Goal: Task Accomplishment & Management: Manage account settings

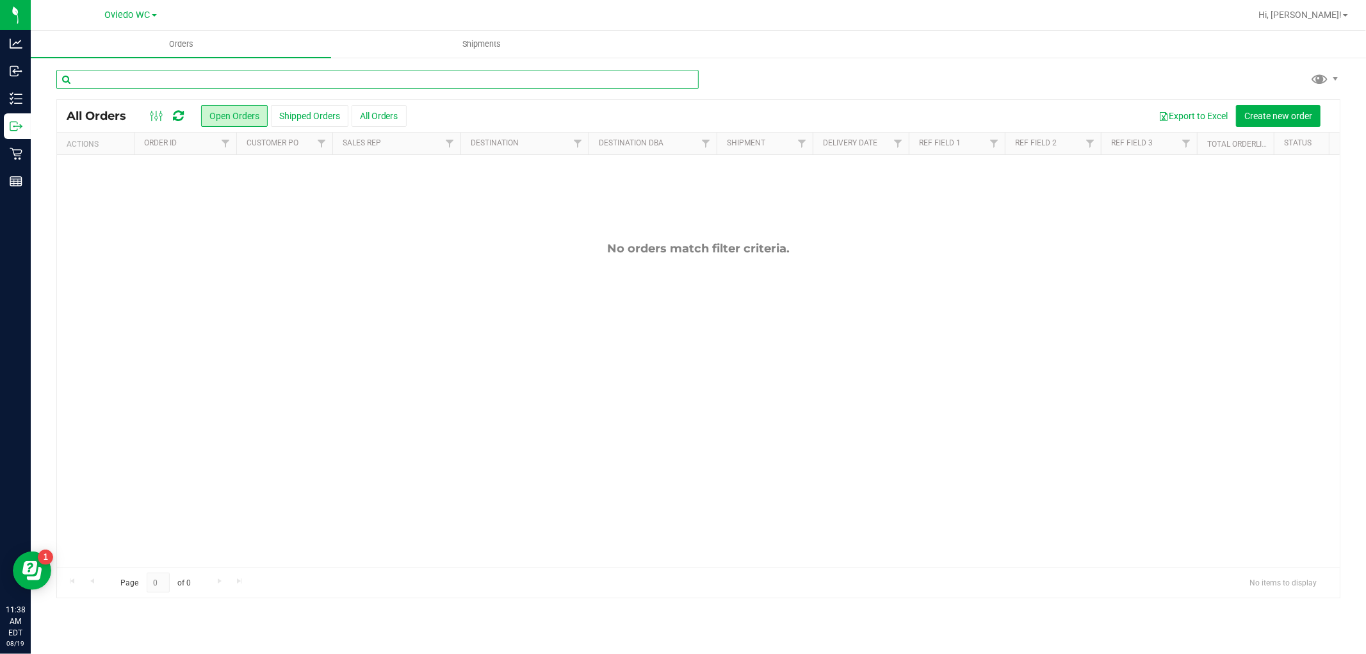
click at [101, 81] on input "text" at bounding box center [377, 79] width 643 height 19
type input "y"
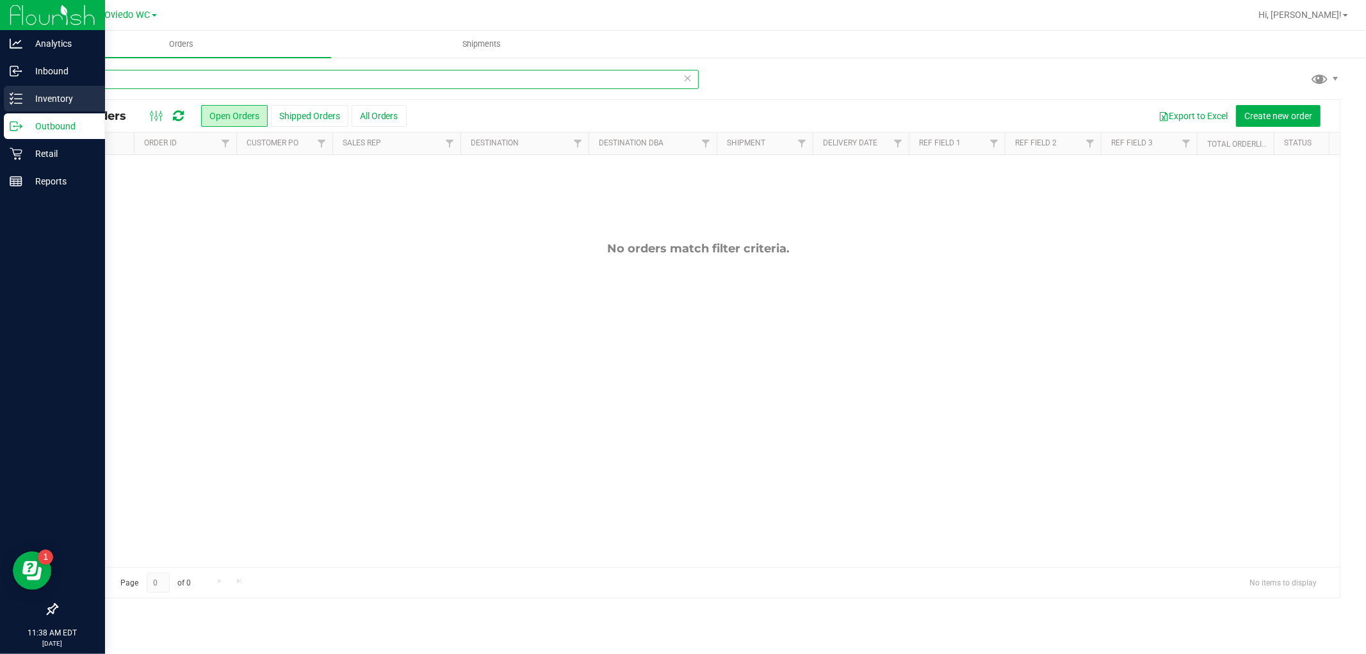
type input "theragel"
click at [24, 97] on p "Inventory" at bounding box center [60, 98] width 77 height 15
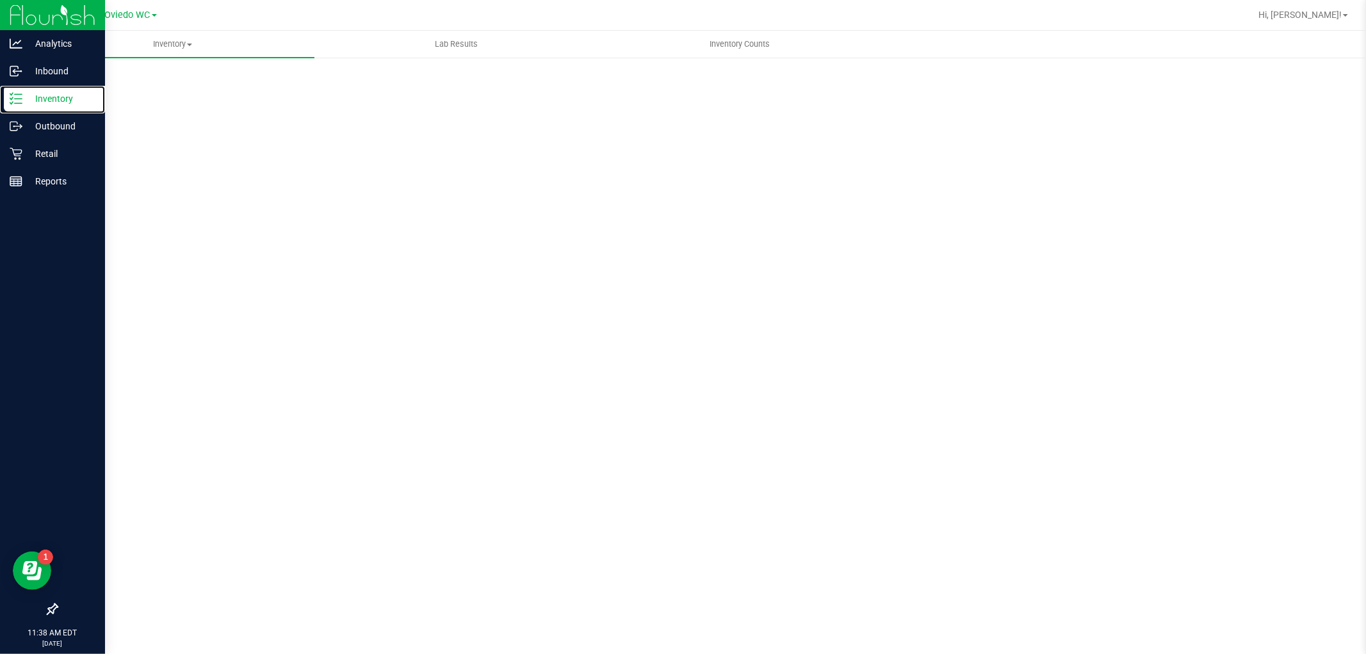
click at [24, 97] on p "Inventory" at bounding box center [60, 98] width 77 height 15
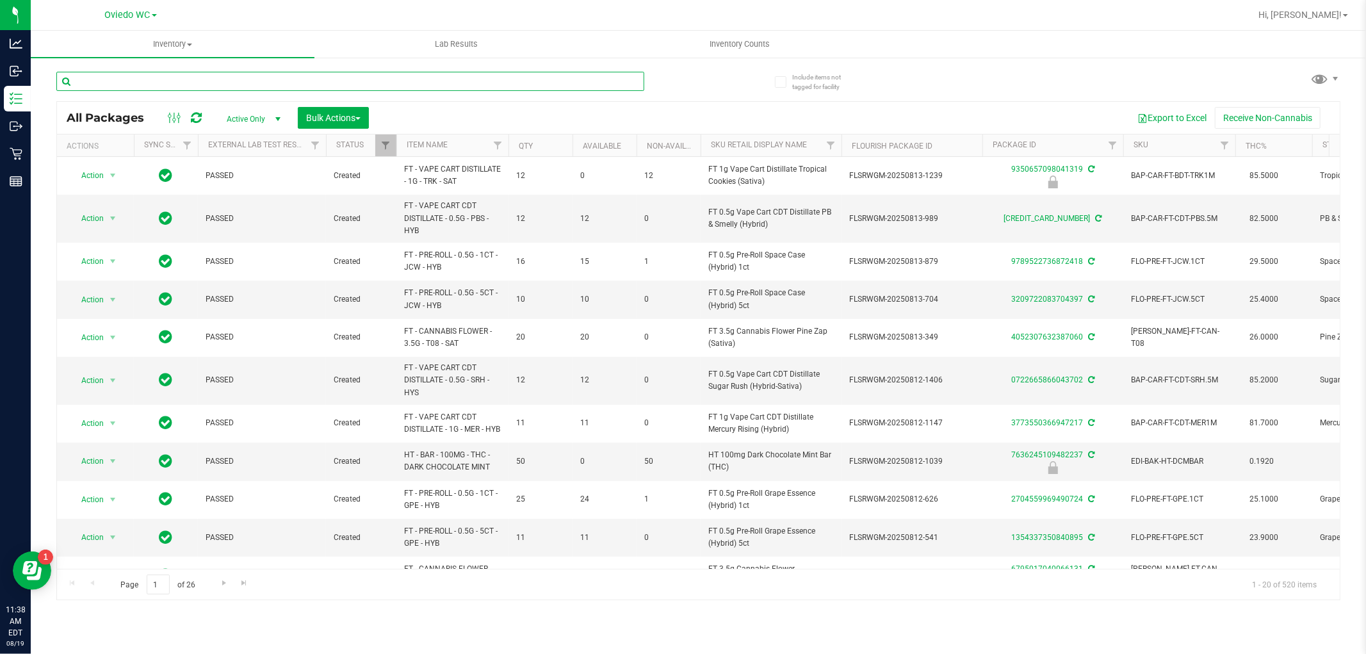
click at [106, 86] on input "text" at bounding box center [350, 81] width 588 height 19
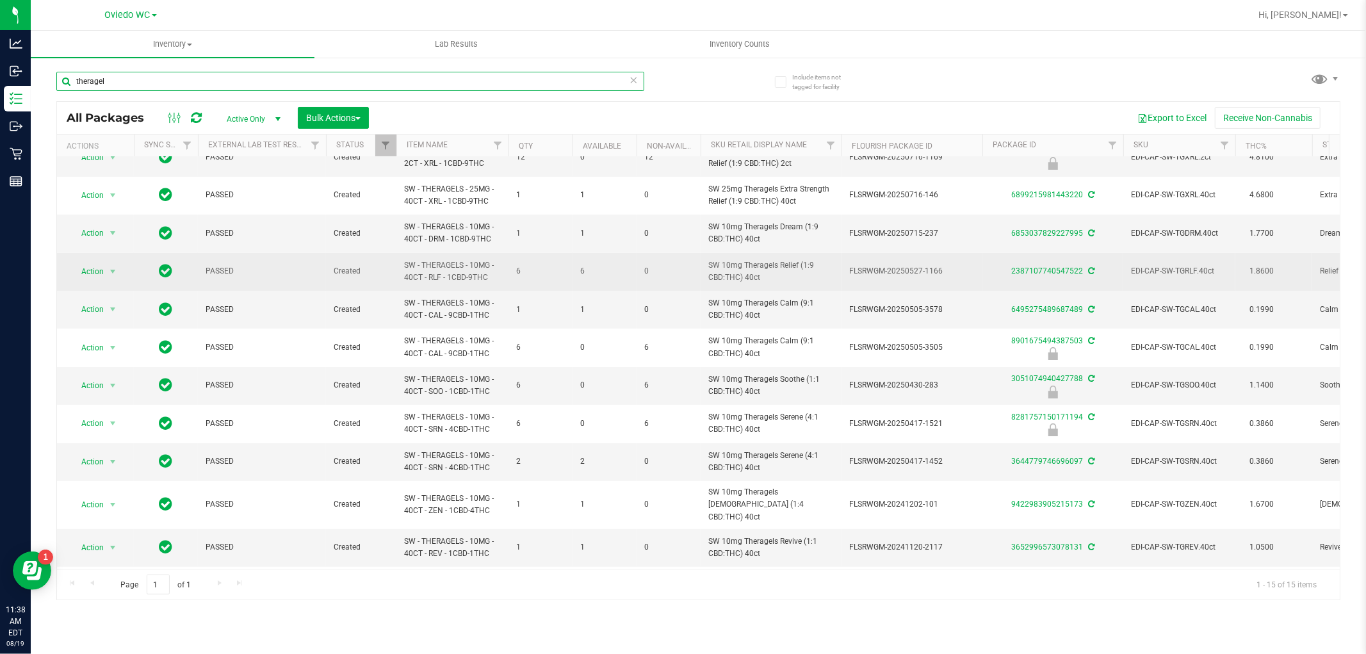
scroll to position [169, 0]
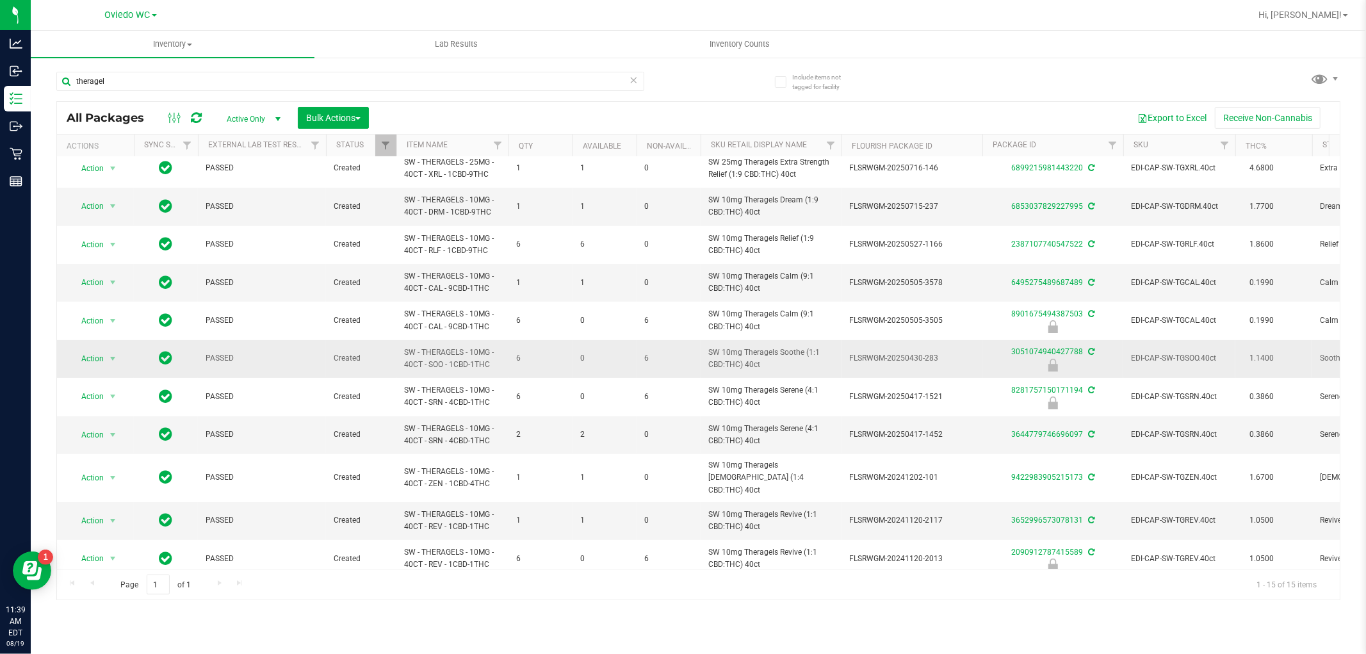
click at [471, 350] on span "SW - THERAGELS - 10MG - 40CT - SOO - 1CBD-1THC" at bounding box center [452, 359] width 97 height 24
copy tr "SW - THERAGELS - 10MG - 40CT - SOO - 1CBD-1THC"
click at [135, 79] on input "theragel" at bounding box center [350, 81] width 588 height 19
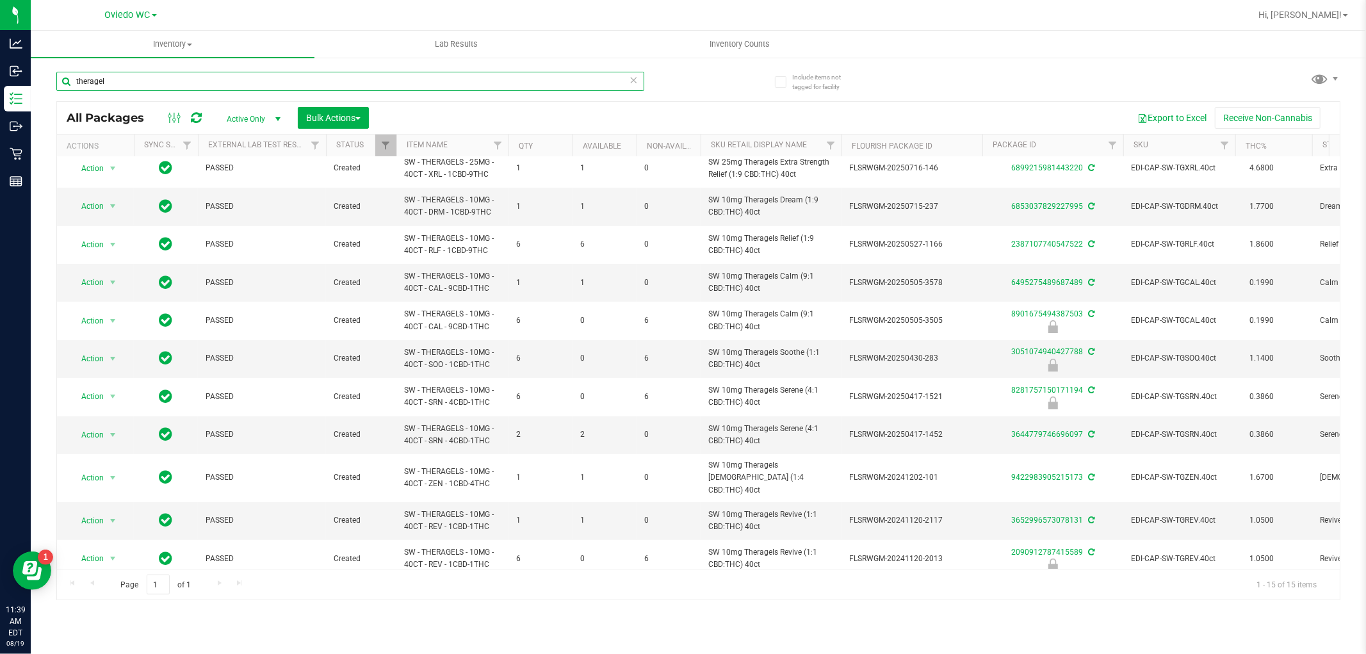
click at [135, 79] on input "theragel" at bounding box center [350, 81] width 588 height 19
paste input "SW - THERAGELS - 10MG - 40CT - SOO - 1CBD-1THC"
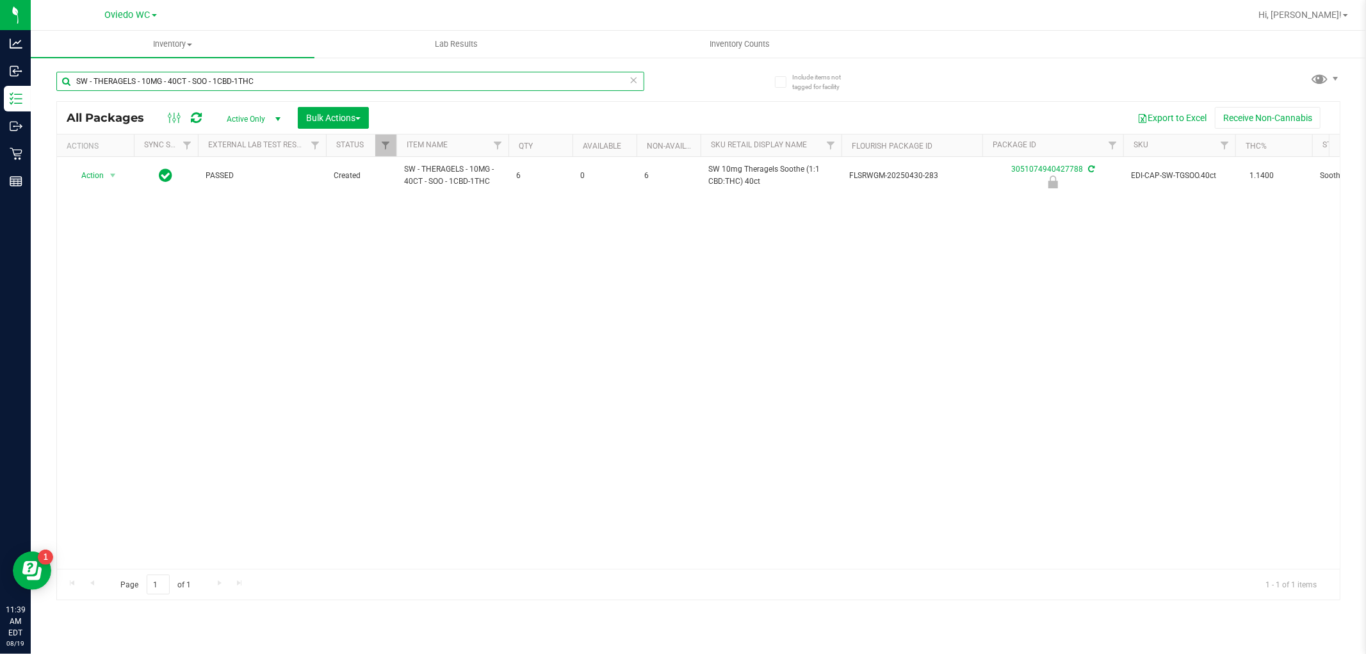
type input "SW - THERAGELS - 10MG - 40CT - SOO - 1CBD-1THC"
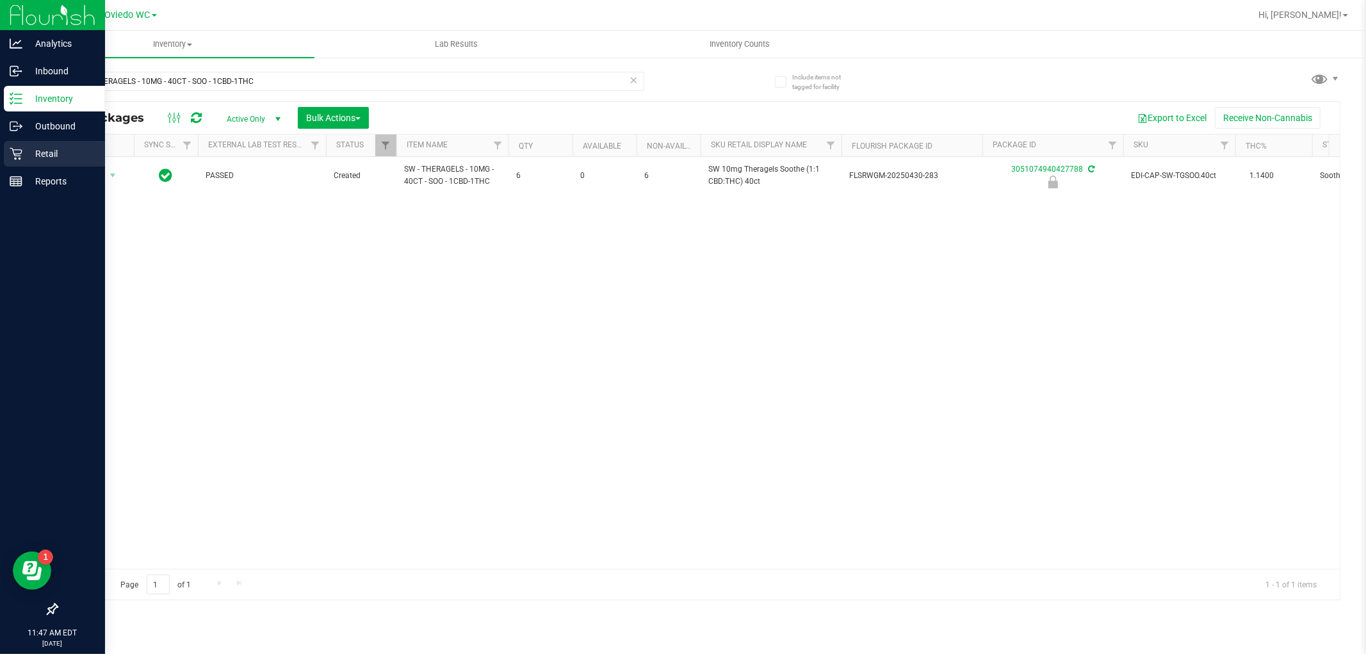
click at [8, 147] on div "Retail" at bounding box center [54, 154] width 101 height 26
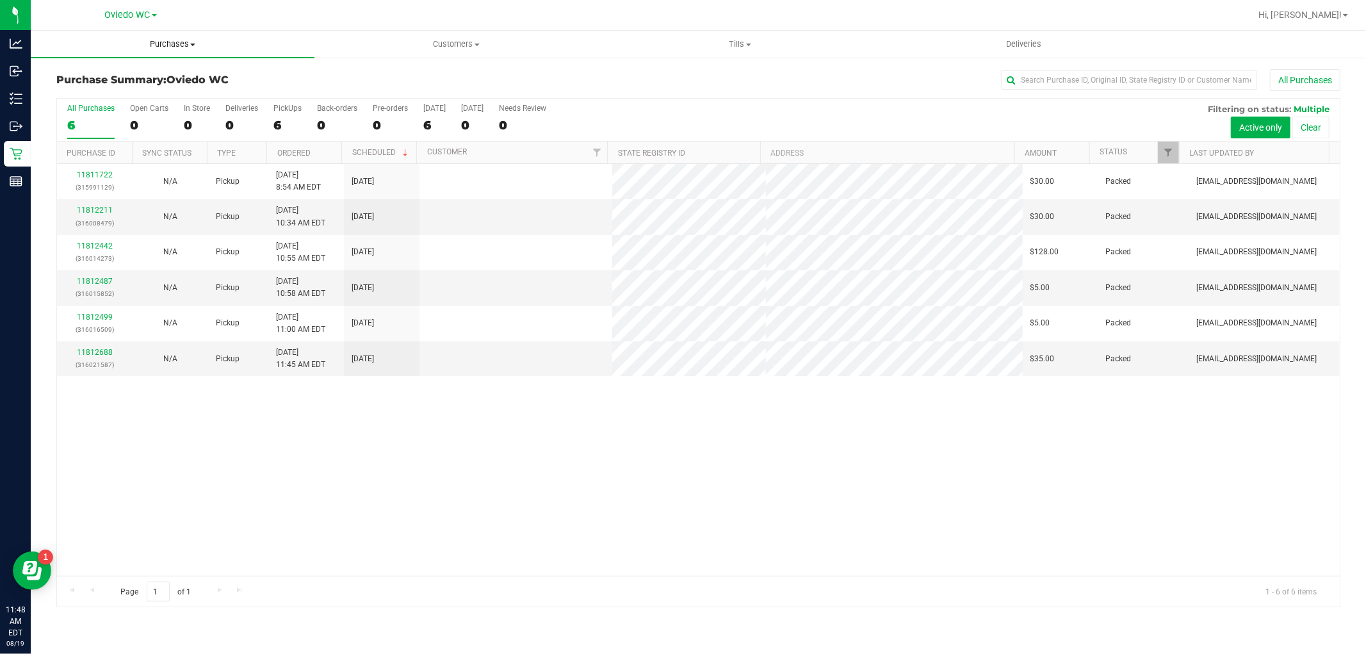
click at [183, 45] on span "Purchases" at bounding box center [173, 44] width 284 height 12
click at [95, 92] on span "Fulfillment" at bounding box center [70, 92] width 79 height 11
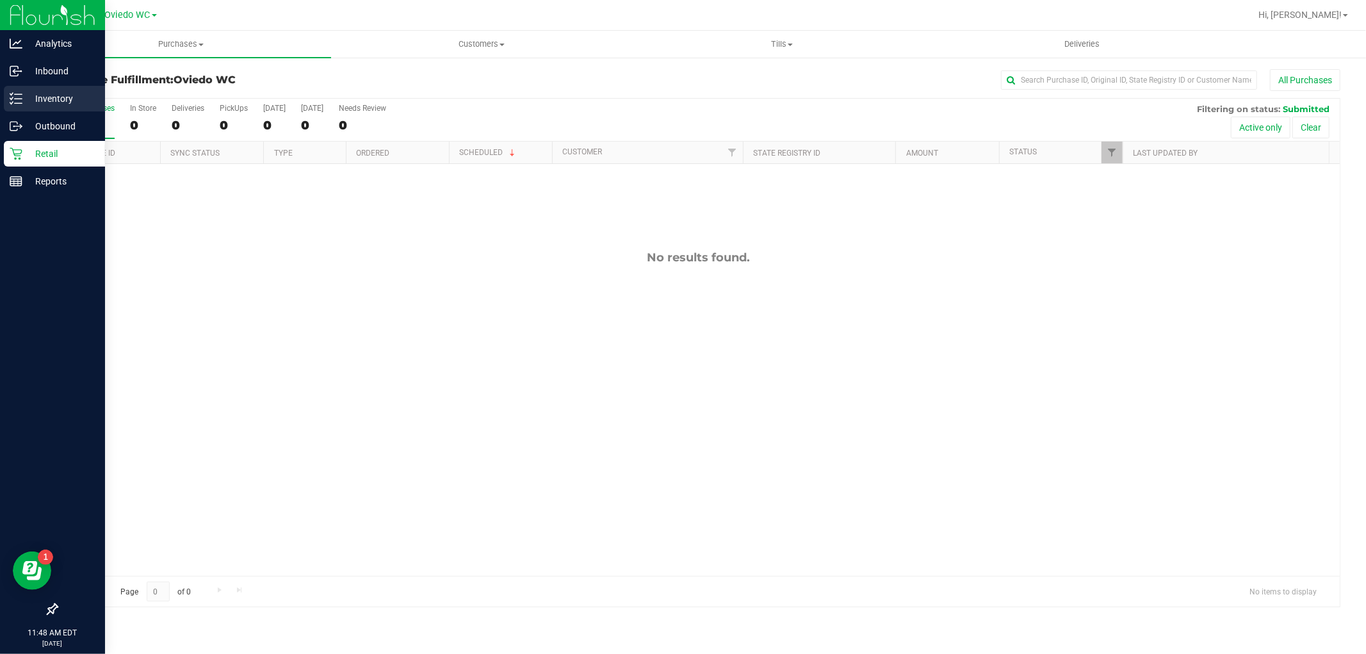
click at [29, 92] on p "Inventory" at bounding box center [60, 98] width 77 height 15
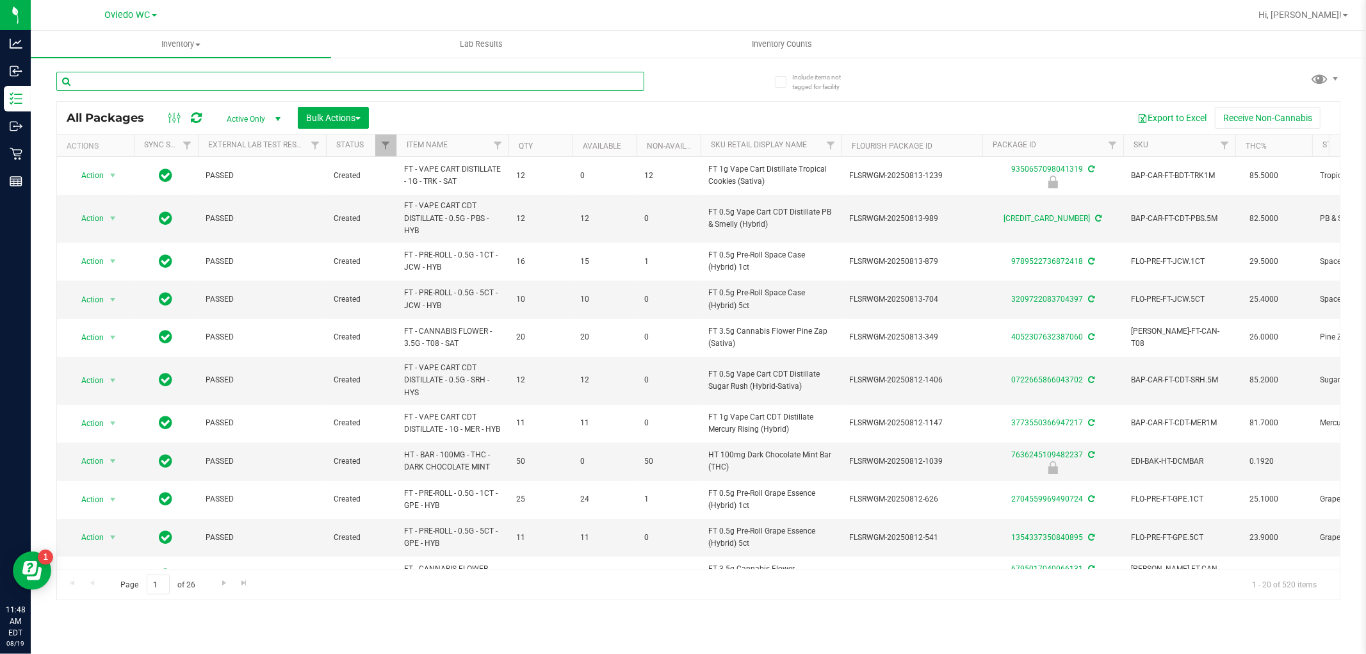
click at [168, 86] on input "text" at bounding box center [350, 81] width 588 height 19
paste input "FT - LITTLE BUDS - 7G - ABP - HYB"
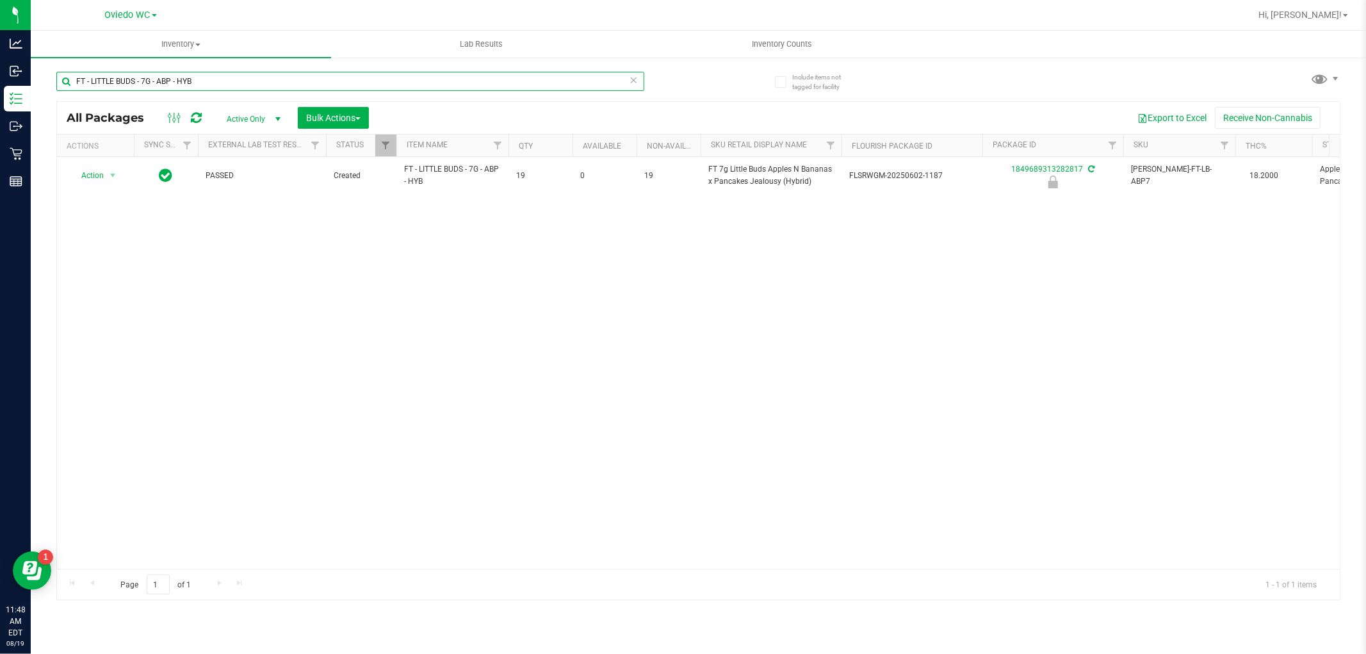
scroll to position [0, 1926]
type input "FT - LITTLE BUDS - 7G - ABP - HYB"
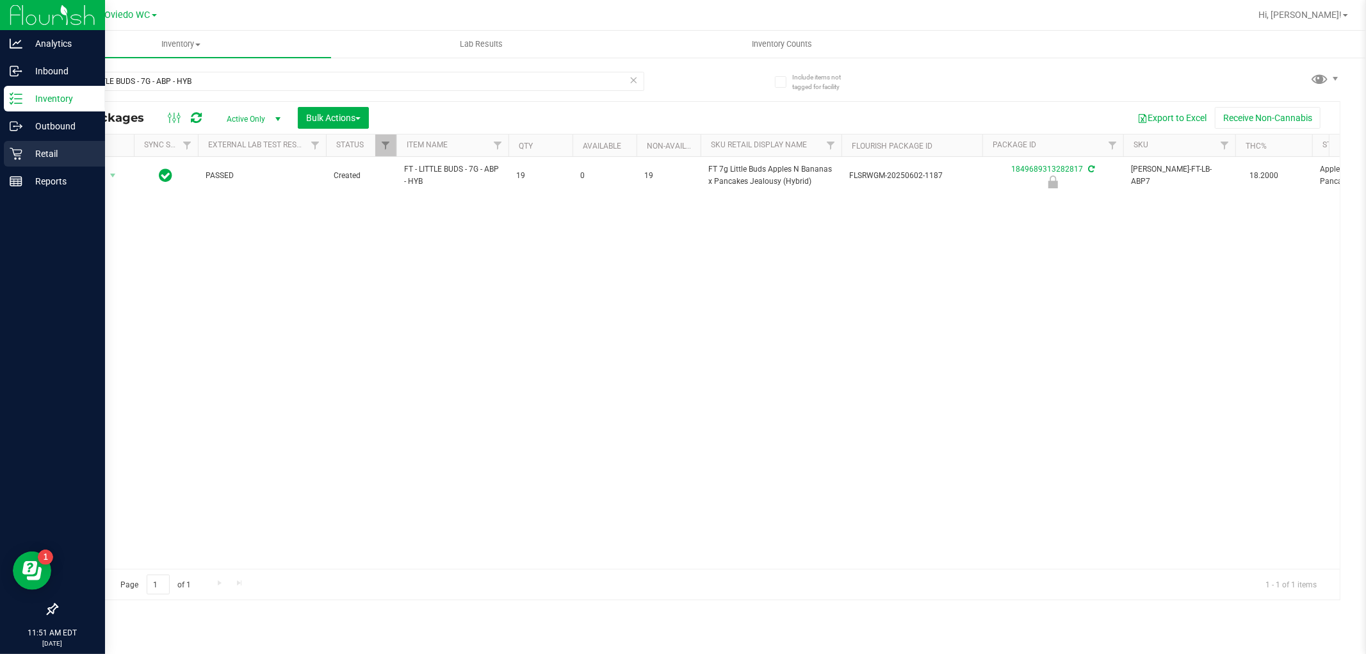
click at [17, 157] on icon at bounding box center [16, 153] width 13 height 13
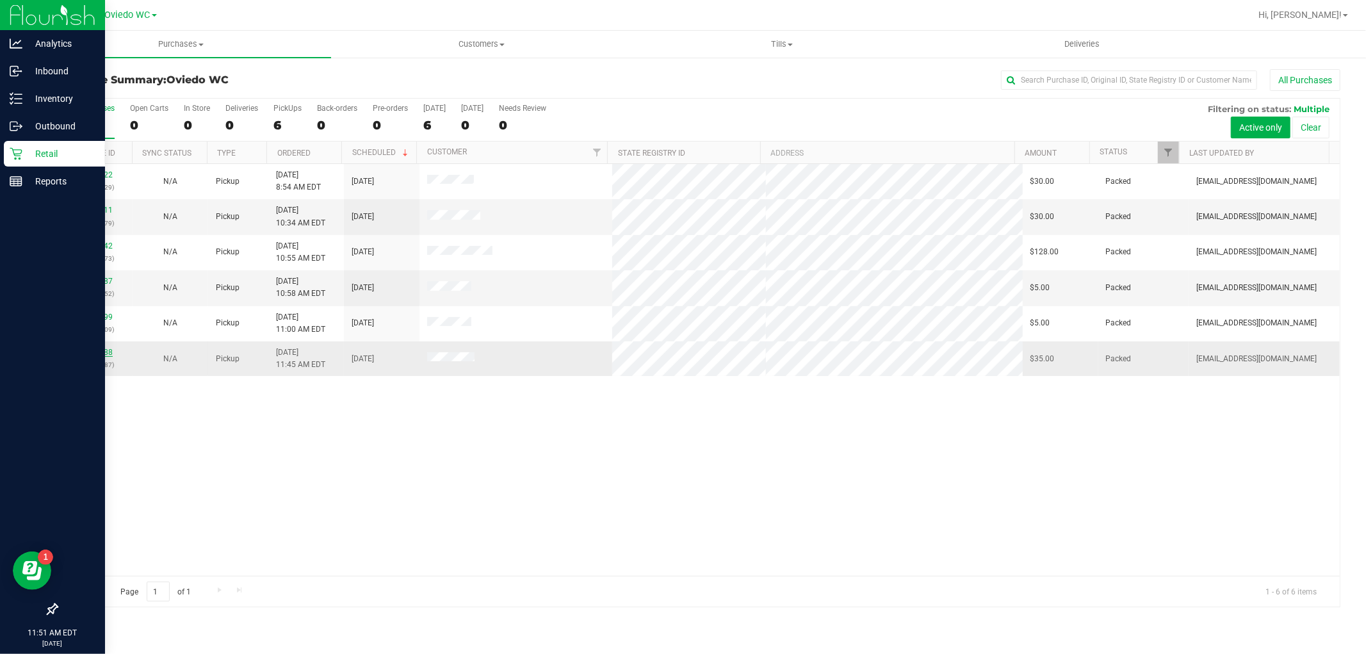
click at [100, 350] on link "11812688" at bounding box center [95, 352] width 36 height 9
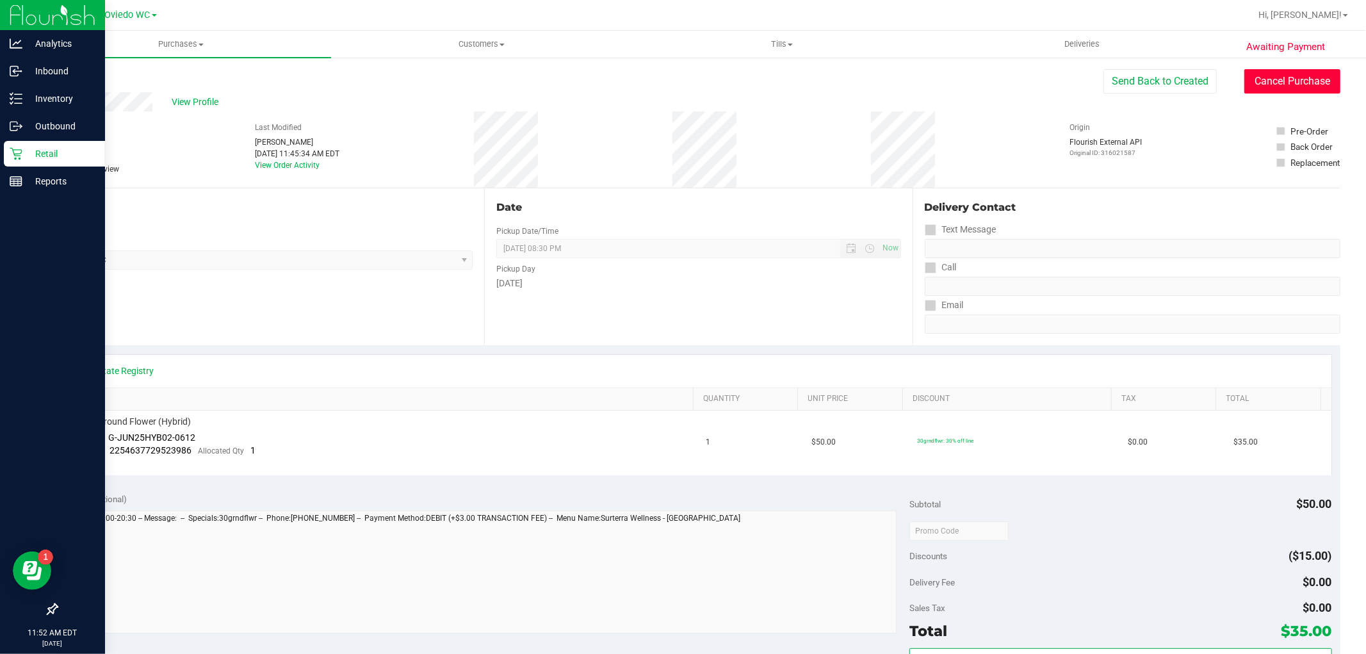
click at [1281, 84] on button "Cancel Purchase" at bounding box center [1293, 81] width 96 height 24
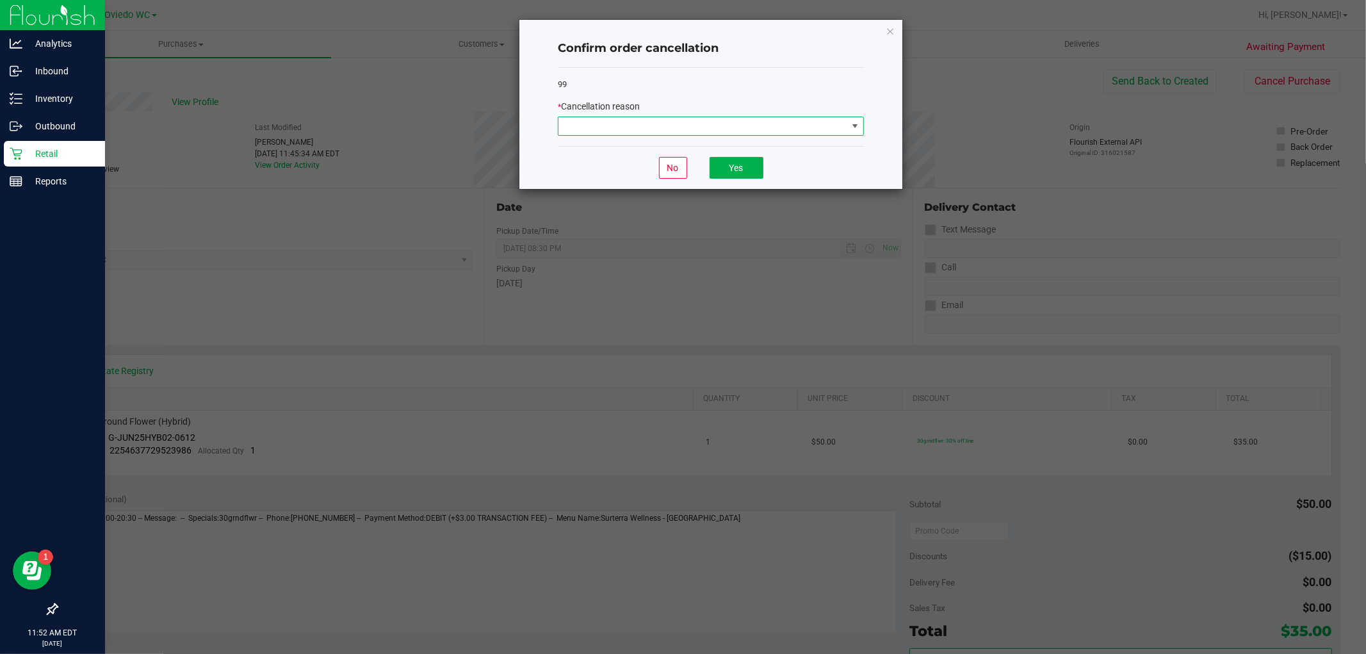
click at [569, 124] on span at bounding box center [703, 126] width 289 height 18
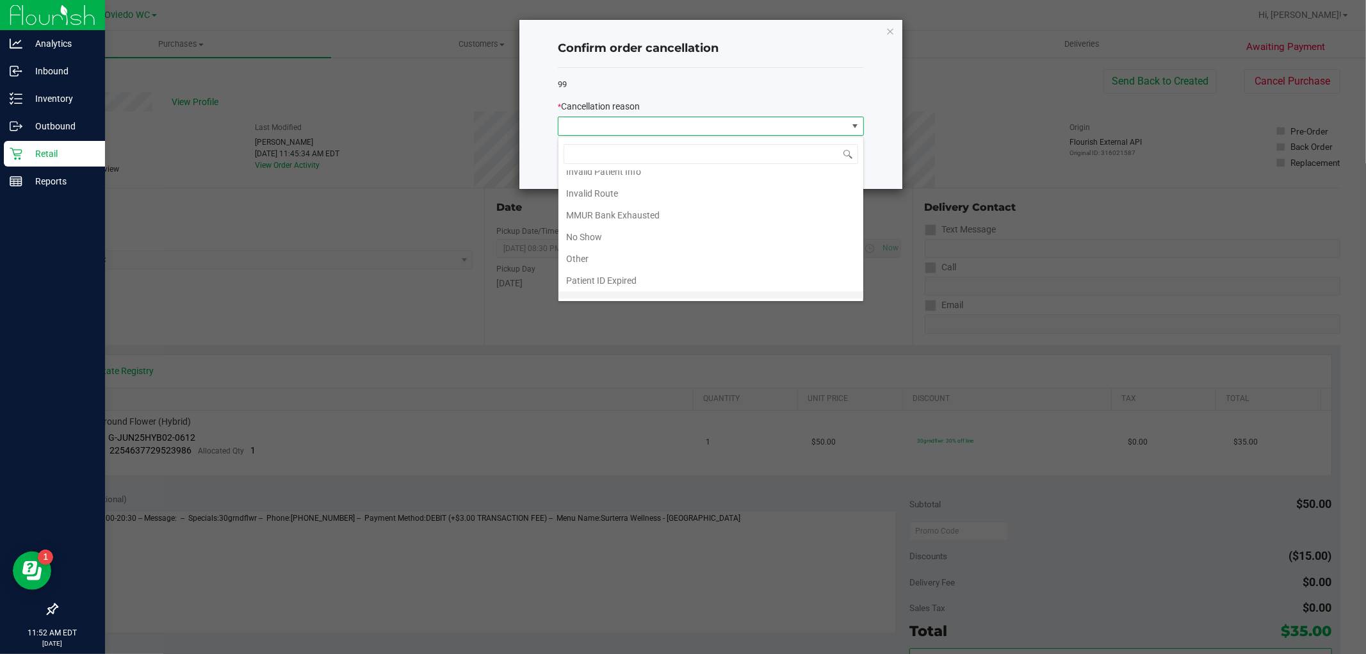
scroll to position [69, 0]
click at [593, 235] on li "Other" at bounding box center [711, 244] width 305 height 22
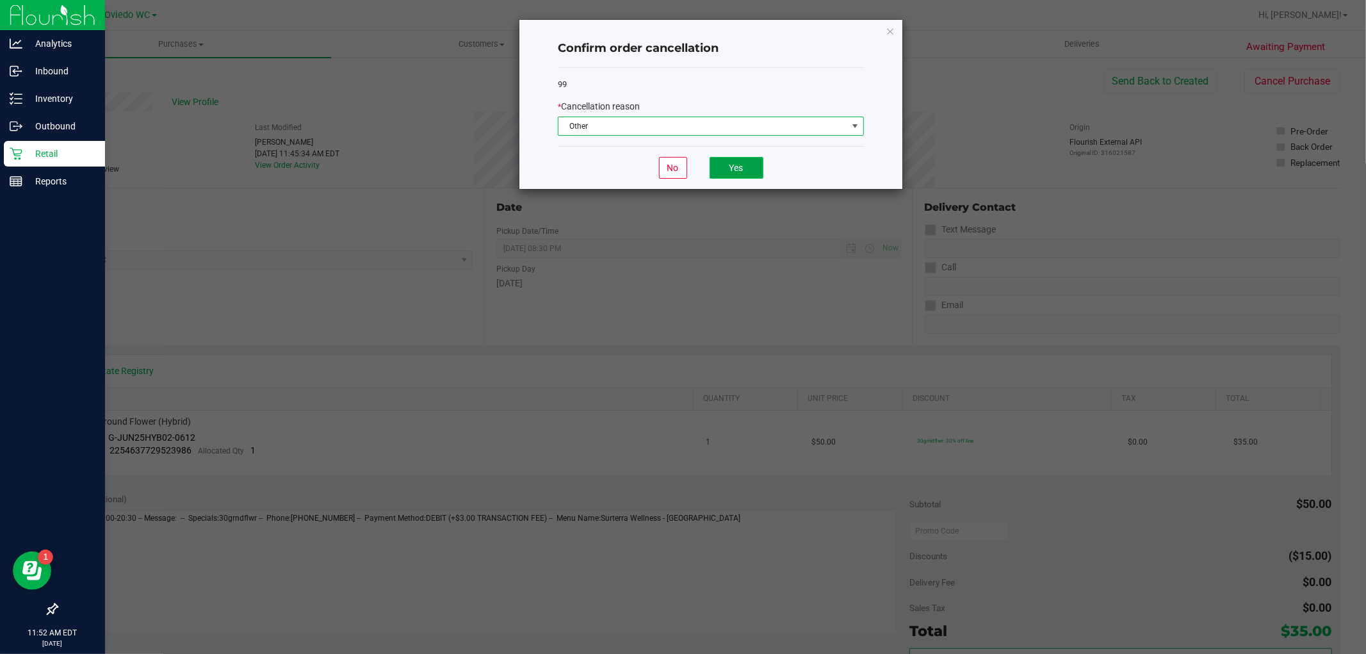
click at [741, 171] on button "Yes" at bounding box center [737, 168] width 54 height 22
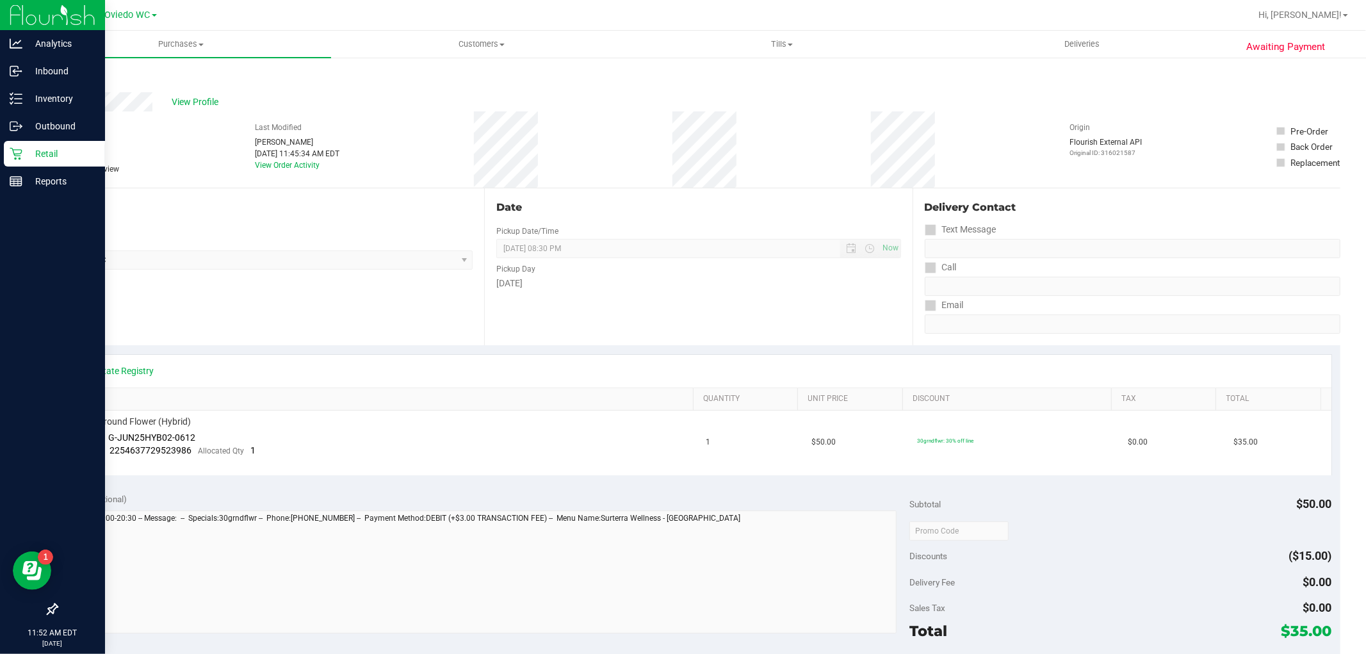
click at [265, 218] on div "Location Pickup Store [GEOGRAPHIC_DATA][PERSON_NAME] Select Store [PERSON_NAME]…" at bounding box center [270, 266] width 428 height 157
click at [41, 151] on p "Retail" at bounding box center [60, 153] width 77 height 15
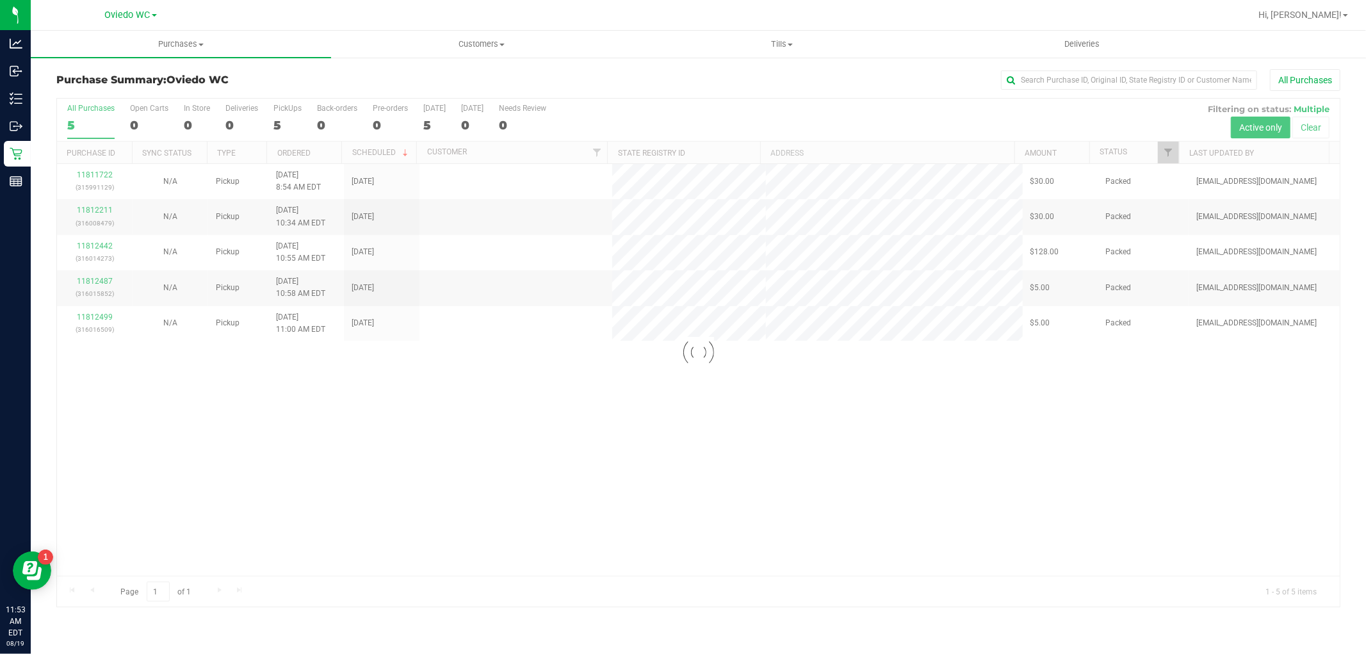
click at [152, 17] on link "Oviedo WC" at bounding box center [131, 14] width 52 height 12
click at [88, 60] on link "Oviedo WC" at bounding box center [130, 62] width 187 height 17
click at [199, 49] on span "Purchases" at bounding box center [181, 44] width 300 height 12
click at [124, 90] on li "Fulfillment" at bounding box center [181, 92] width 300 height 15
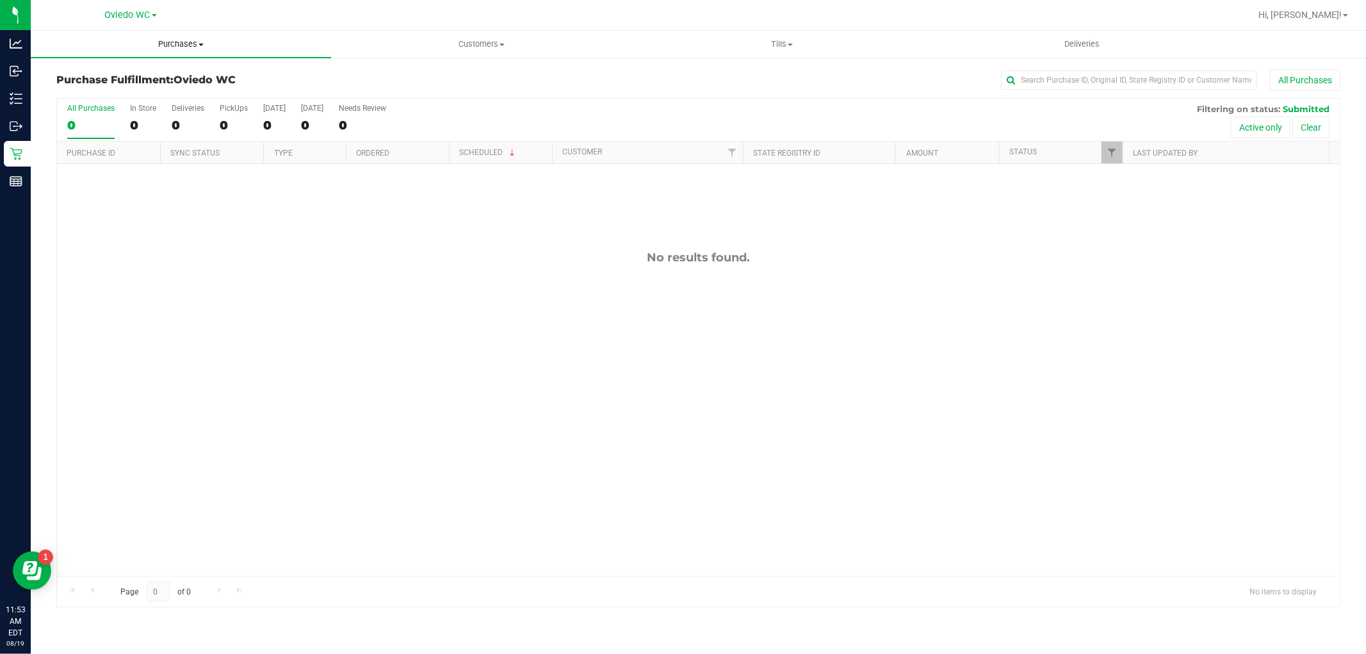
click at [154, 42] on span "Purchases" at bounding box center [181, 44] width 300 height 12
click at [80, 93] on span "Fulfillment" at bounding box center [70, 92] width 79 height 11
click at [513, 98] on div "All Purchases 0 In Store 0 Deliveries 0 PickUps 0 [DATE] 0 [DATE] 0 Needs Revie…" at bounding box center [698, 352] width 1284 height 509
click at [202, 267] on div "No results found." at bounding box center [698, 413] width 1283 height 498
click at [337, 79] on h3 "Purchase Fulfillment: [GEOGRAPHIC_DATA][PERSON_NAME]" at bounding box center [270, 80] width 428 height 12
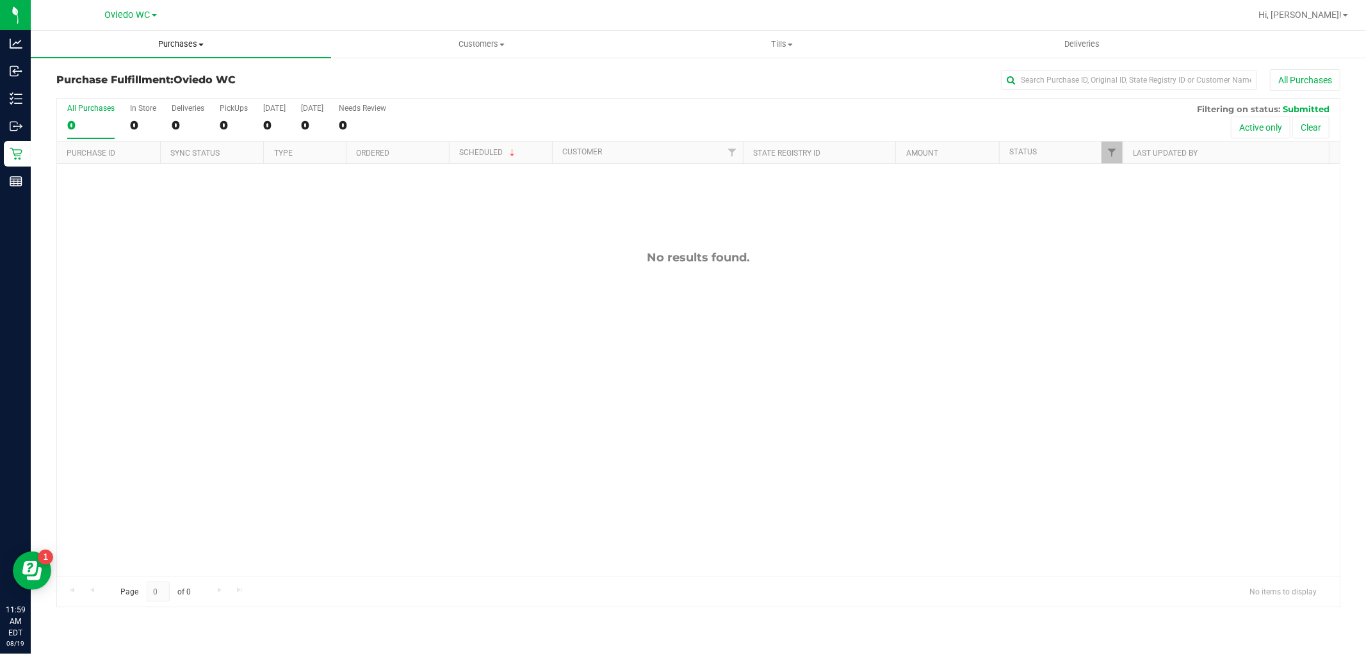
click at [195, 54] on uib-tab-heading "Purchases Summary of purchases Fulfillment All purchases" at bounding box center [181, 44] width 300 height 27
click at [98, 92] on span "Fulfillment" at bounding box center [70, 92] width 79 height 11
click at [292, 74] on h3 "Purchase Fulfillment: [GEOGRAPHIC_DATA][PERSON_NAME]" at bounding box center [270, 80] width 428 height 12
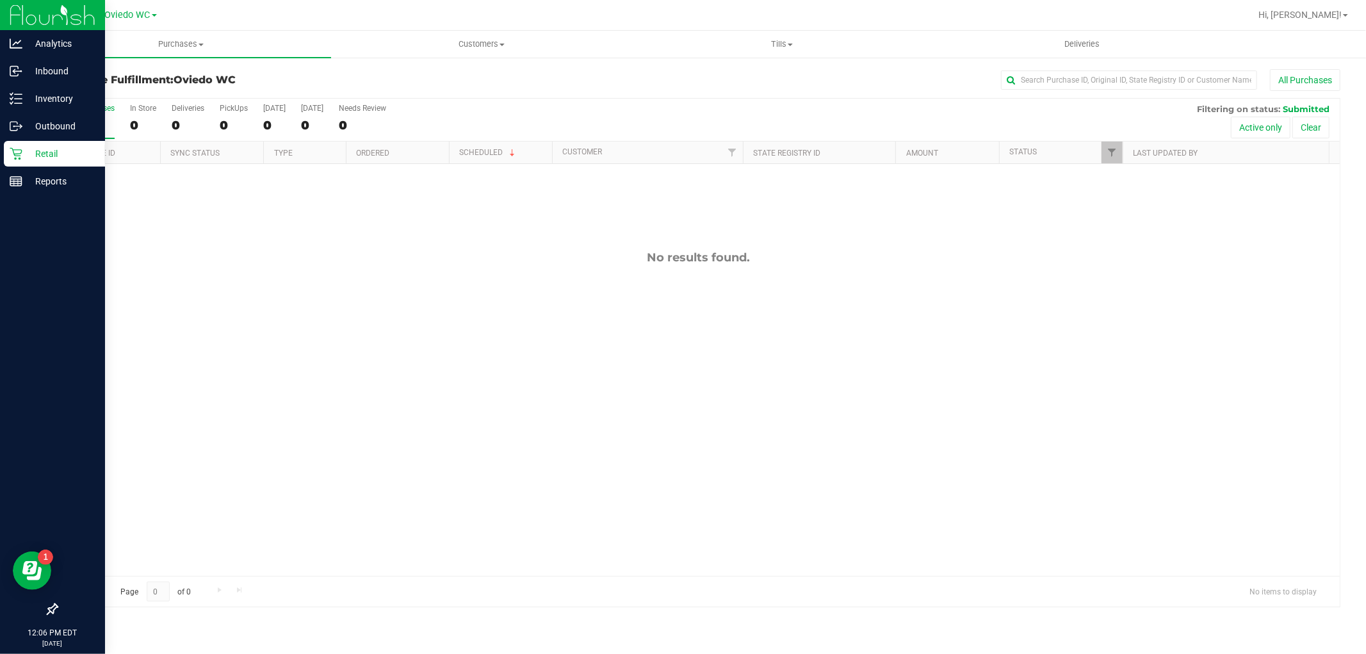
click at [24, 155] on p "Retail" at bounding box center [60, 153] width 77 height 15
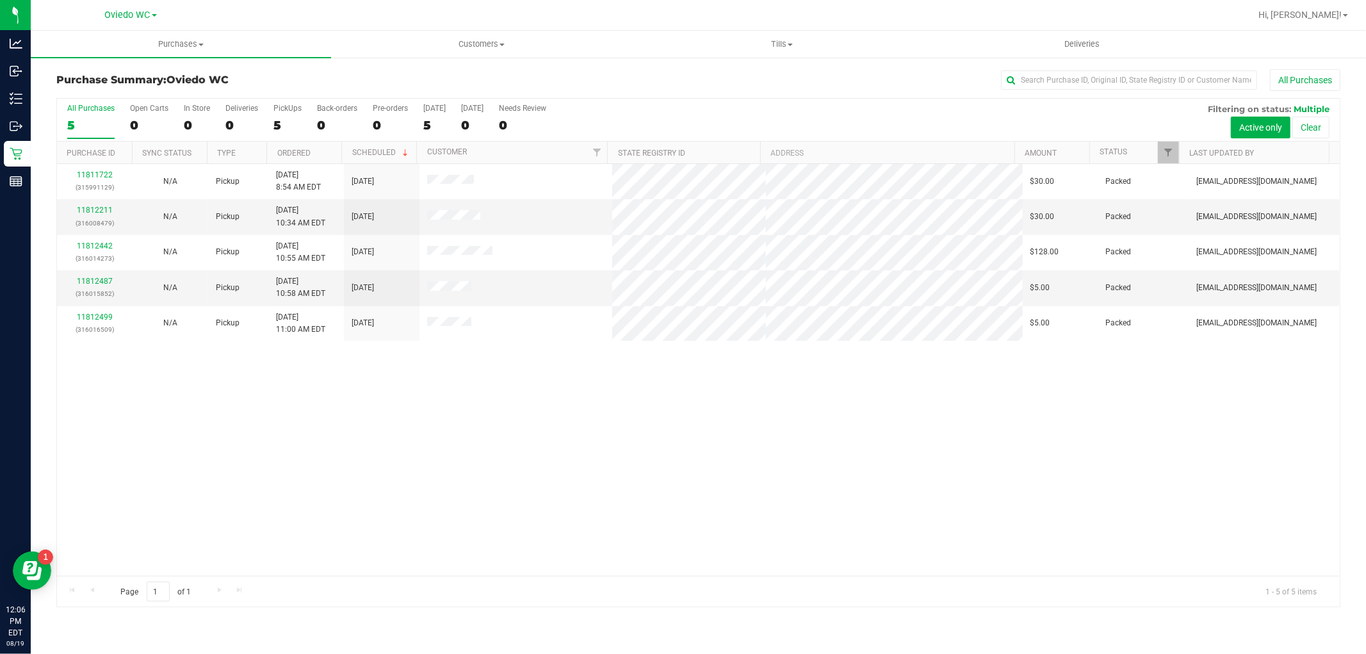
click at [338, 81] on h3 "Purchase Summary: [GEOGRAPHIC_DATA][PERSON_NAME]" at bounding box center [270, 80] width 428 height 12
click at [345, 82] on h3 "Purchase Summary: [GEOGRAPHIC_DATA][PERSON_NAME]" at bounding box center [270, 80] width 428 height 12
click at [178, 45] on span "Purchases" at bounding box center [181, 44] width 300 height 12
click at [124, 91] on li "Fulfillment" at bounding box center [181, 92] width 300 height 15
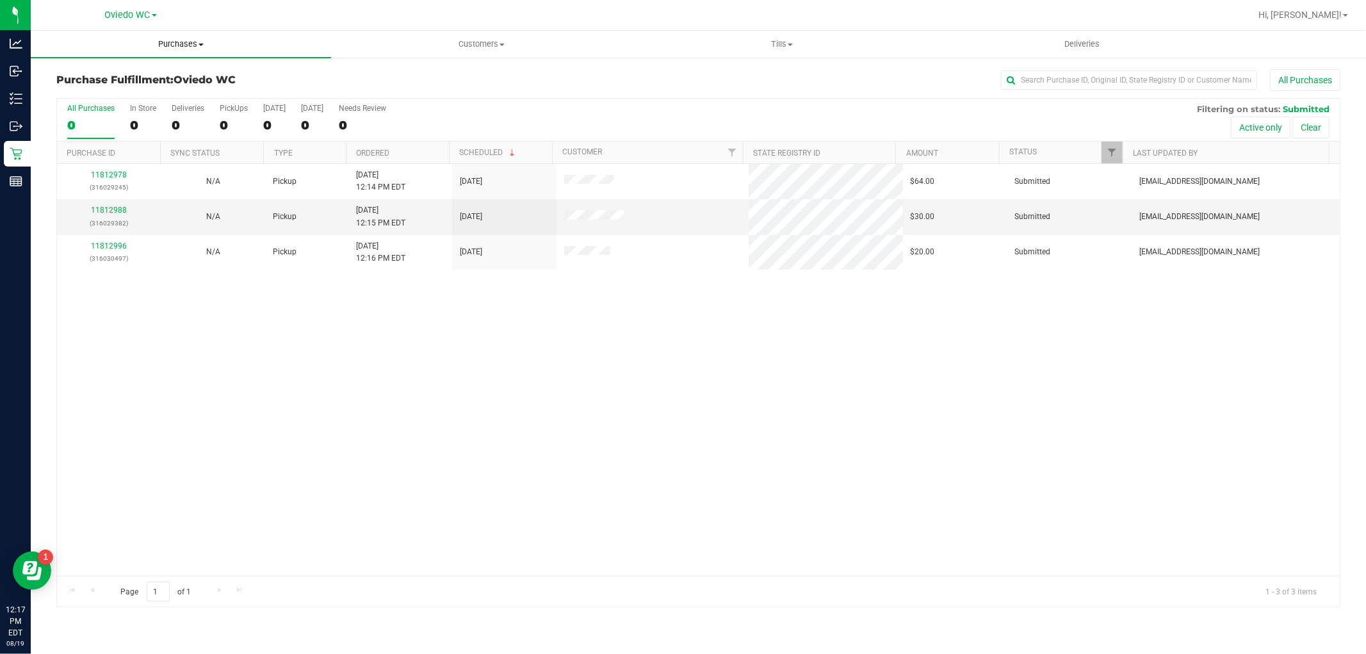
click at [177, 34] on uib-tab-heading "Purchases Summary of purchases Fulfillment All purchases" at bounding box center [181, 44] width 300 height 27
click at [86, 96] on span "Fulfillment" at bounding box center [70, 92] width 79 height 11
click at [279, 392] on div "11812978 (316029245) N/A Pickup [DATE] 12:14 PM EDT 8/19/2025 $64.00 Submitted …" at bounding box center [698, 370] width 1283 height 412
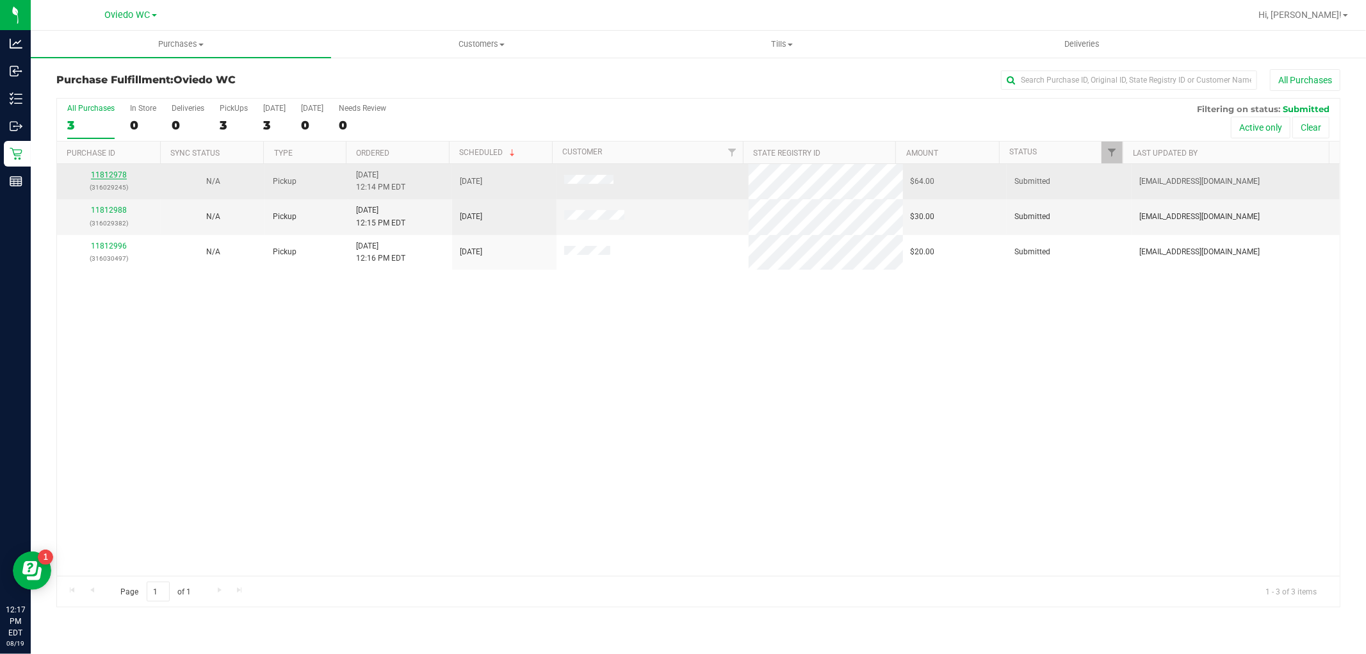
click at [101, 177] on link "11812978" at bounding box center [109, 174] width 36 height 9
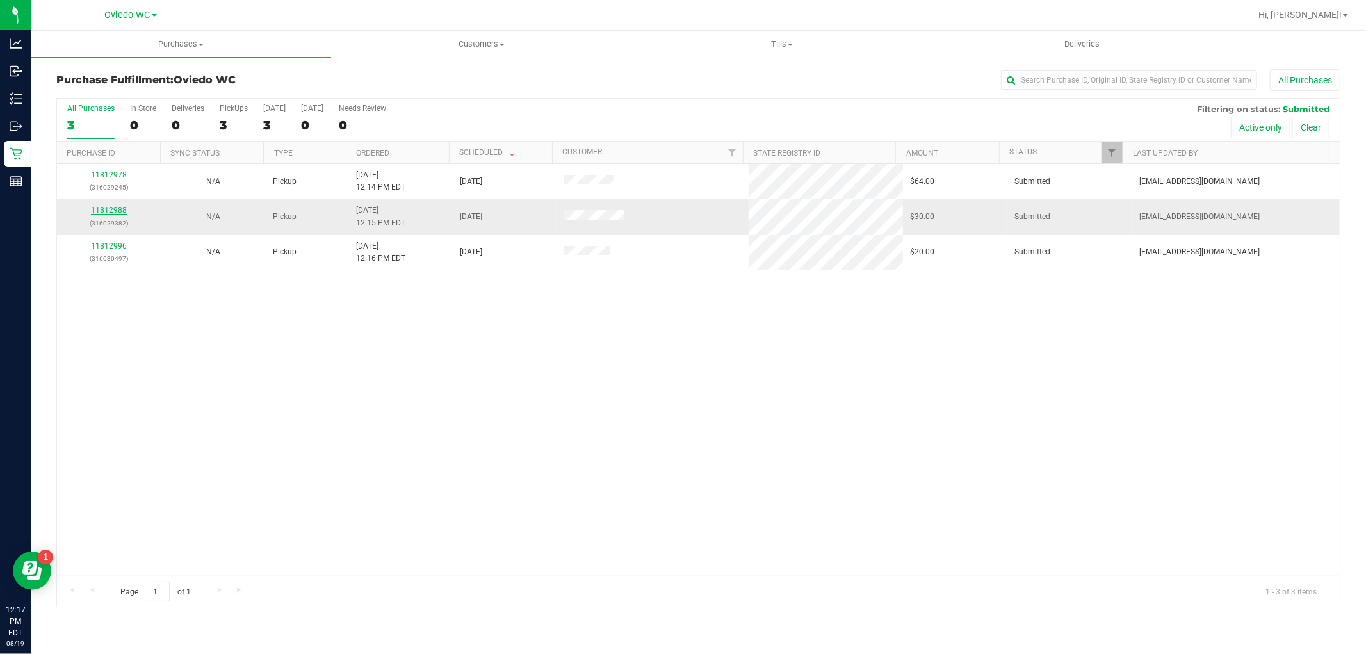
click at [119, 210] on link "11812988" at bounding box center [109, 210] width 36 height 9
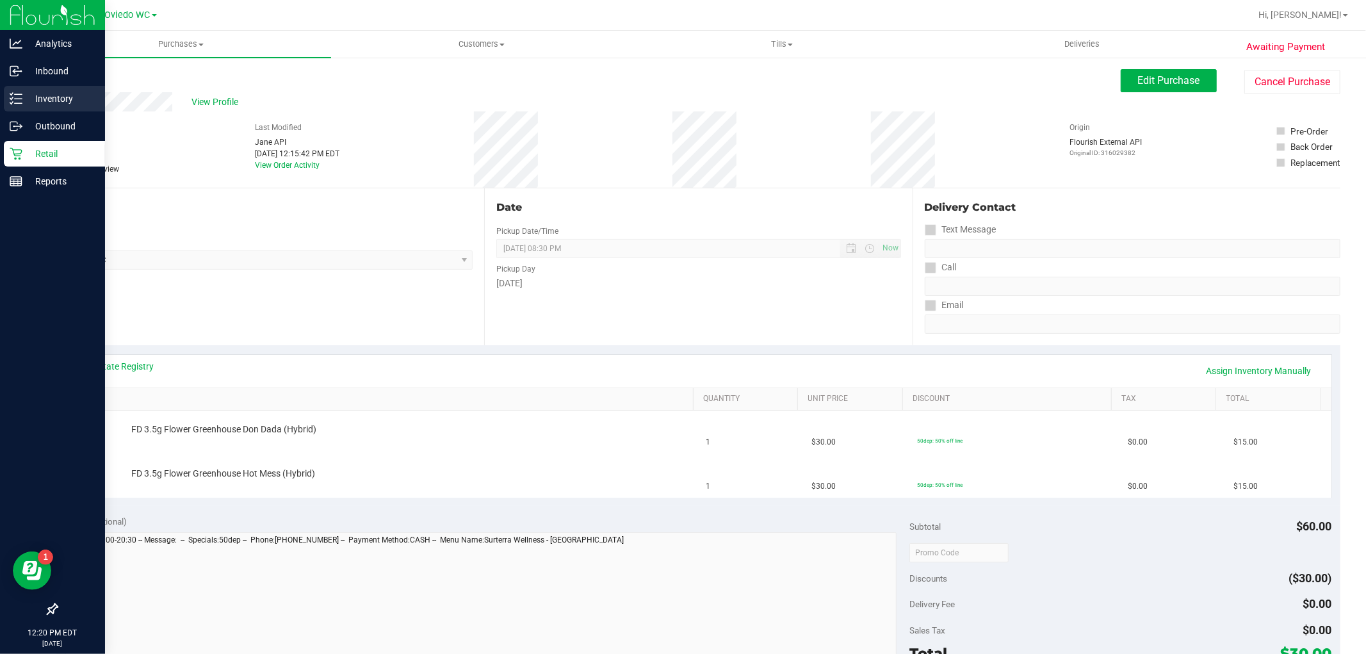
click at [34, 97] on p "Inventory" at bounding box center [60, 98] width 77 height 15
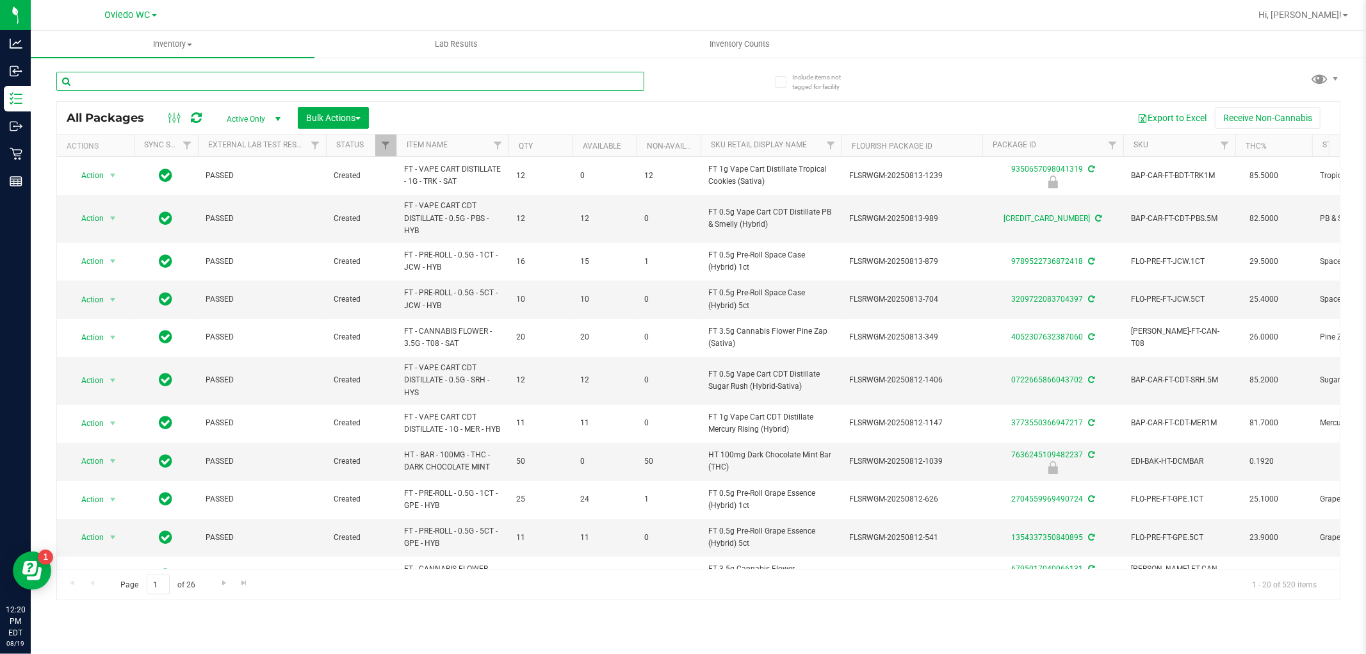
click at [193, 86] on input "text" at bounding box center [350, 81] width 588 height 19
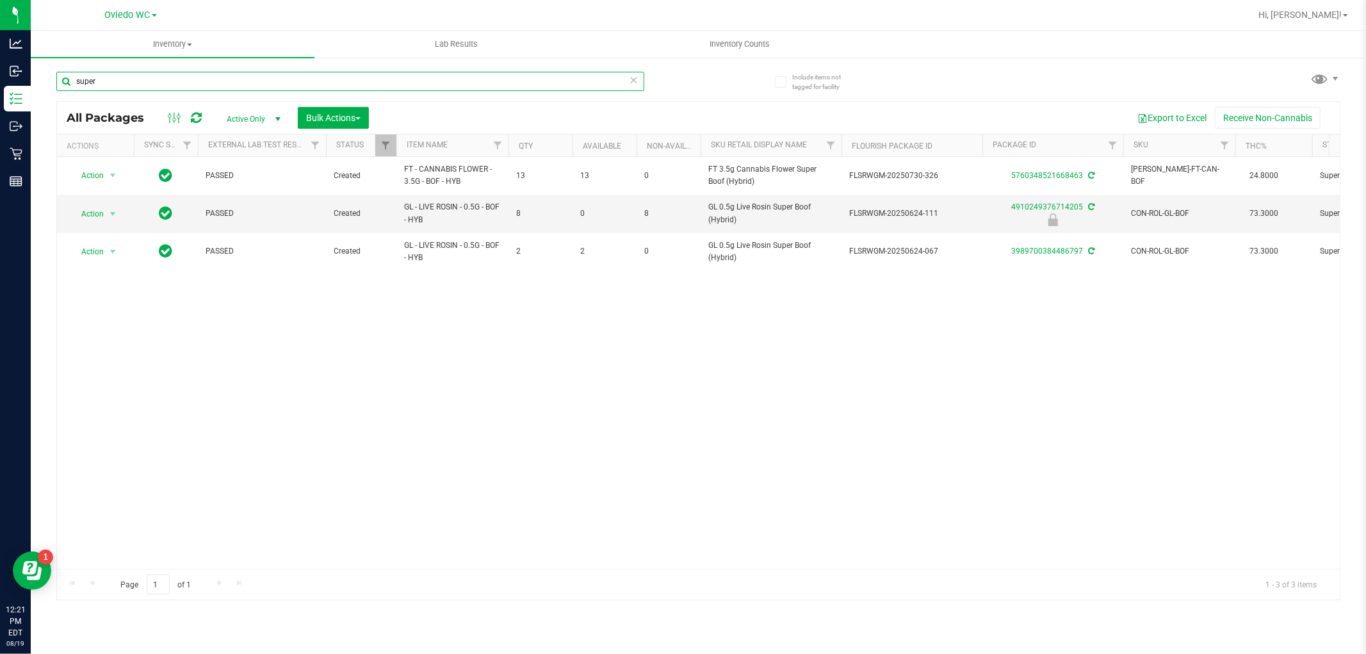
click at [152, 84] on input "super" at bounding box center [350, 81] width 588 height 19
click at [151, 84] on input "super" at bounding box center [350, 81] width 588 height 19
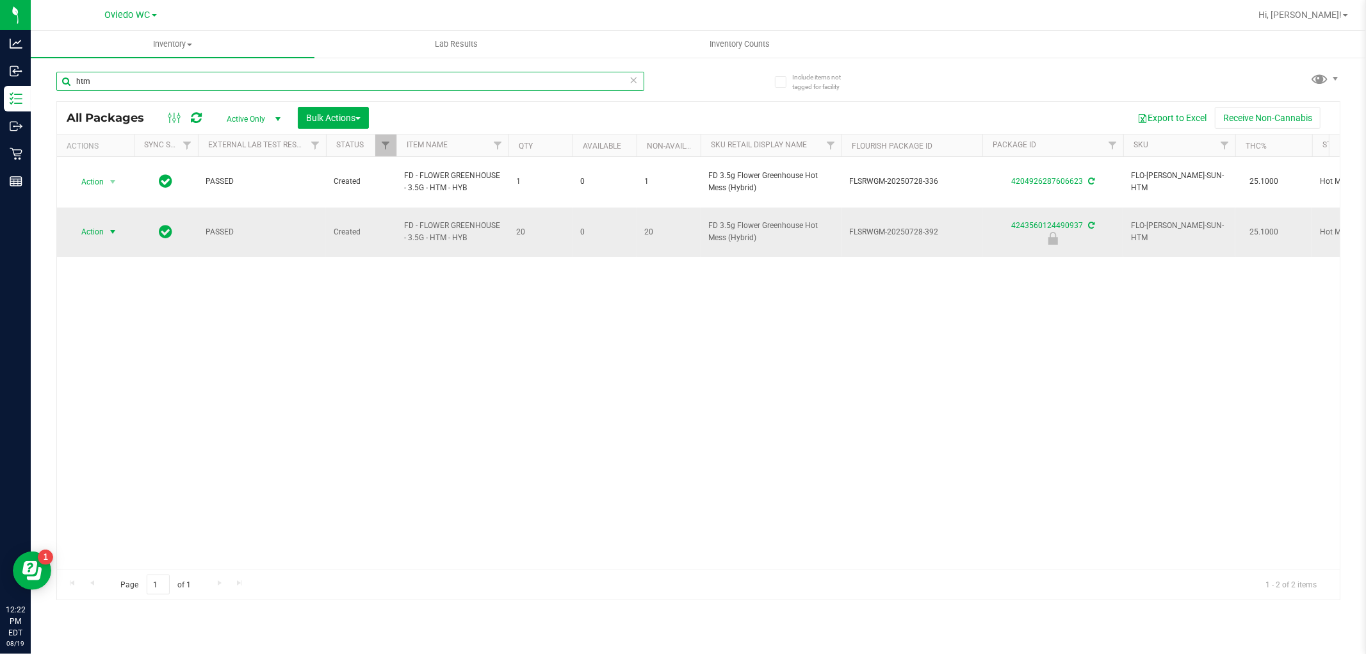
type input "htm"
click at [110, 227] on span "select" at bounding box center [113, 232] width 10 height 10
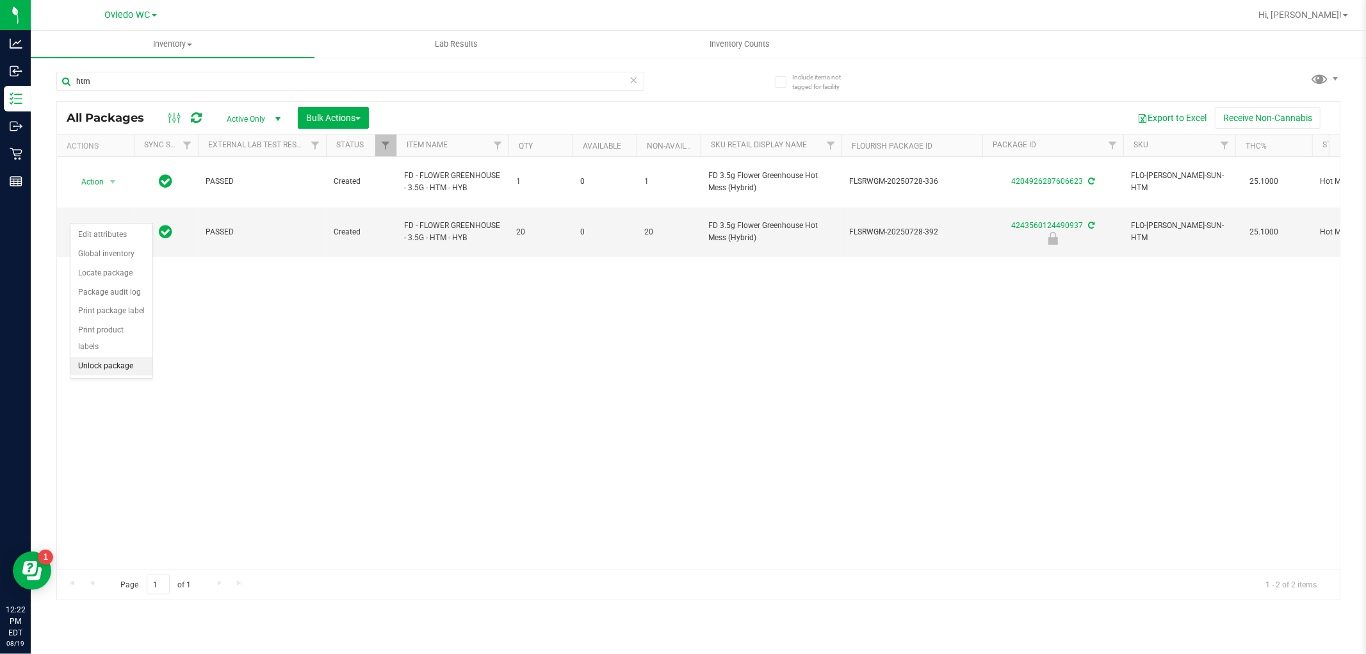
click at [86, 370] on li "Unlock package" at bounding box center [111, 366] width 82 height 19
click at [312, 368] on div "Action Action Adjust qty Create package Edit attributes Global inventory Locate…" at bounding box center [698, 363] width 1283 height 412
drag, startPoint x: 584, startPoint y: 396, endPoint x: 585, endPoint y: 414, distance: 17.9
click at [584, 396] on div "Action Action Adjust qty Create package Edit attributes Global inventory Locate…" at bounding box center [698, 363] width 1283 height 412
click at [950, 103] on div "All Packages Active Only Active Only Lab Samples Locked All External Internal B…" at bounding box center [698, 118] width 1283 height 32
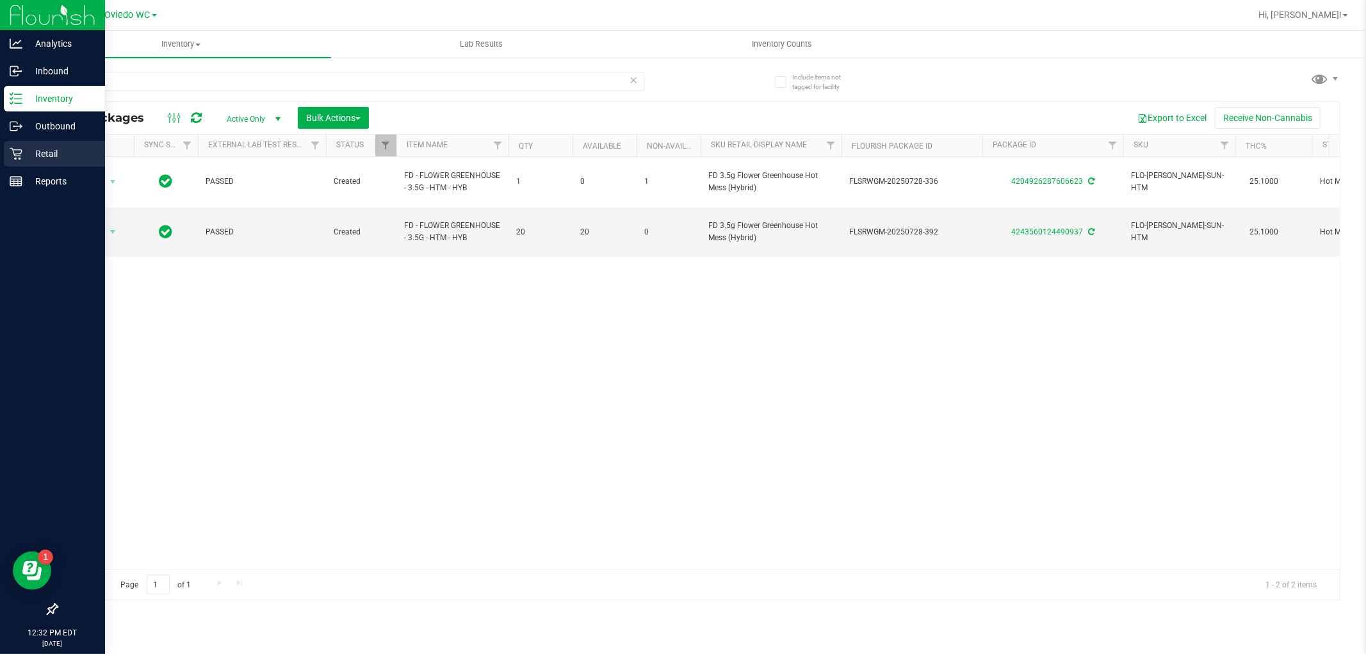
click at [29, 160] on p "Retail" at bounding box center [60, 153] width 77 height 15
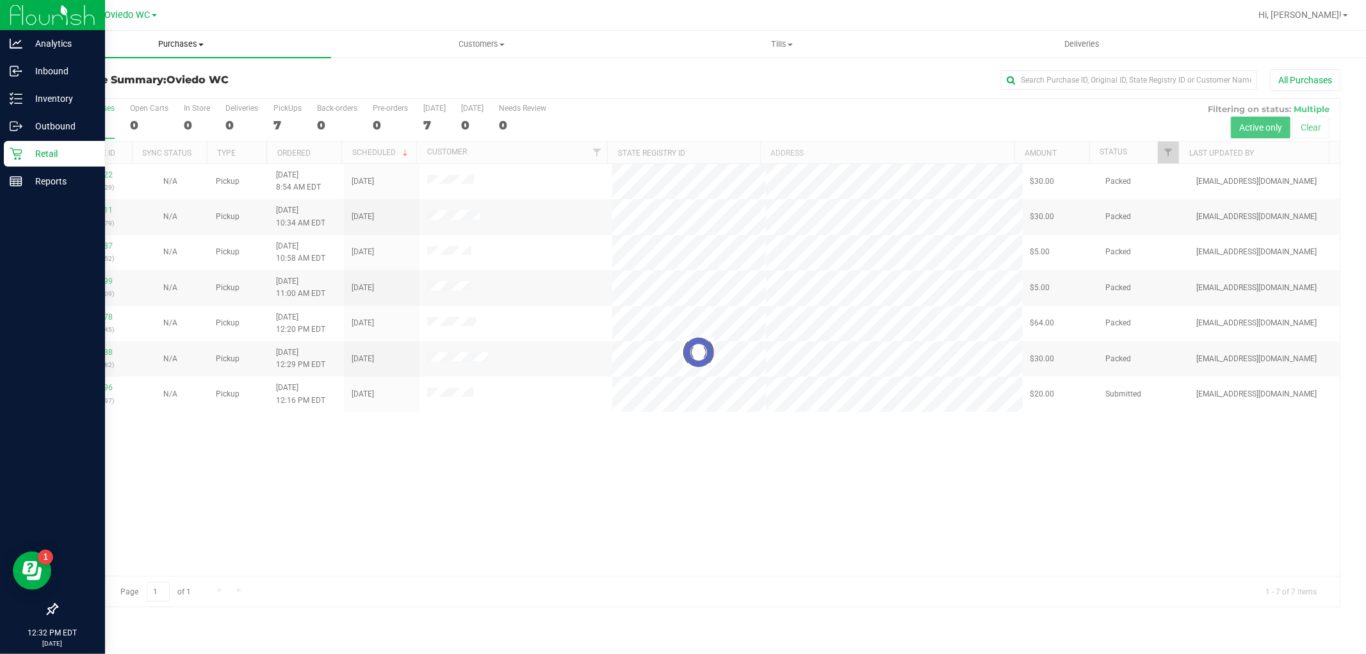
click at [192, 46] on span "Purchases" at bounding box center [181, 44] width 300 height 12
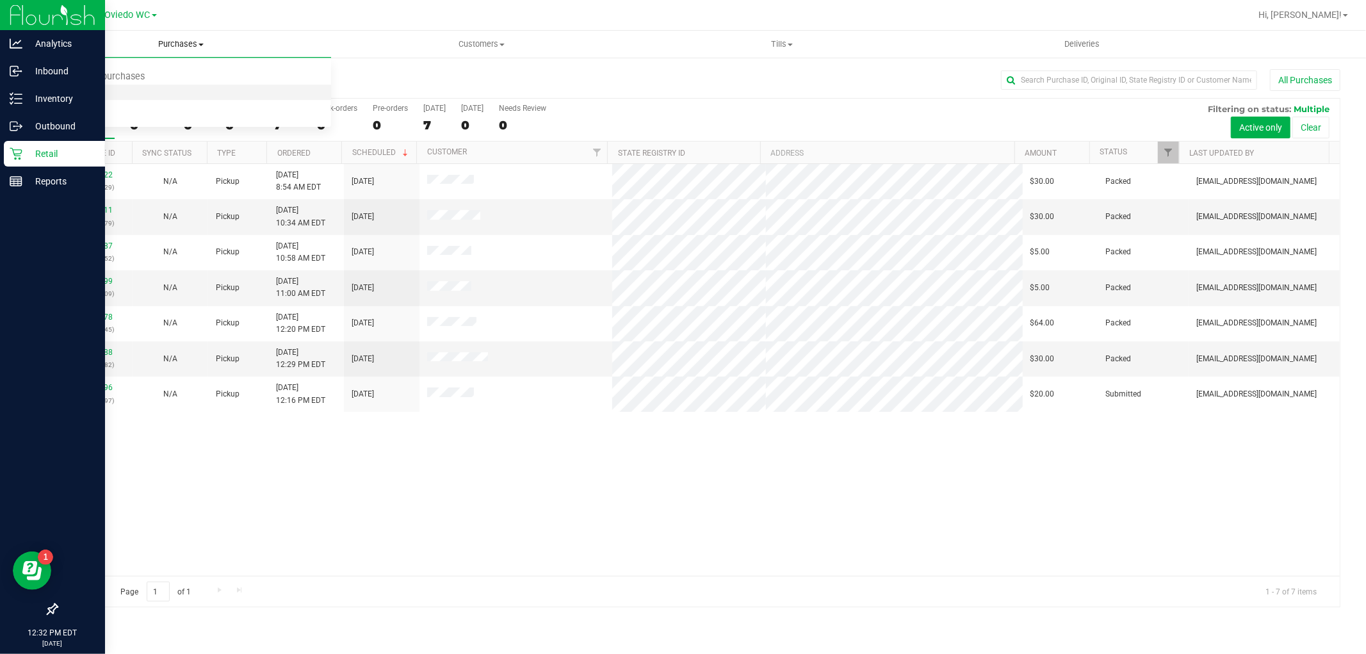
click at [67, 88] on span "Fulfillment" at bounding box center [70, 92] width 79 height 11
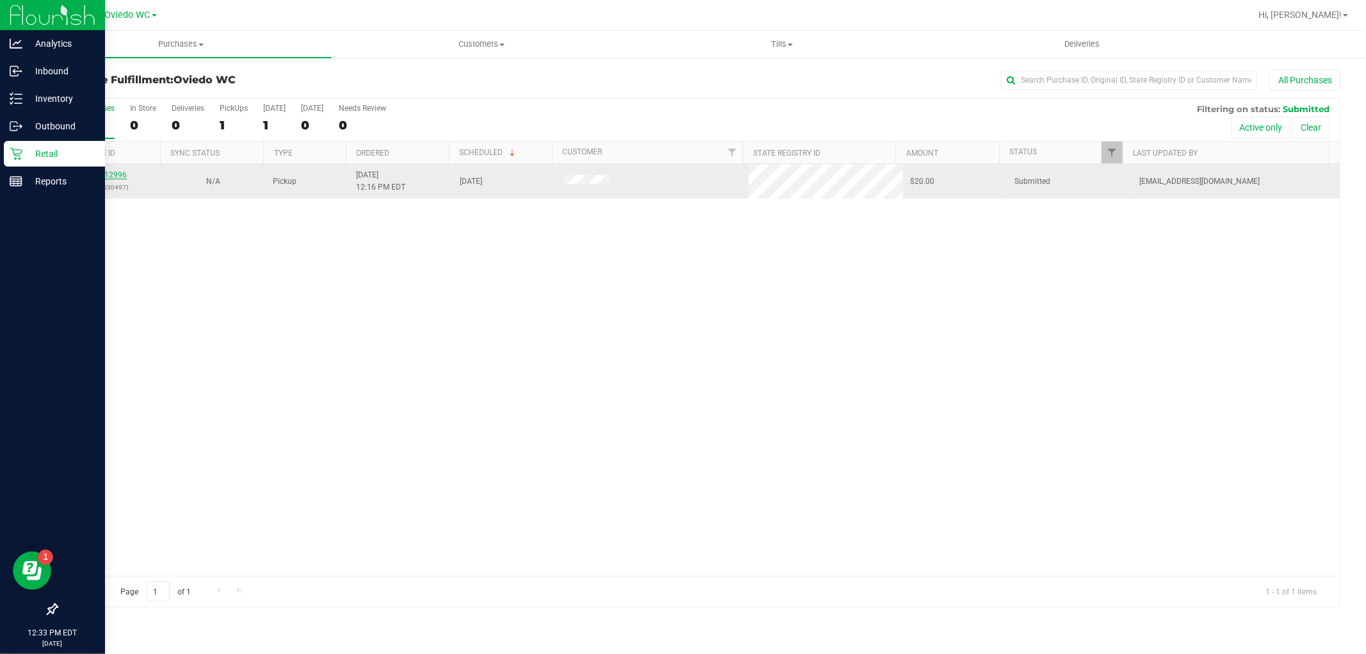
click at [114, 174] on link "11812996" at bounding box center [109, 174] width 36 height 9
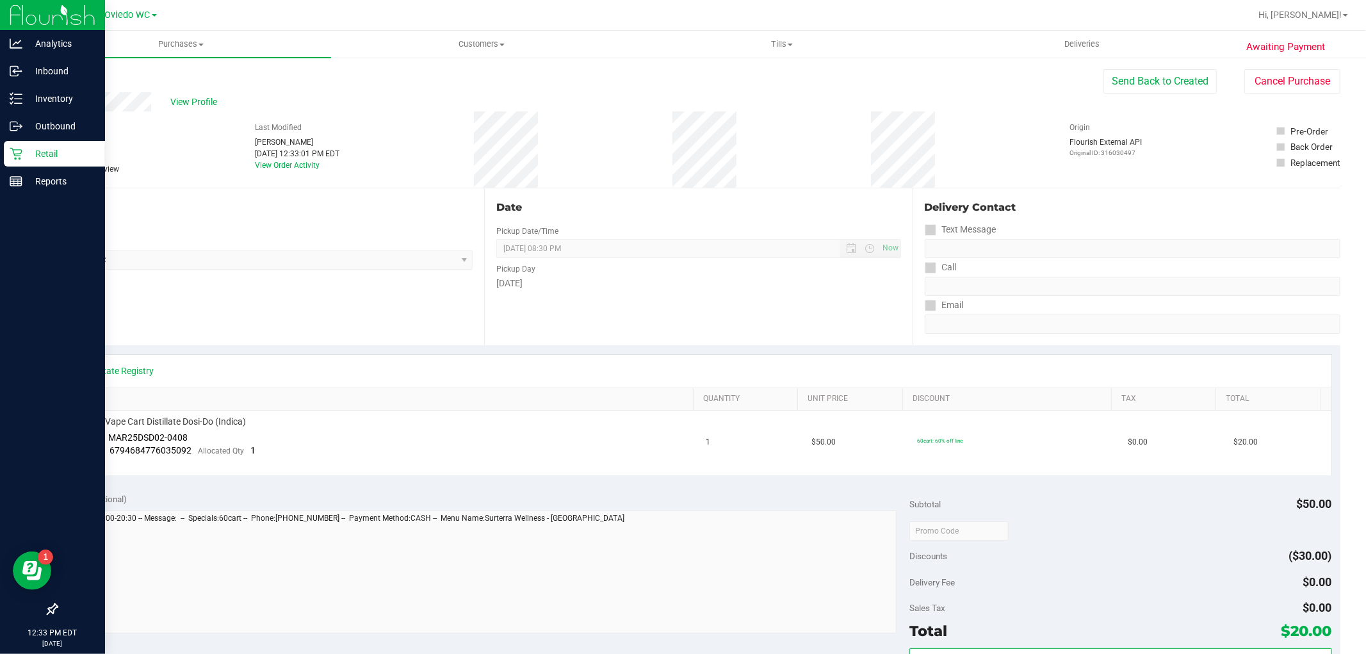
click at [28, 157] on p "Retail" at bounding box center [60, 153] width 77 height 15
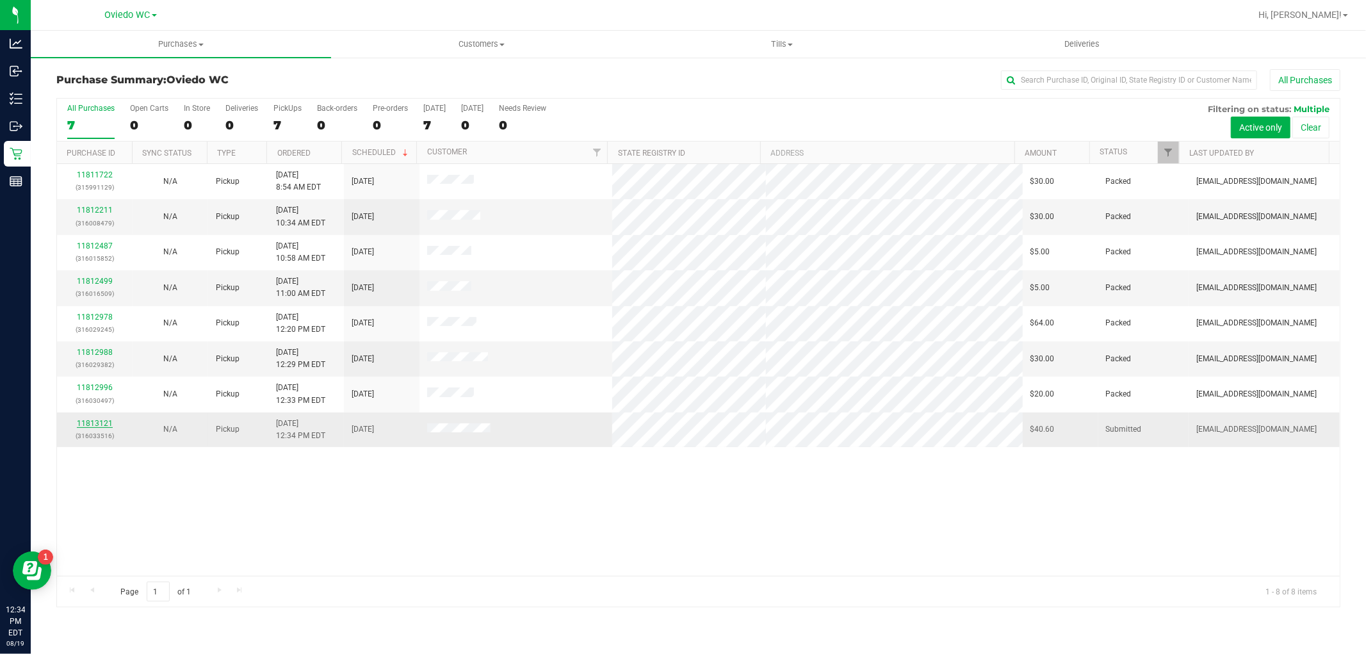
click at [91, 425] on link "11813121" at bounding box center [95, 423] width 36 height 9
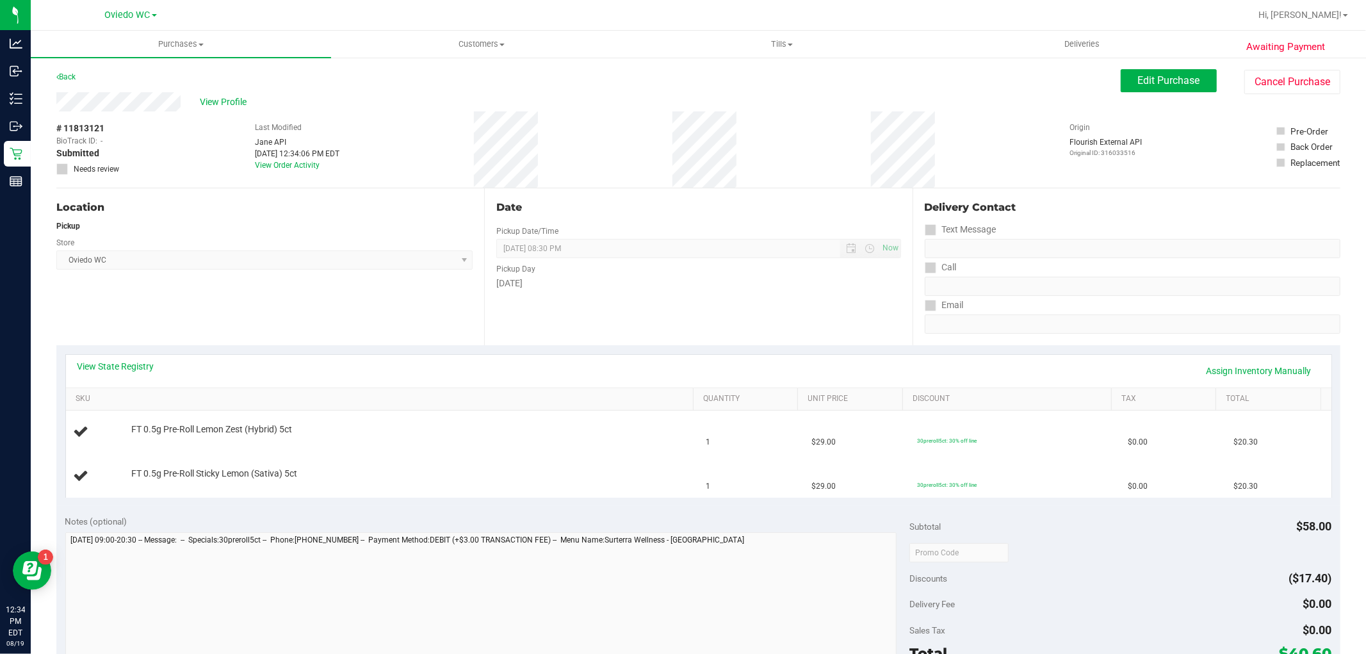
click at [216, 298] on div "Location Pickup Store [GEOGRAPHIC_DATA][PERSON_NAME] Select Store [PERSON_NAME]…" at bounding box center [270, 266] width 428 height 157
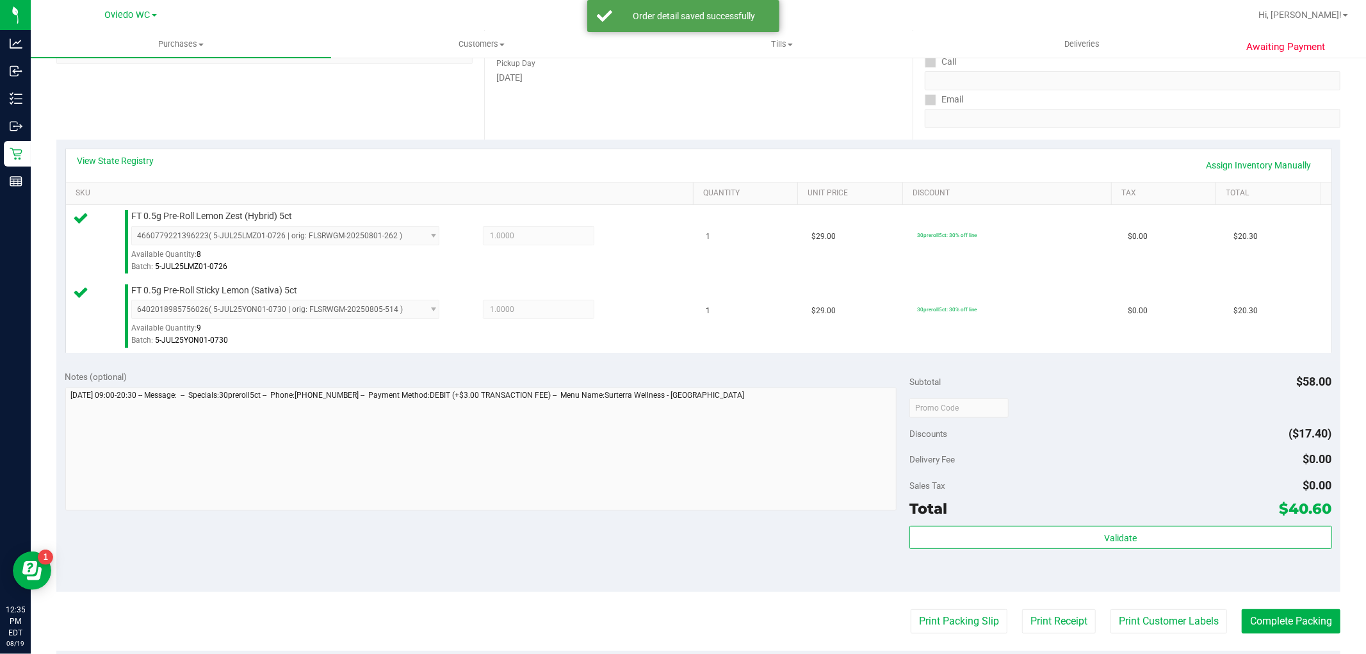
scroll to position [213, 0]
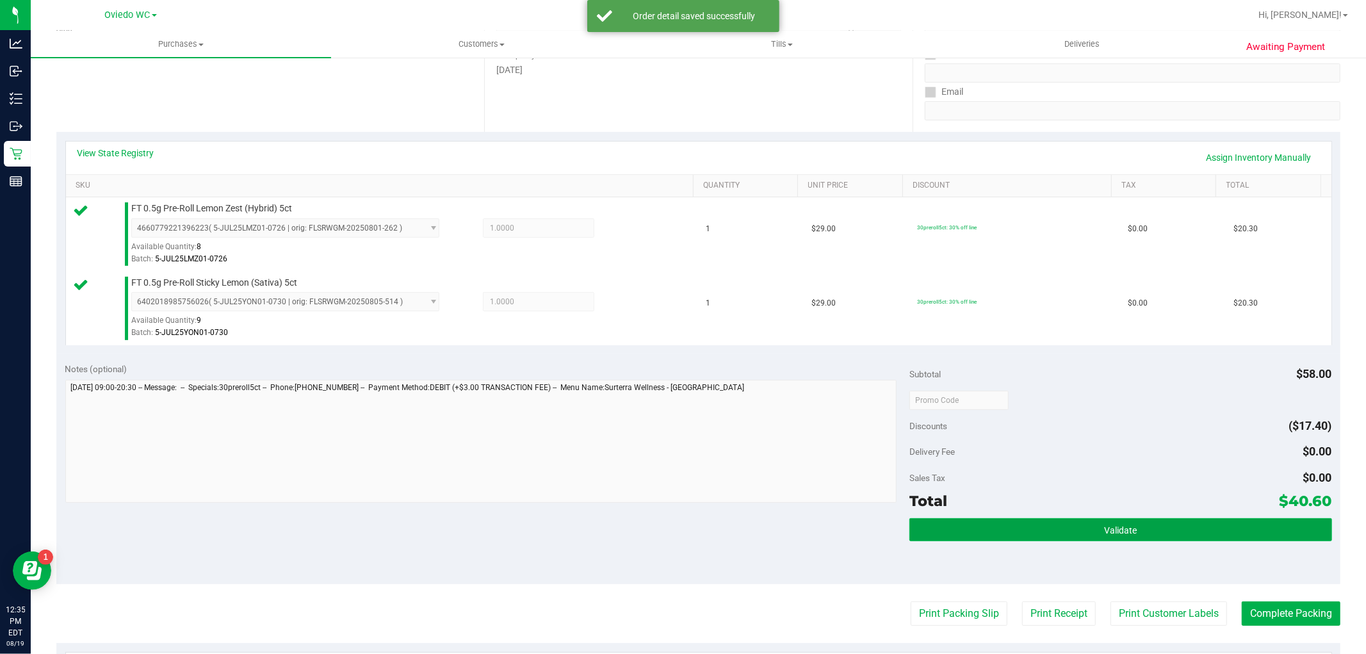
click at [1053, 520] on button "Validate" at bounding box center [1121, 529] width 422 height 23
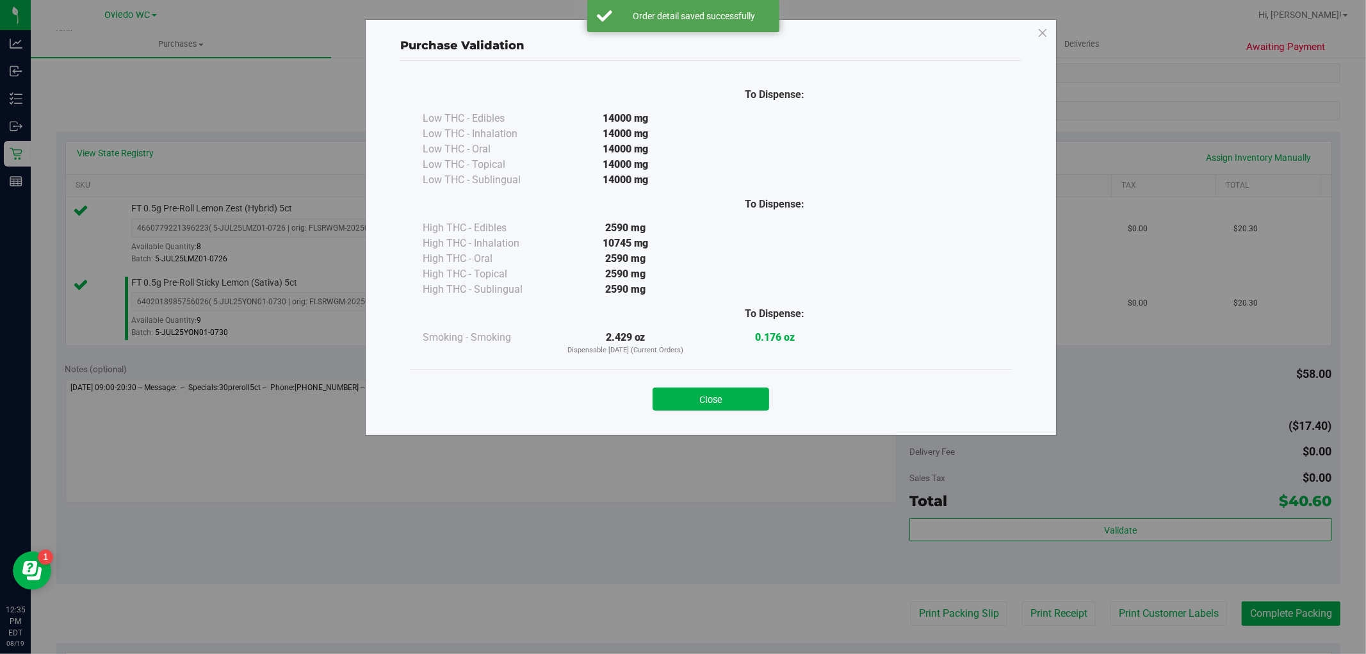
drag, startPoint x: 738, startPoint y: 407, endPoint x: 775, endPoint y: 436, distance: 46.6
click at [737, 407] on button "Close" at bounding box center [711, 399] width 117 height 23
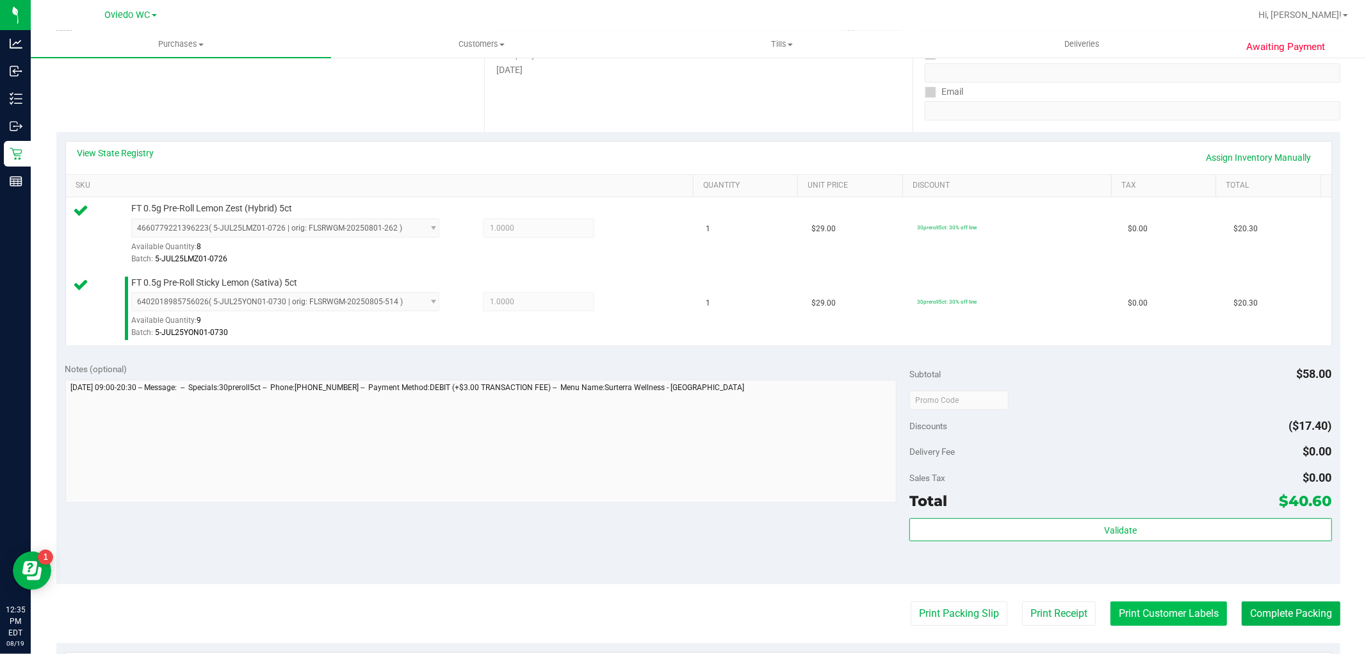
click at [1144, 611] on button "Print Customer Labels" at bounding box center [1169, 614] width 117 height 24
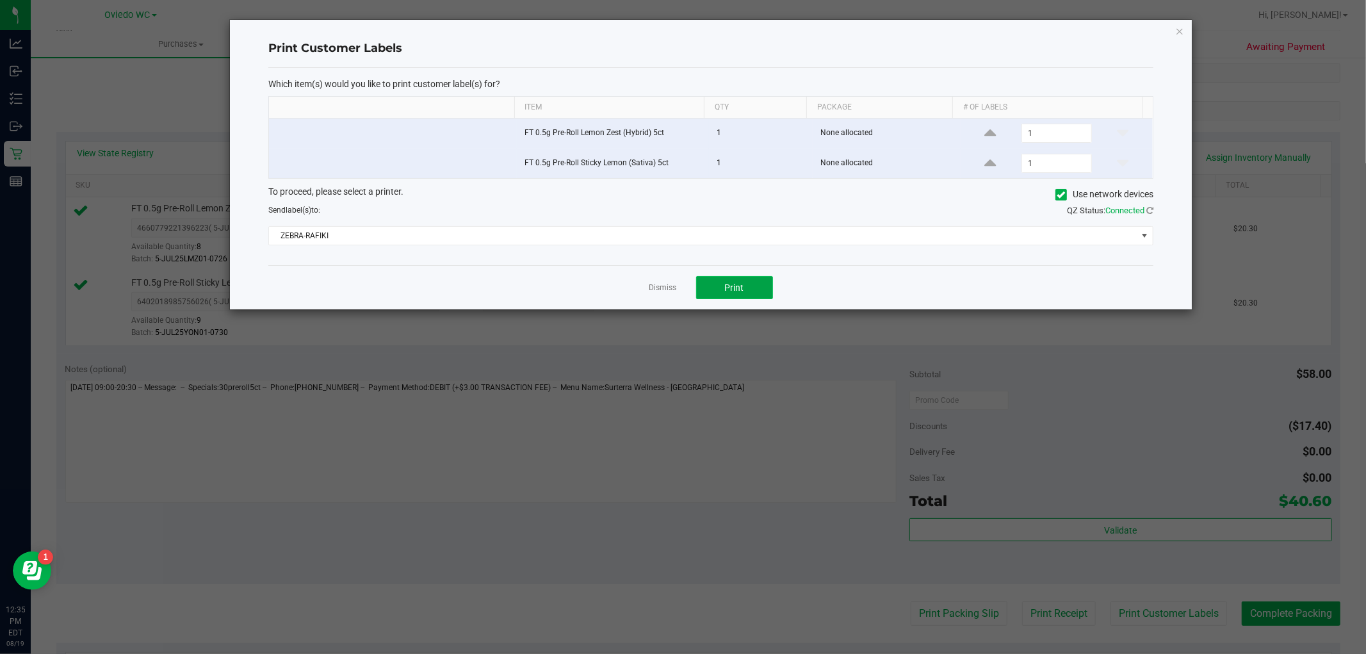
click at [737, 296] on button "Print" at bounding box center [734, 287] width 77 height 23
click at [663, 295] on app-cancel-button "Dismiss" at bounding box center [664, 287] width 28 height 13
click at [662, 283] on app-cancel-button "Dismiss" at bounding box center [664, 287] width 28 height 13
click at [655, 292] on link "Dismiss" at bounding box center [664, 288] width 28 height 11
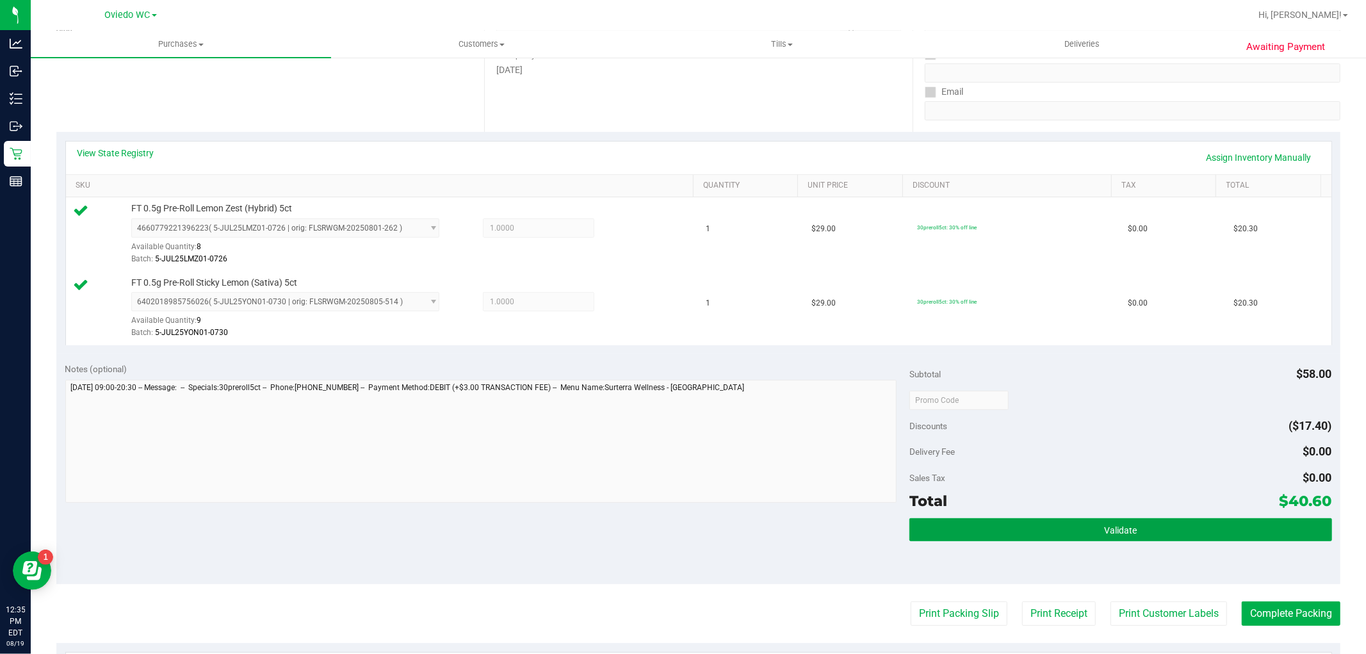
drag, startPoint x: 1006, startPoint y: 529, endPoint x: 1006, endPoint y: 554, distance: 25.0
click at [1006, 532] on button "Validate" at bounding box center [1121, 529] width 422 height 23
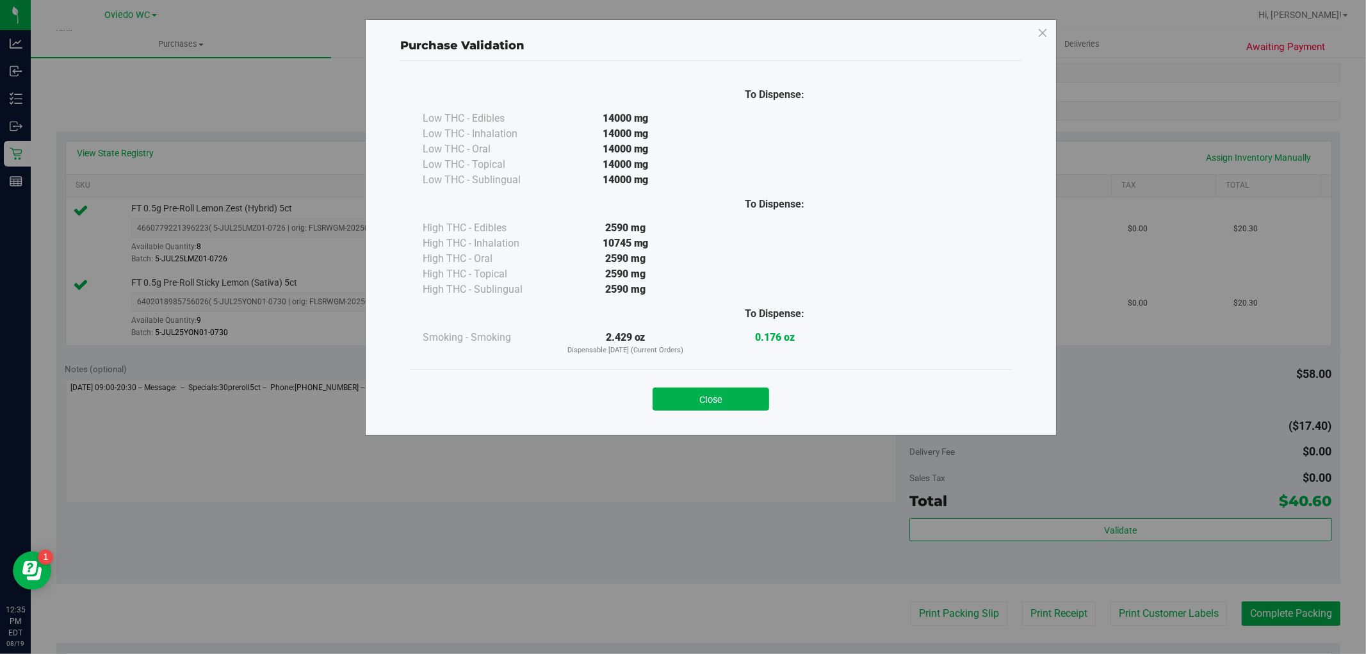
click at [734, 413] on div "Close" at bounding box center [711, 395] width 602 height 52
click at [734, 402] on button "Close" at bounding box center [711, 399] width 117 height 23
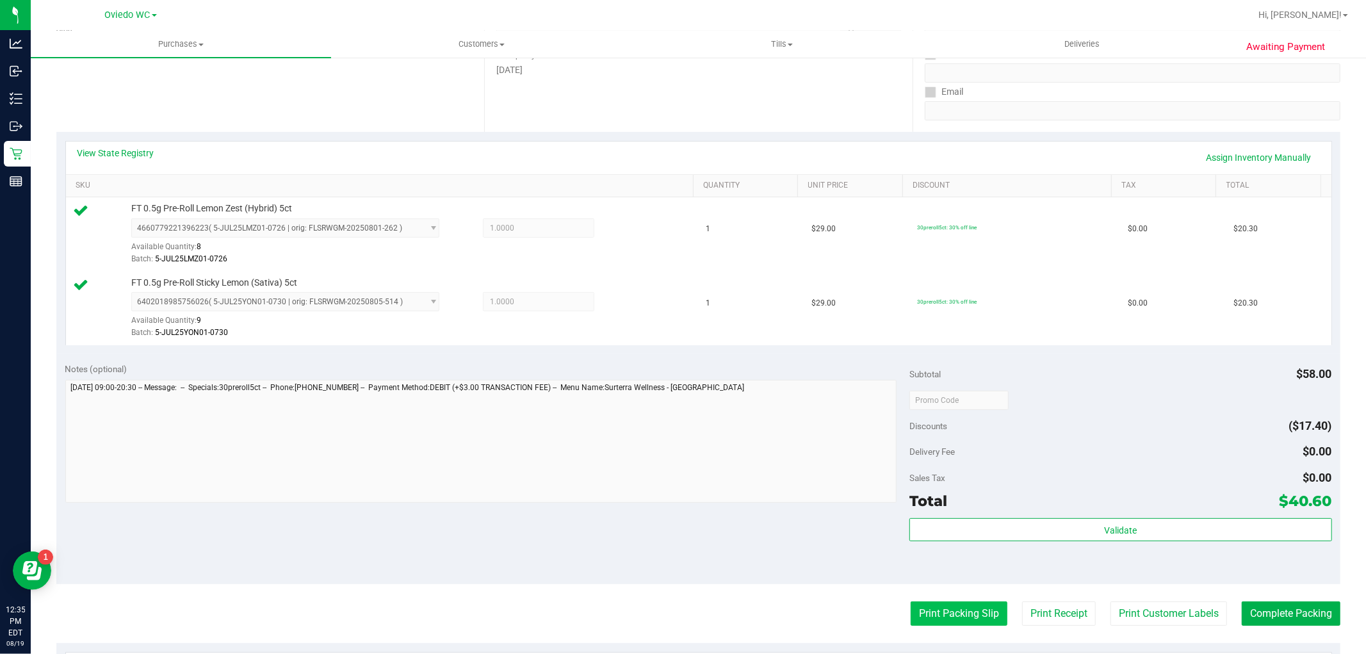
click at [953, 617] on button "Print Packing Slip" at bounding box center [959, 614] width 97 height 24
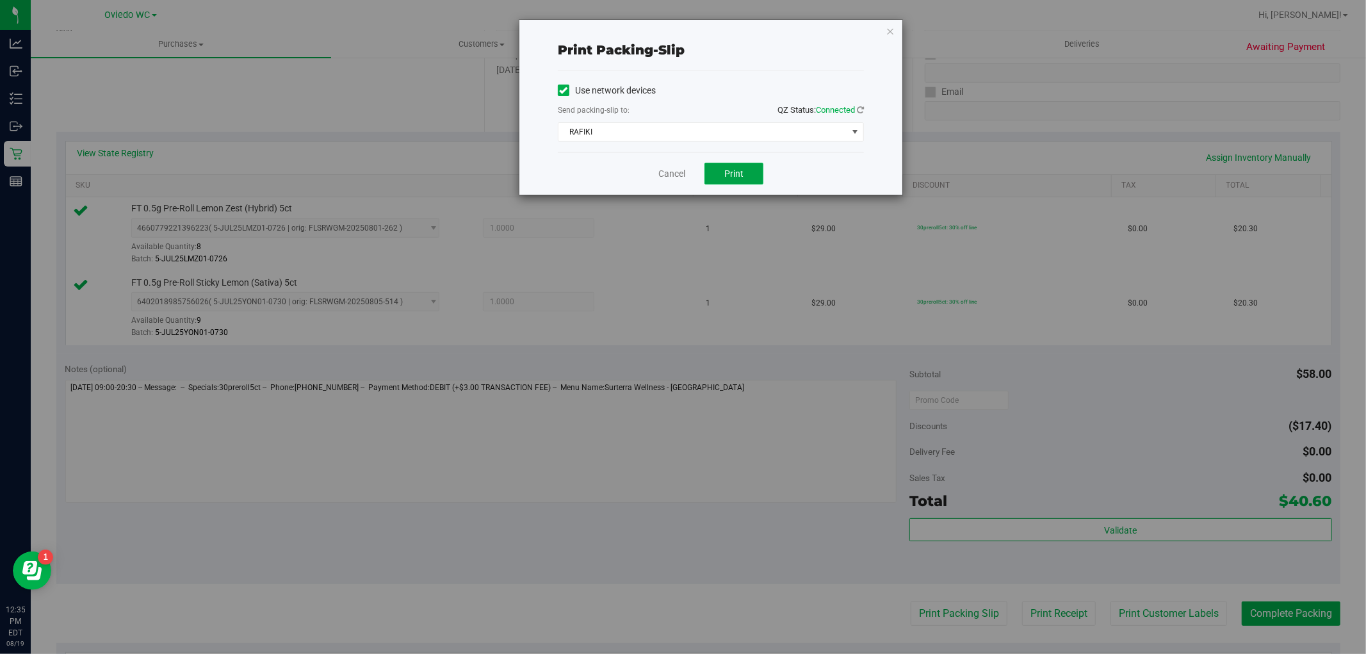
click at [735, 184] on button "Print" at bounding box center [734, 174] width 59 height 22
click at [669, 169] on link "Cancel" at bounding box center [672, 173] width 27 height 13
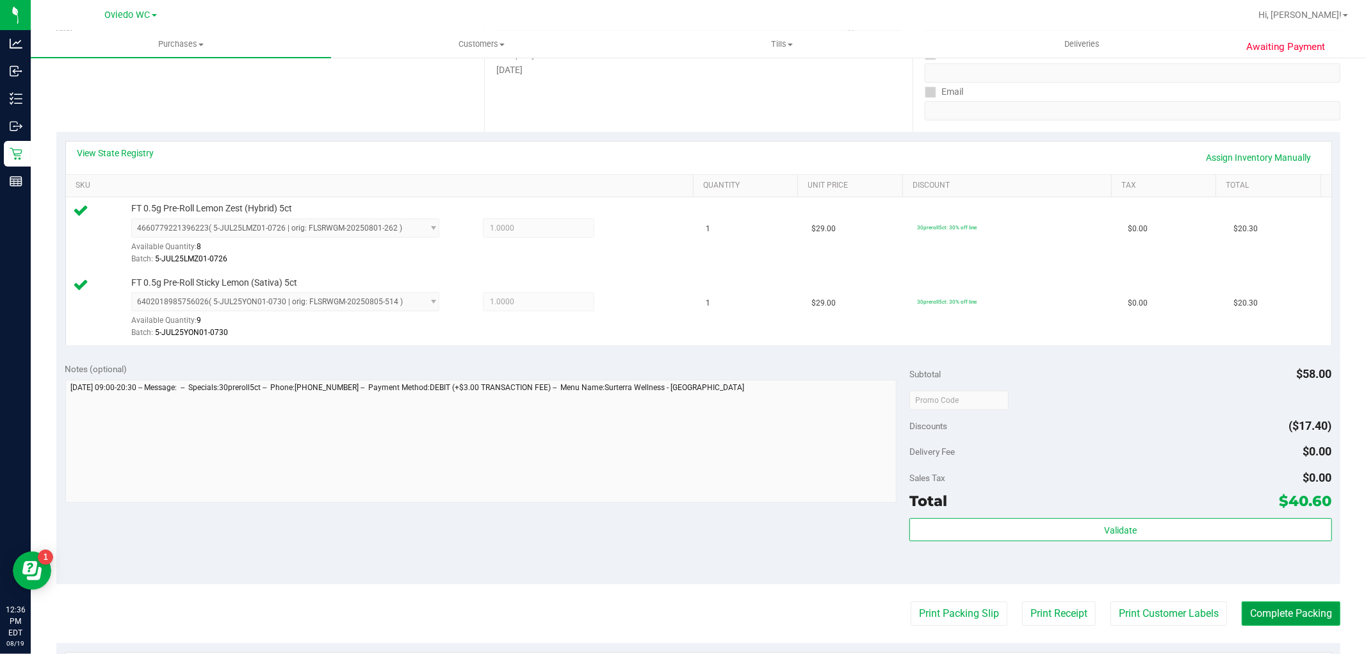
click at [1268, 618] on button "Complete Packing" at bounding box center [1291, 614] width 99 height 24
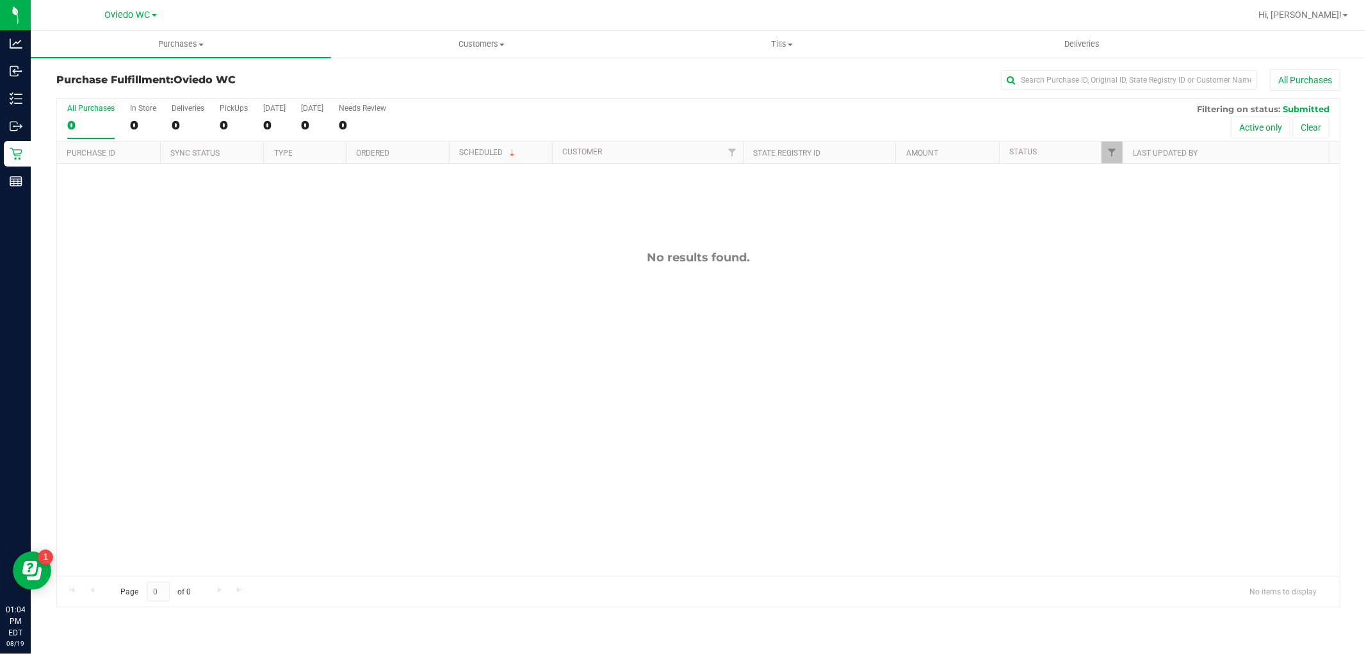
click at [388, 288] on div "No results found." at bounding box center [698, 413] width 1283 height 498
click at [186, 47] on span "Purchases" at bounding box center [181, 44] width 300 height 12
click at [80, 97] on span "Fulfillment" at bounding box center [70, 92] width 79 height 11
click at [312, 356] on div "No results found." at bounding box center [698, 413] width 1283 height 498
click at [306, 304] on div "No results found." at bounding box center [698, 413] width 1283 height 498
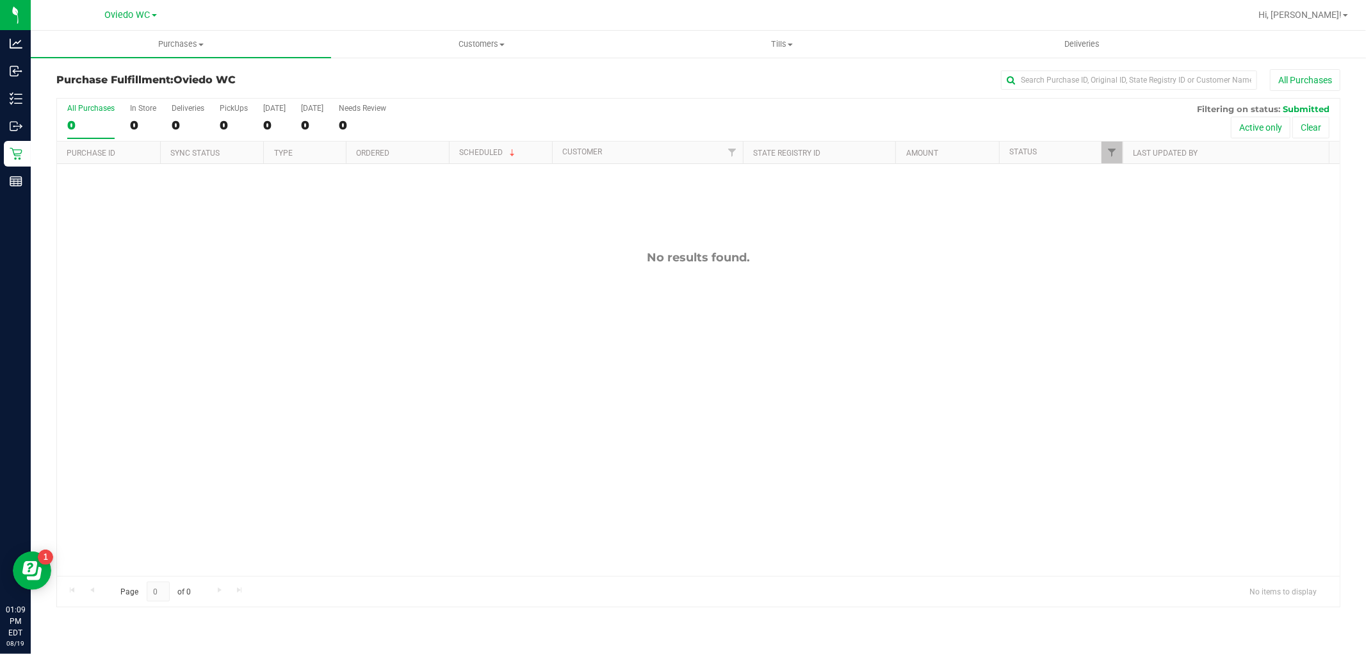
click at [208, 259] on div "No results found." at bounding box center [698, 257] width 1283 height 14
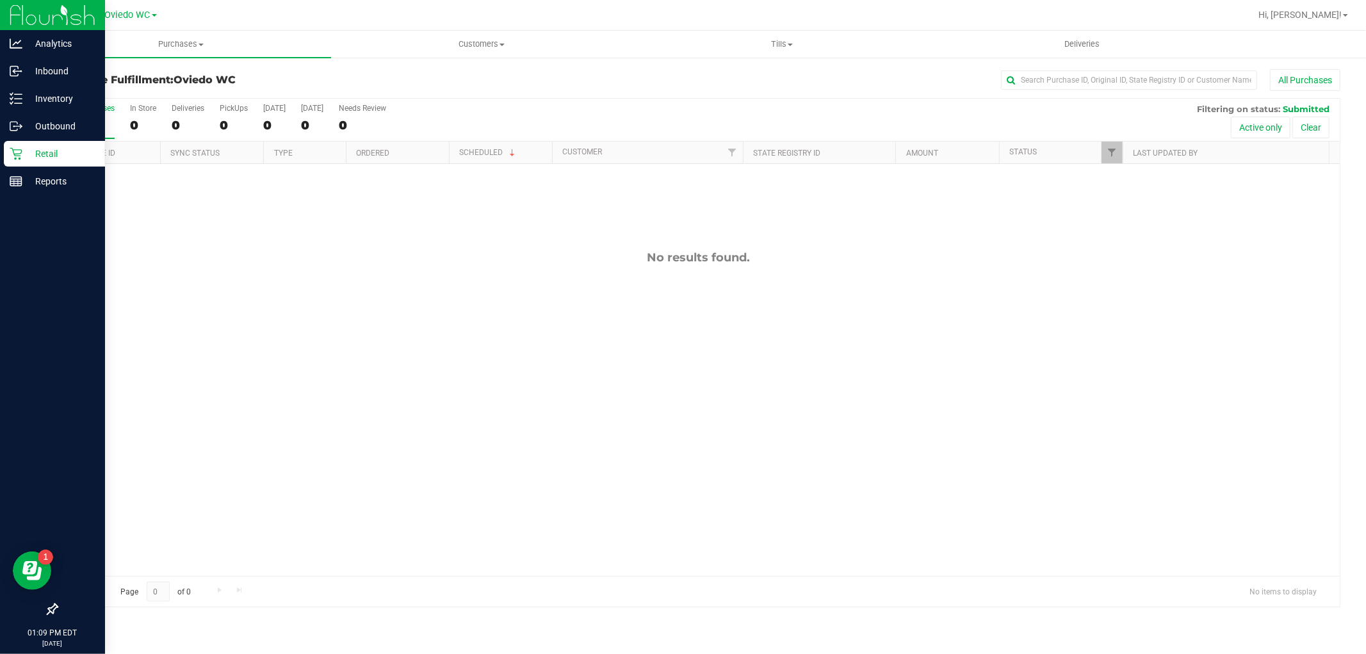
click at [47, 146] on p "Retail" at bounding box center [60, 153] width 77 height 15
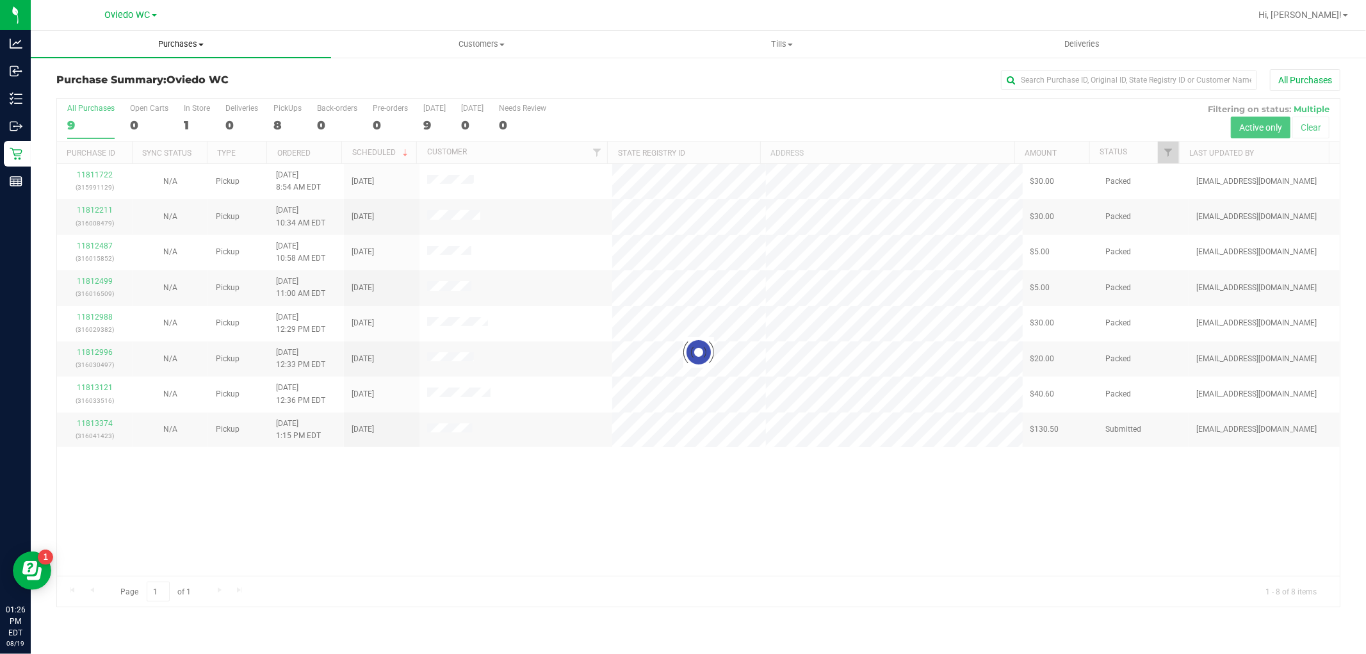
click at [199, 46] on span "Purchases" at bounding box center [181, 44] width 300 height 12
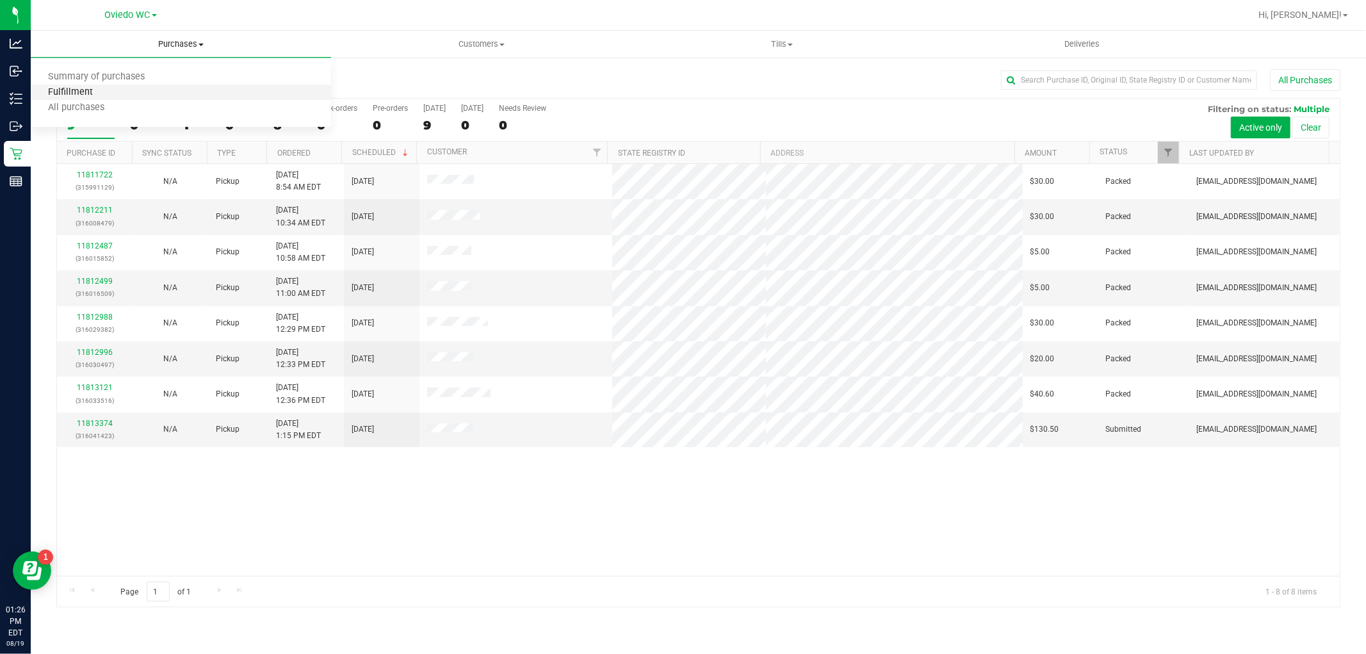
click at [92, 90] on span "Fulfillment" at bounding box center [70, 92] width 79 height 11
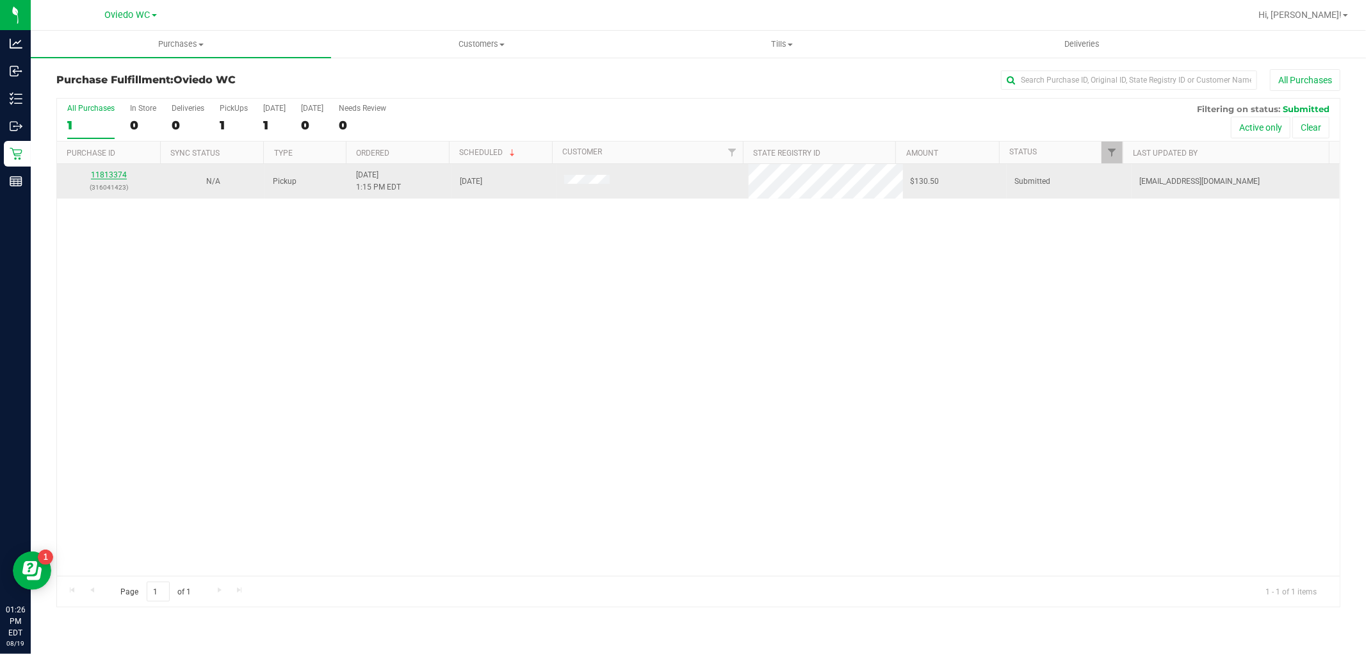
click at [111, 174] on link "11813374" at bounding box center [109, 174] width 36 height 9
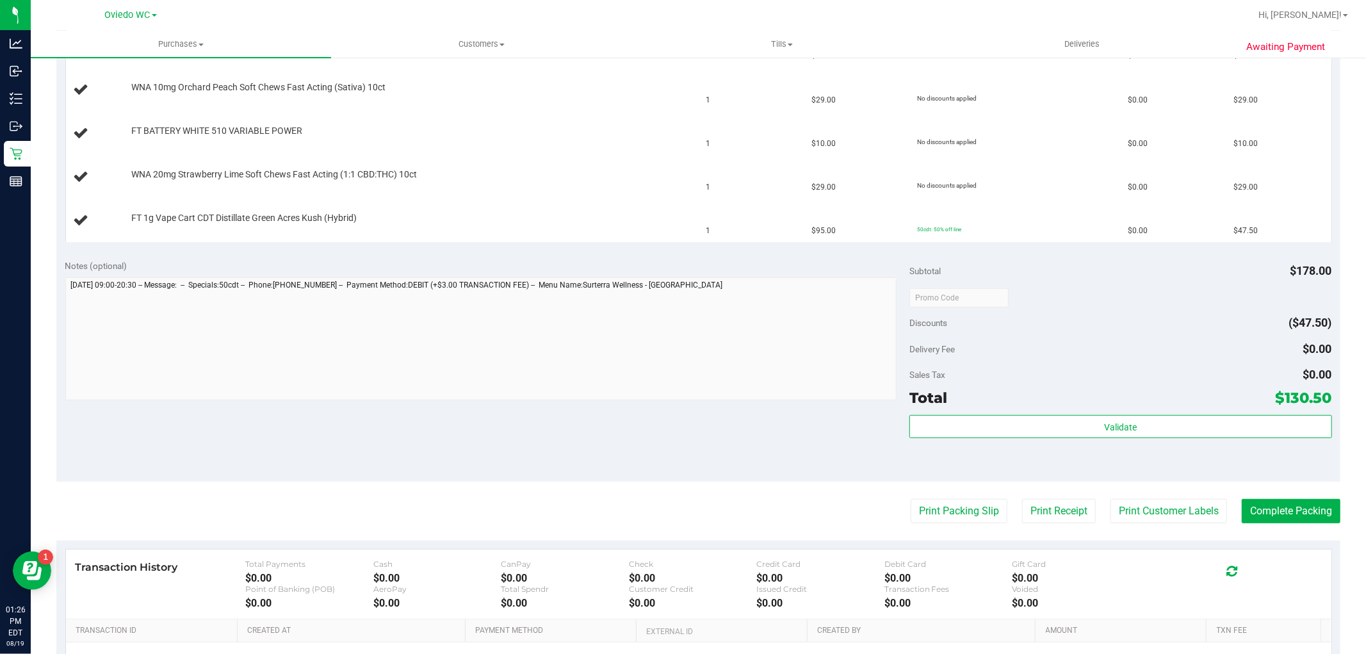
scroll to position [498, 0]
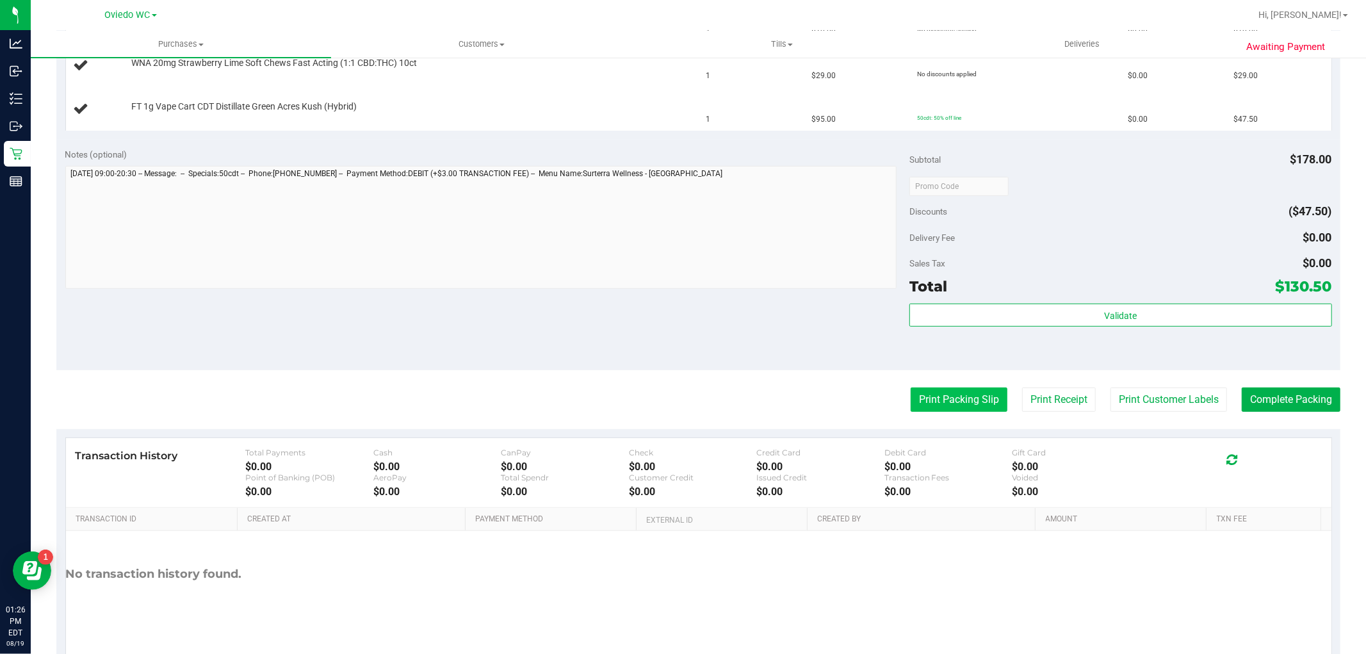
click at [919, 404] on button "Print Packing Slip" at bounding box center [959, 400] width 97 height 24
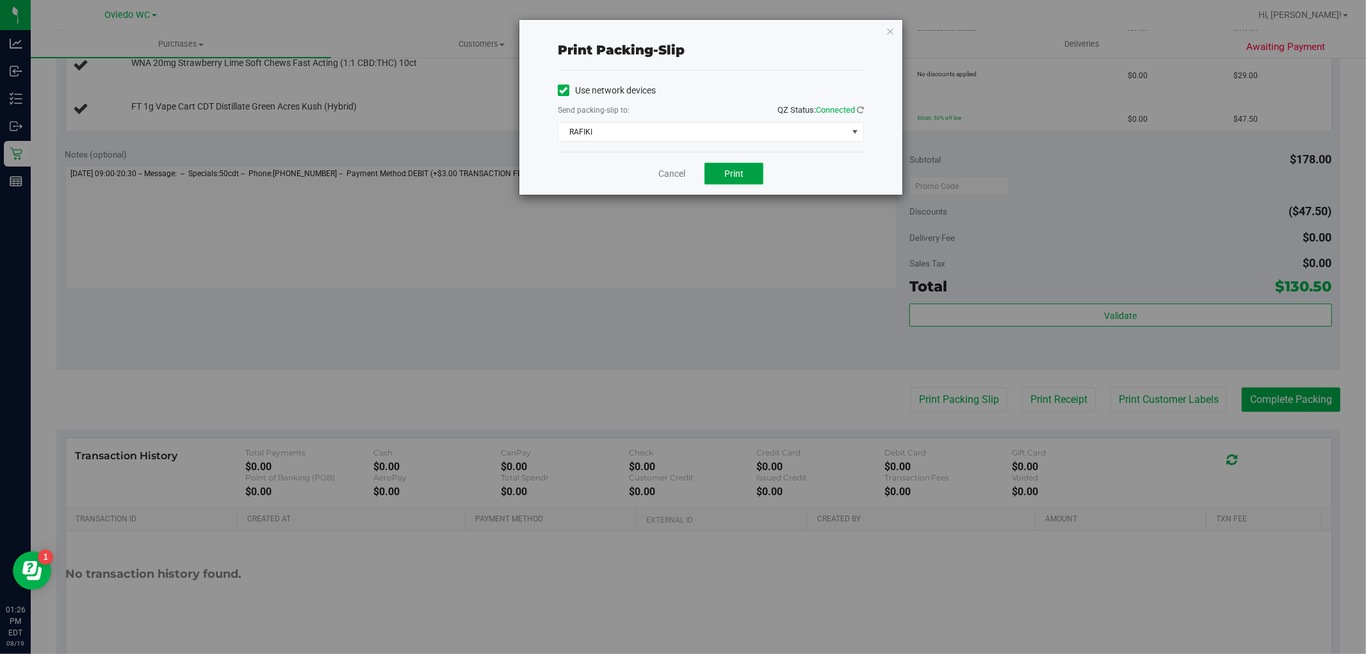
click at [721, 173] on button "Print" at bounding box center [734, 174] width 59 height 22
click at [668, 171] on link "Cancel" at bounding box center [672, 173] width 27 height 13
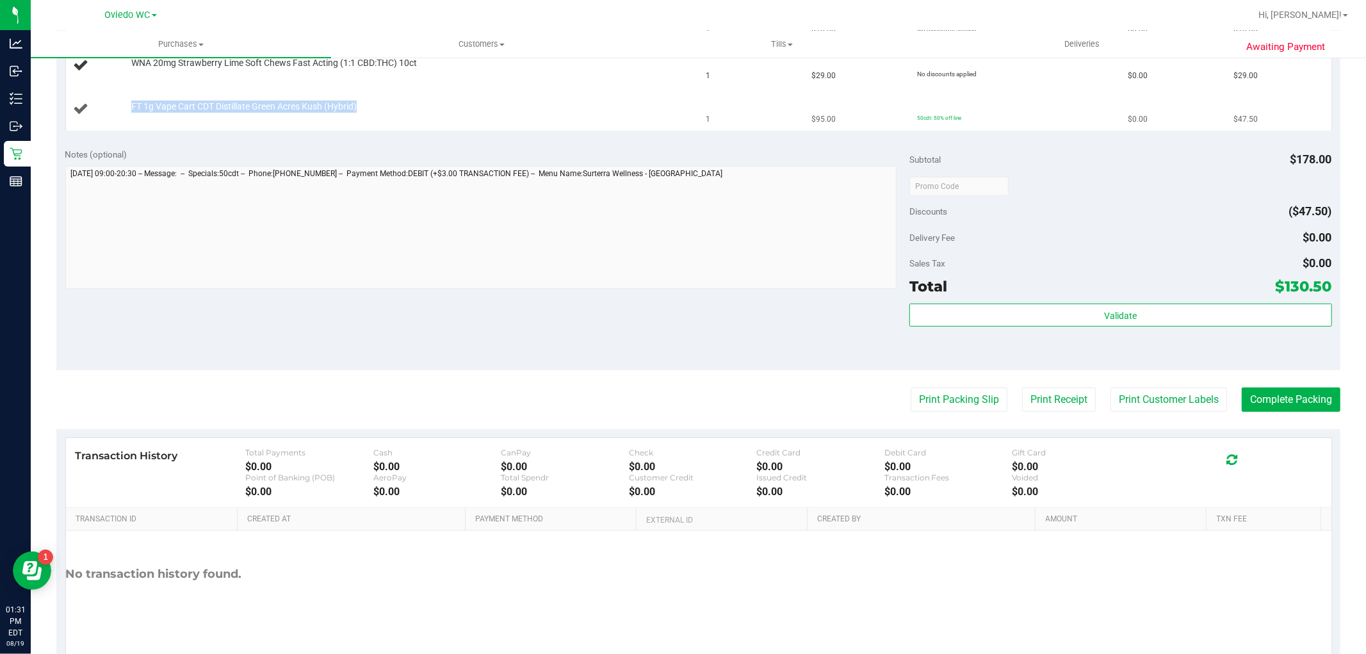
drag, startPoint x: 360, startPoint y: 111, endPoint x: 131, endPoint y: 105, distance: 228.8
click at [131, 105] on div "FT 1g Vape Cart CDT Distillate Green Acres Kush (Hybrid)" at bounding box center [406, 107] width 562 height 13
copy span "FT 1g Vape Cart CDT Distillate Green Acres Kush (Hybrid)"
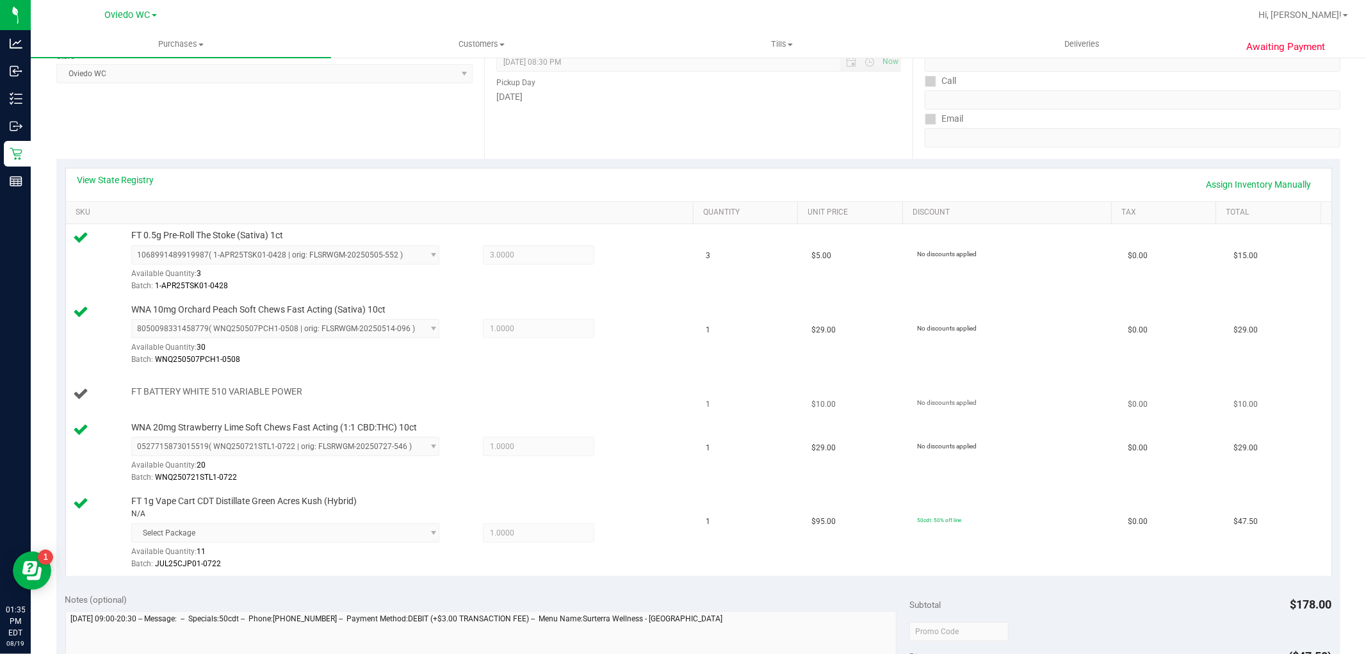
scroll to position [284, 0]
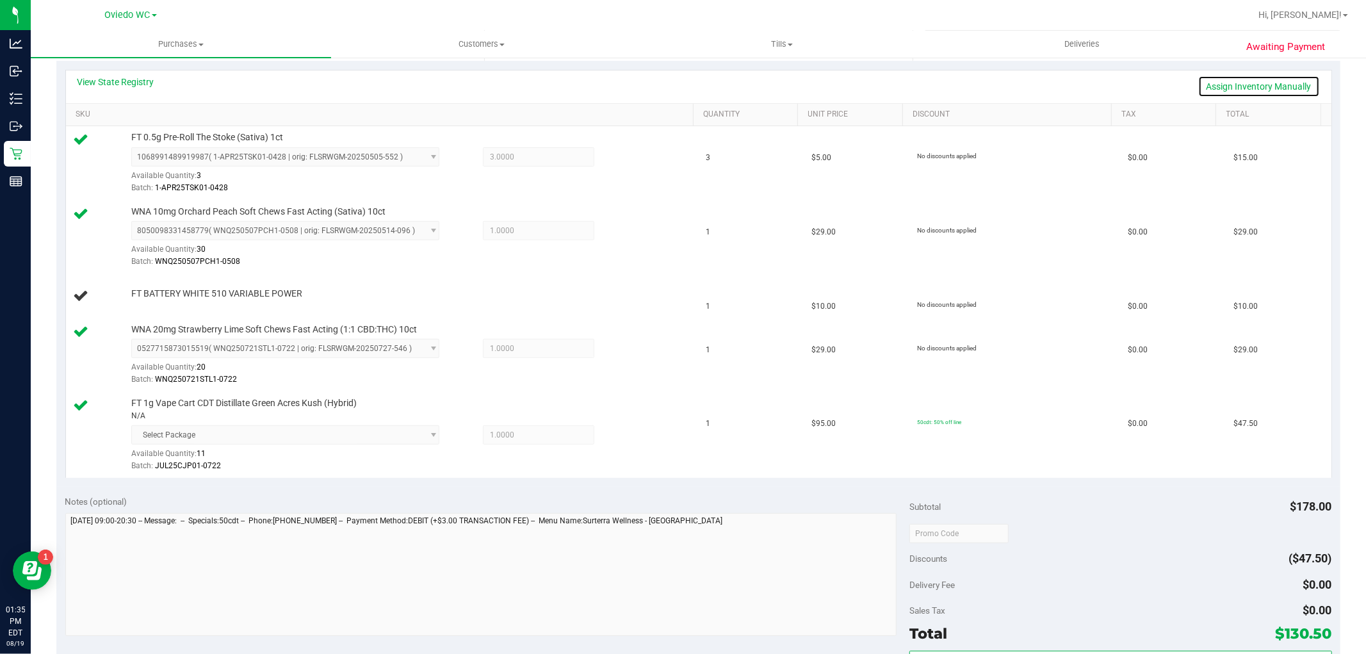
click at [1249, 86] on link "Assign Inventory Manually" at bounding box center [1260, 87] width 122 height 22
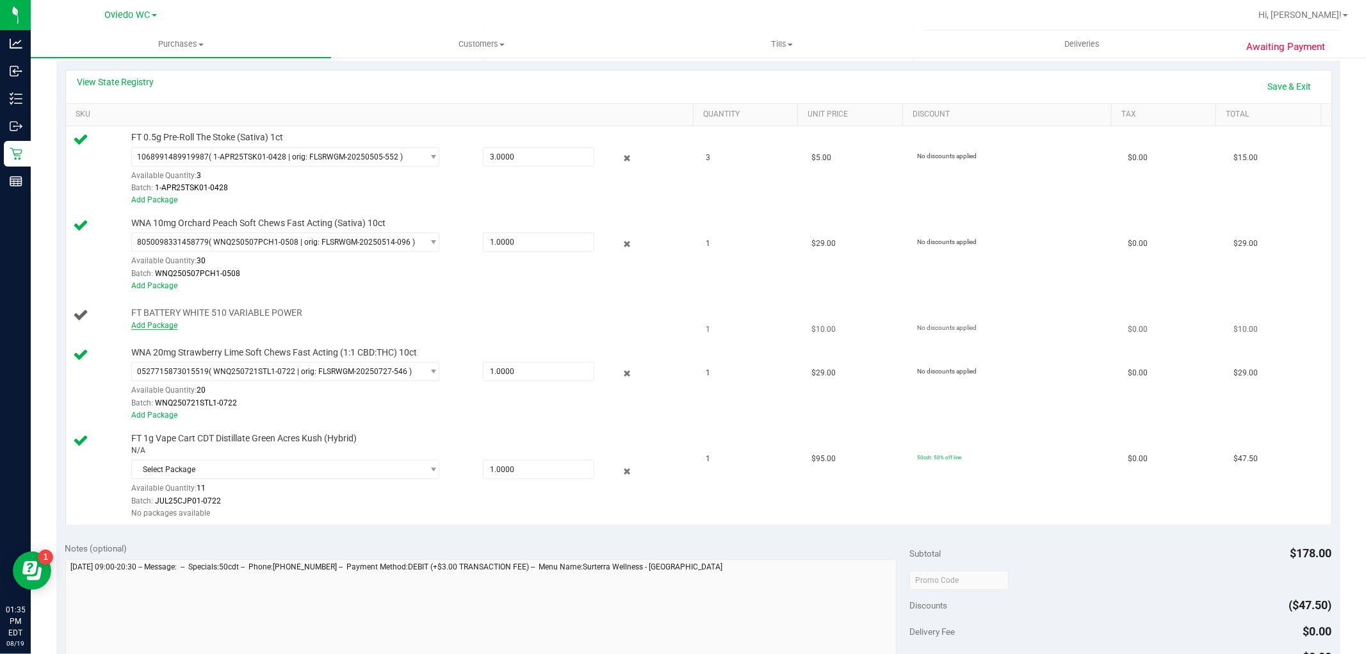
click at [160, 325] on link "Add Package" at bounding box center [154, 325] width 46 height 9
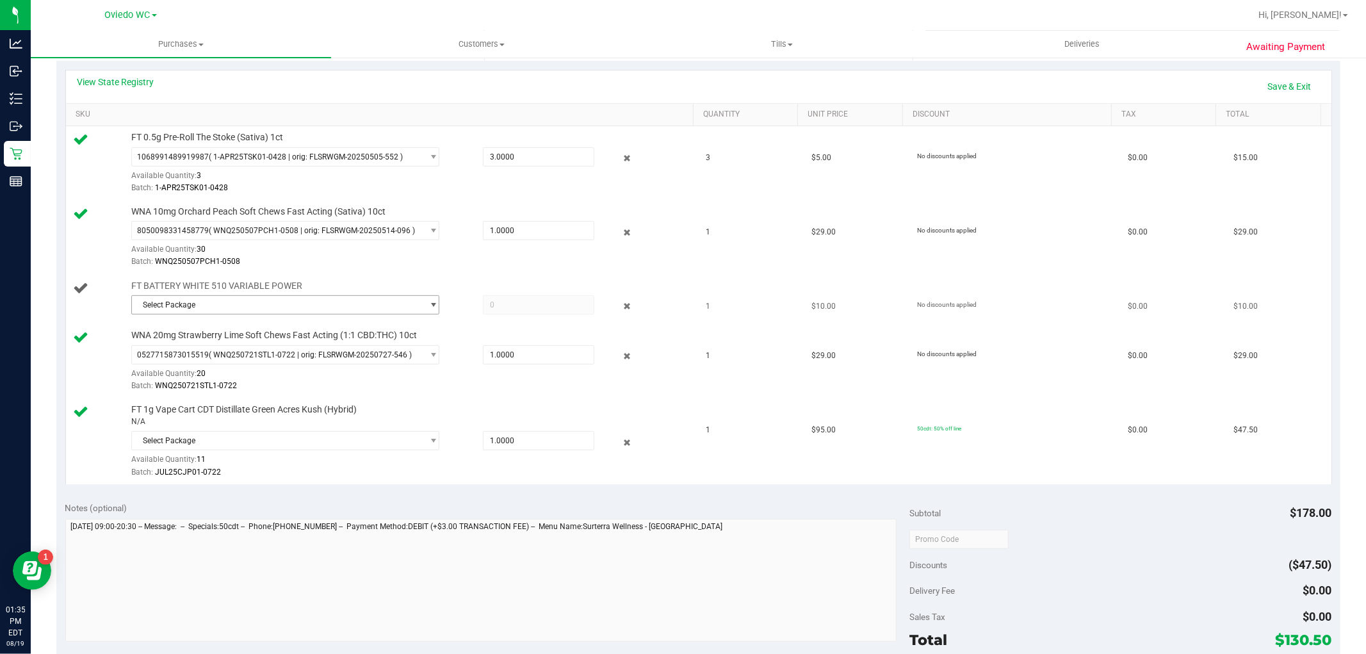
click at [201, 302] on span "Select Package" at bounding box center [277, 305] width 291 height 18
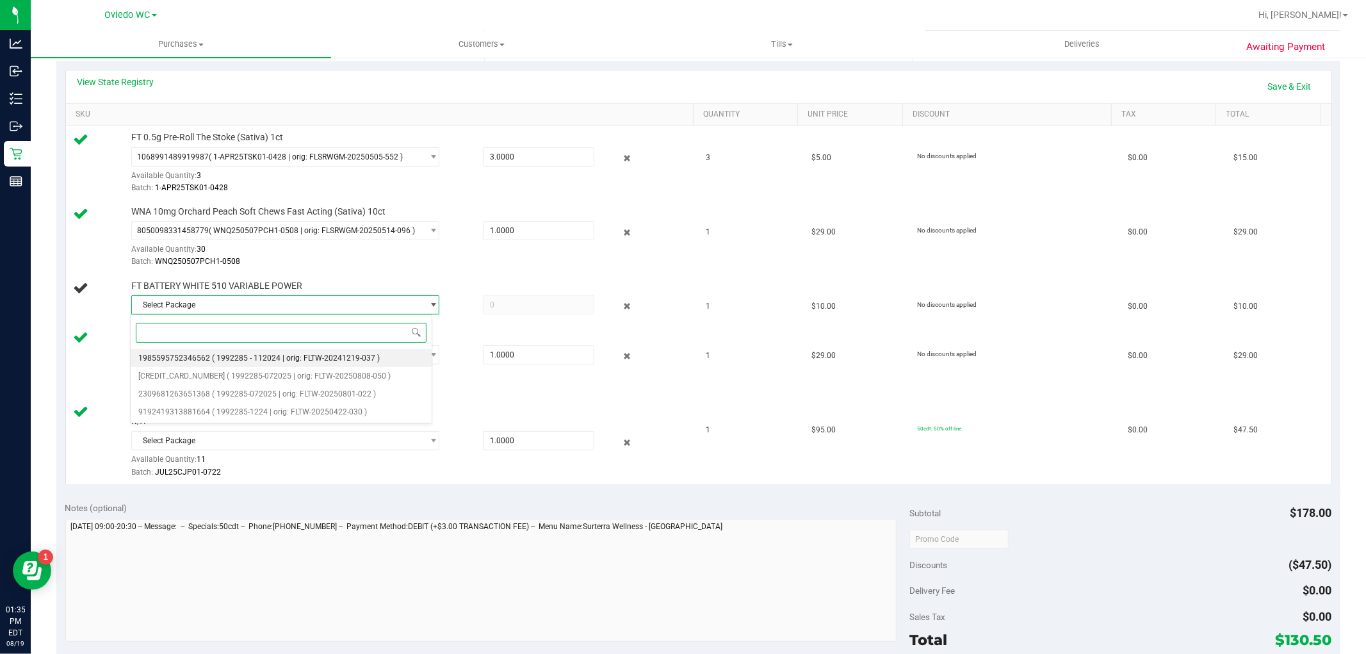
click at [173, 355] on span "1985595752346562" at bounding box center [174, 358] width 72 height 9
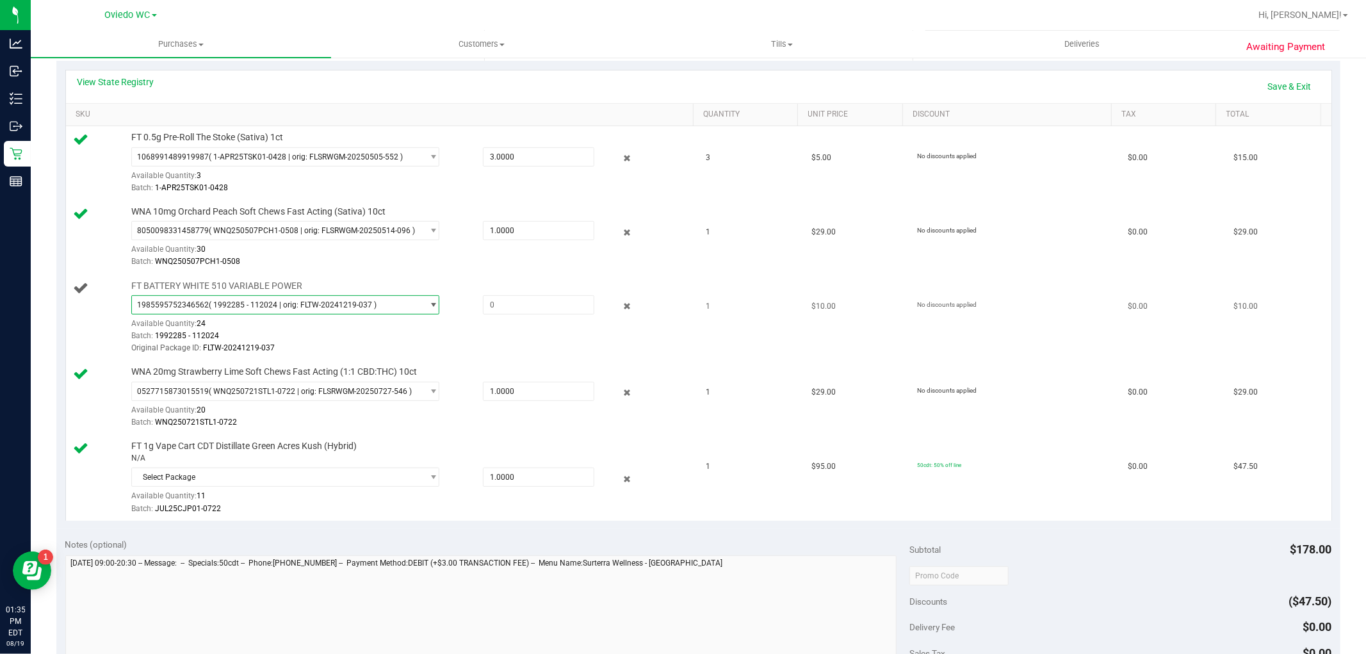
click at [202, 301] on span "1985595752346562" at bounding box center [173, 304] width 72 height 9
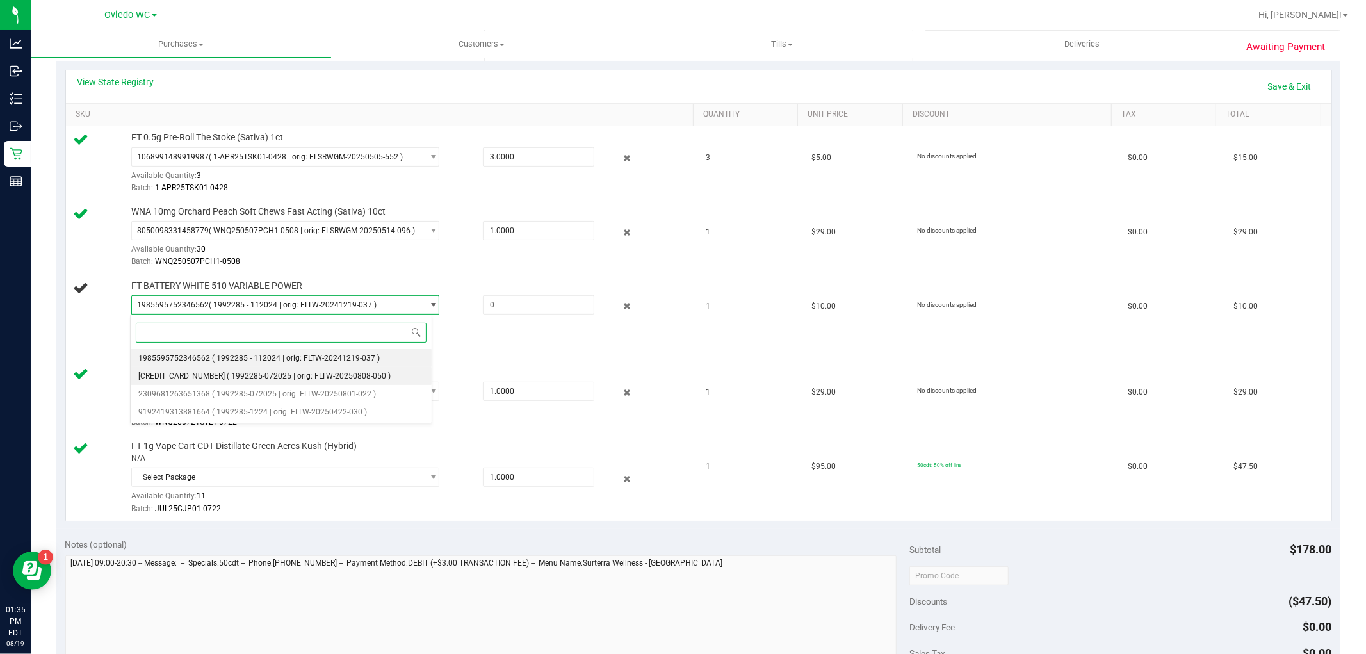
click at [181, 373] on span "[CREDIT_CARD_NUMBER]" at bounding box center [181, 376] width 86 height 9
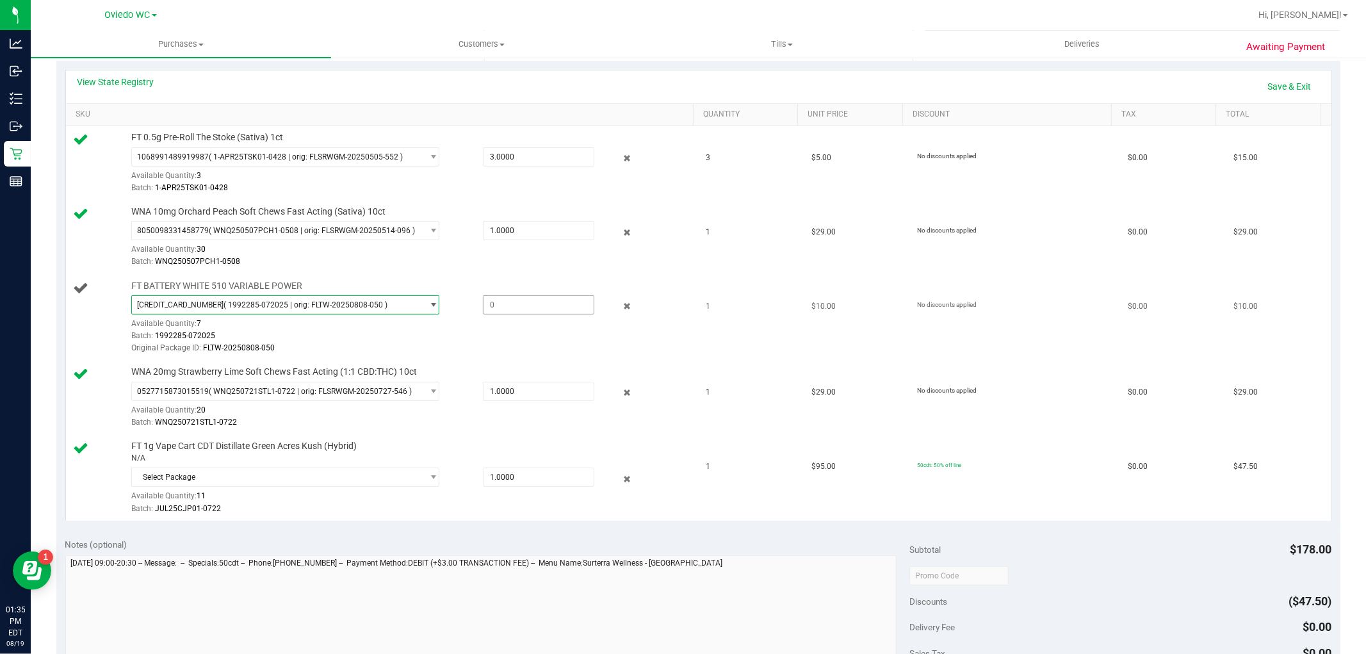
click at [533, 296] on span at bounding box center [538, 304] width 111 height 19
type input "1"
type input "1.0000"
click at [606, 106] on th "SKU" at bounding box center [380, 115] width 628 height 23
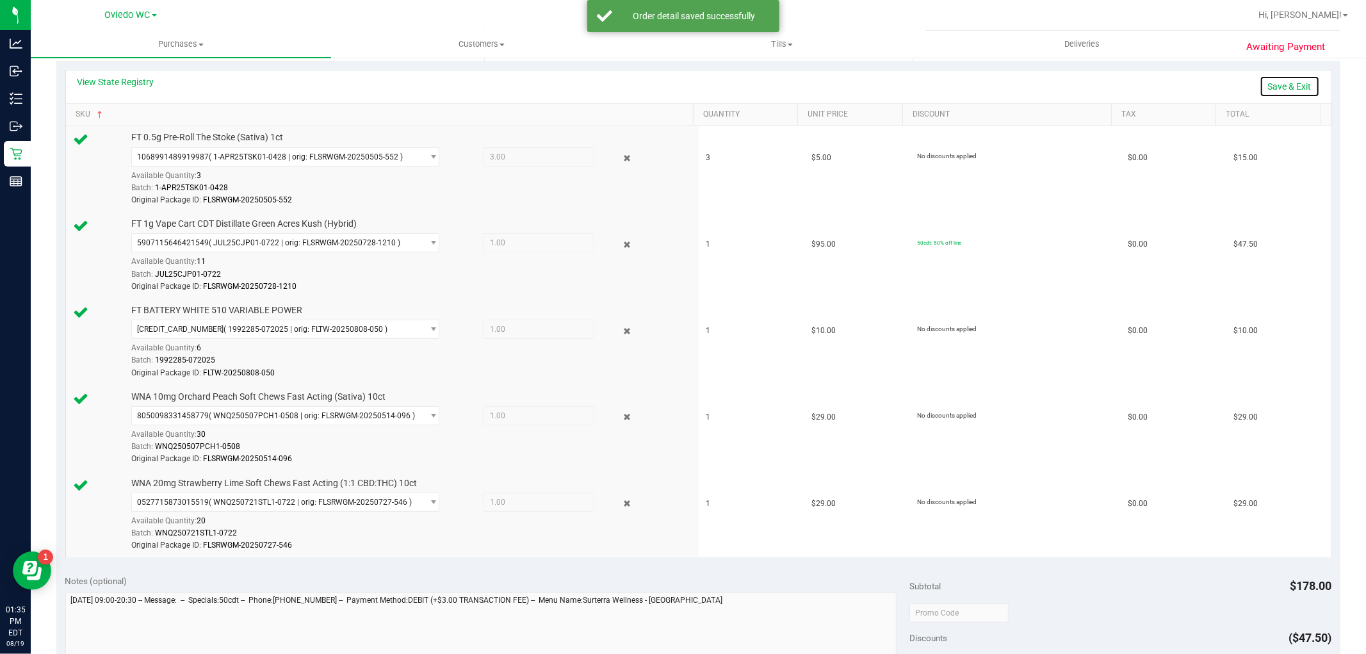
click at [1267, 88] on link "Save & Exit" at bounding box center [1290, 87] width 60 height 22
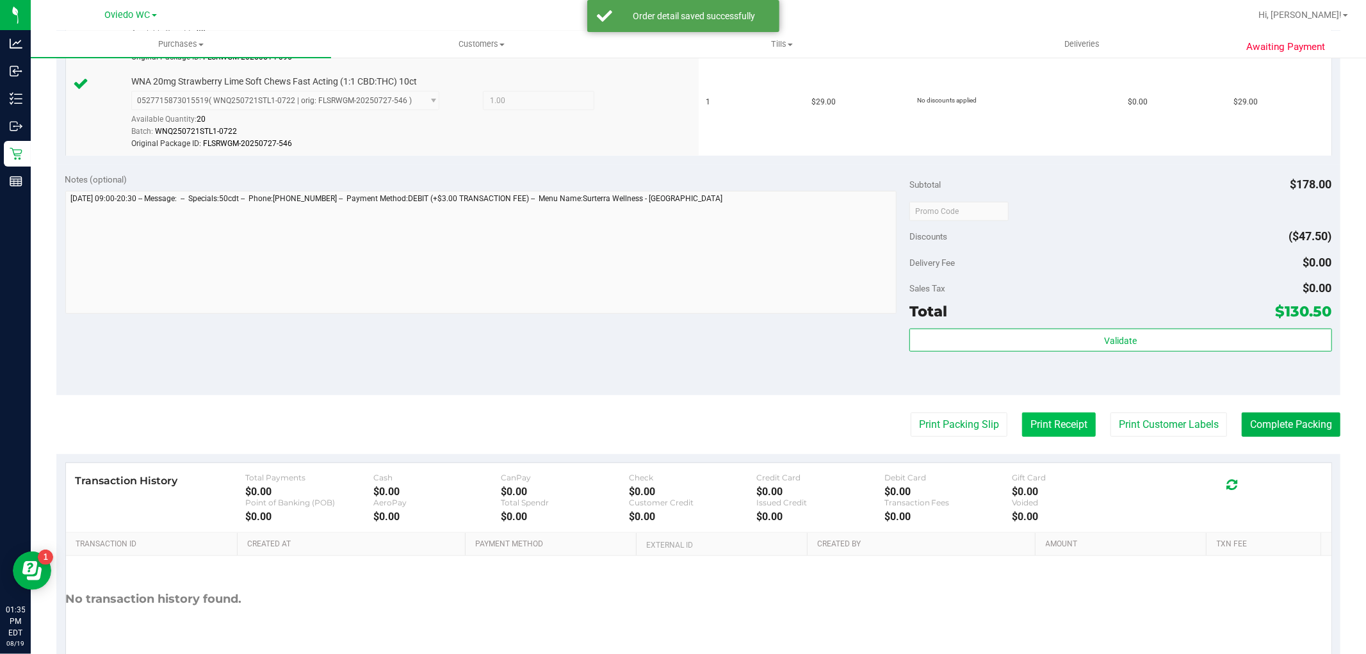
scroll to position [712, 0]
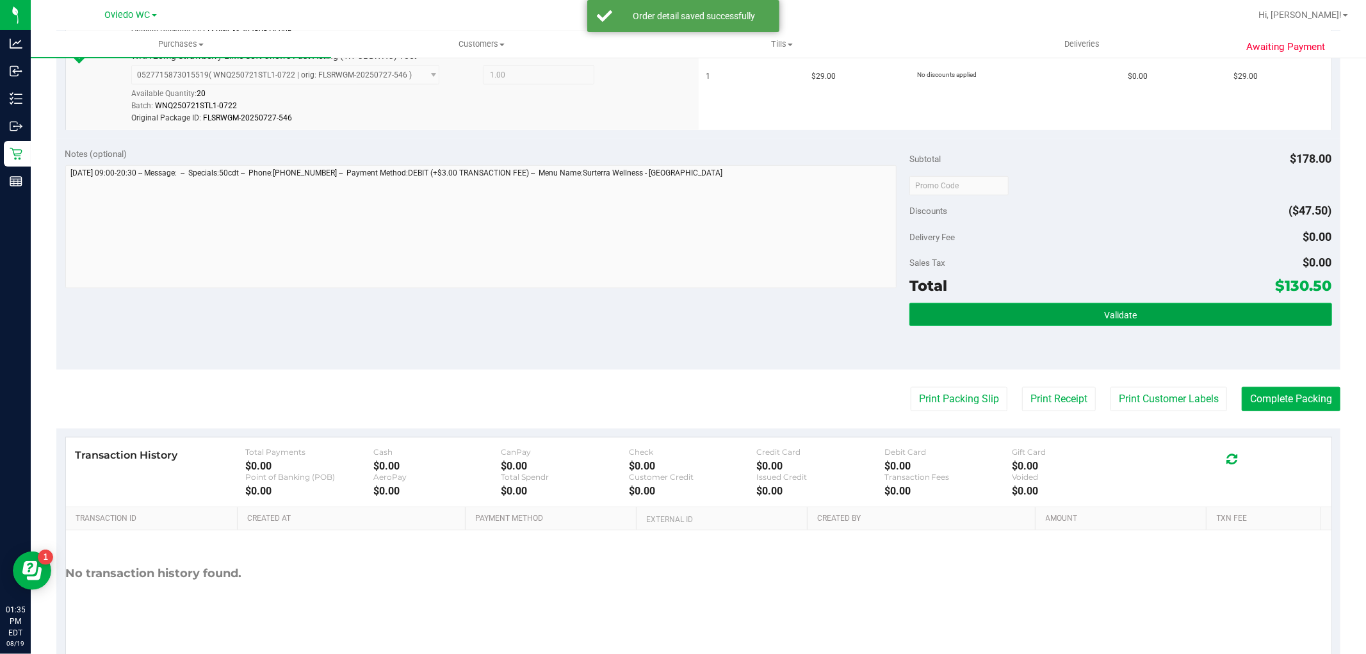
click at [1070, 310] on button "Validate" at bounding box center [1121, 314] width 422 height 23
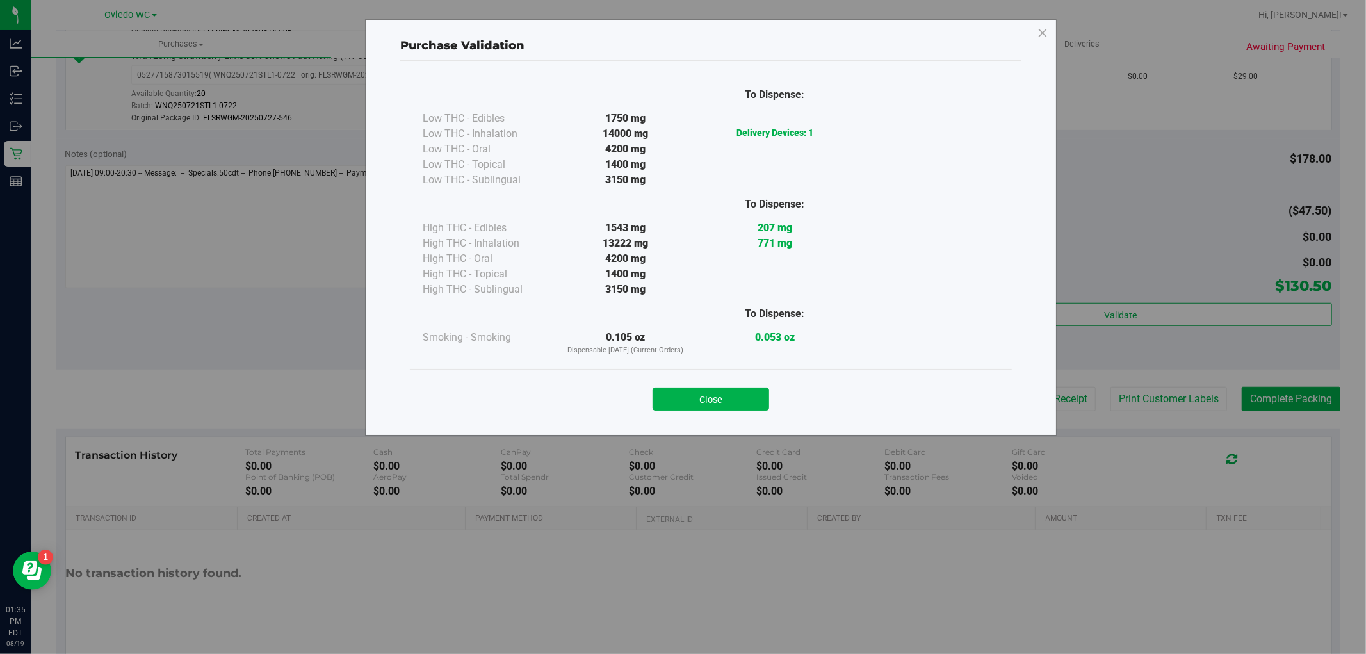
click at [703, 411] on div "Close" at bounding box center [711, 395] width 602 height 52
click at [718, 397] on button "Close" at bounding box center [711, 399] width 117 height 23
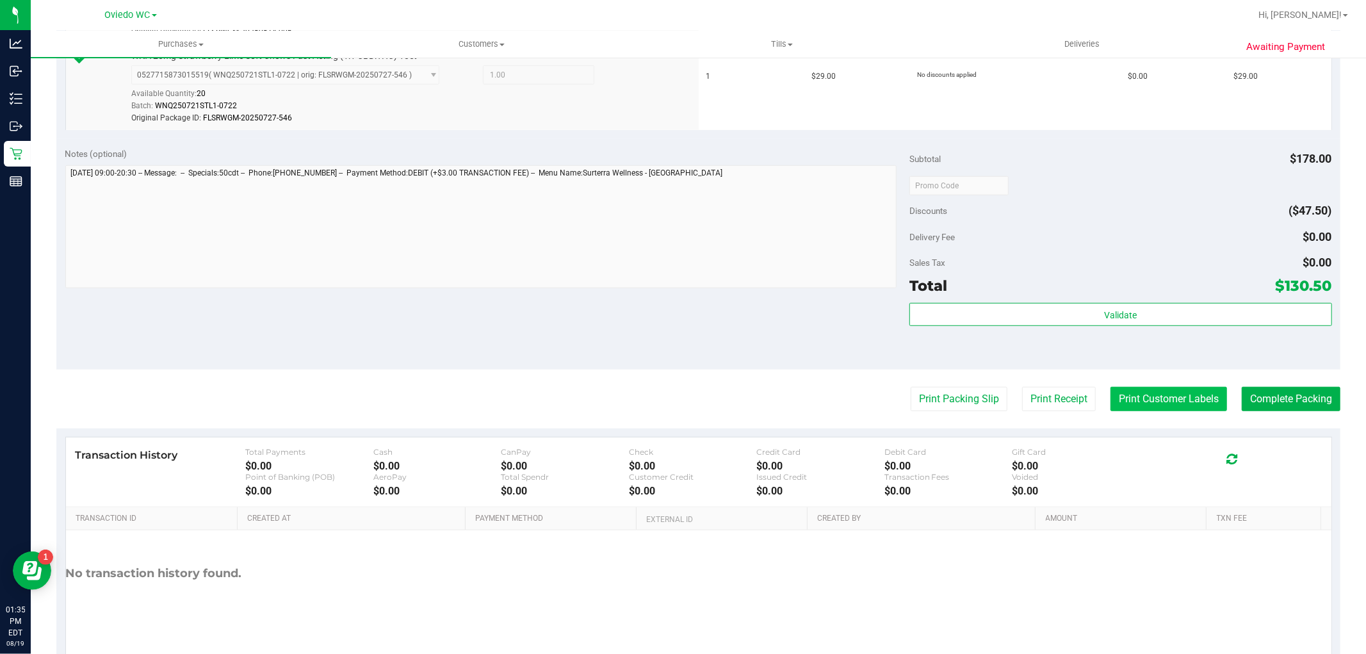
click at [1139, 399] on button "Print Customer Labels" at bounding box center [1169, 399] width 117 height 24
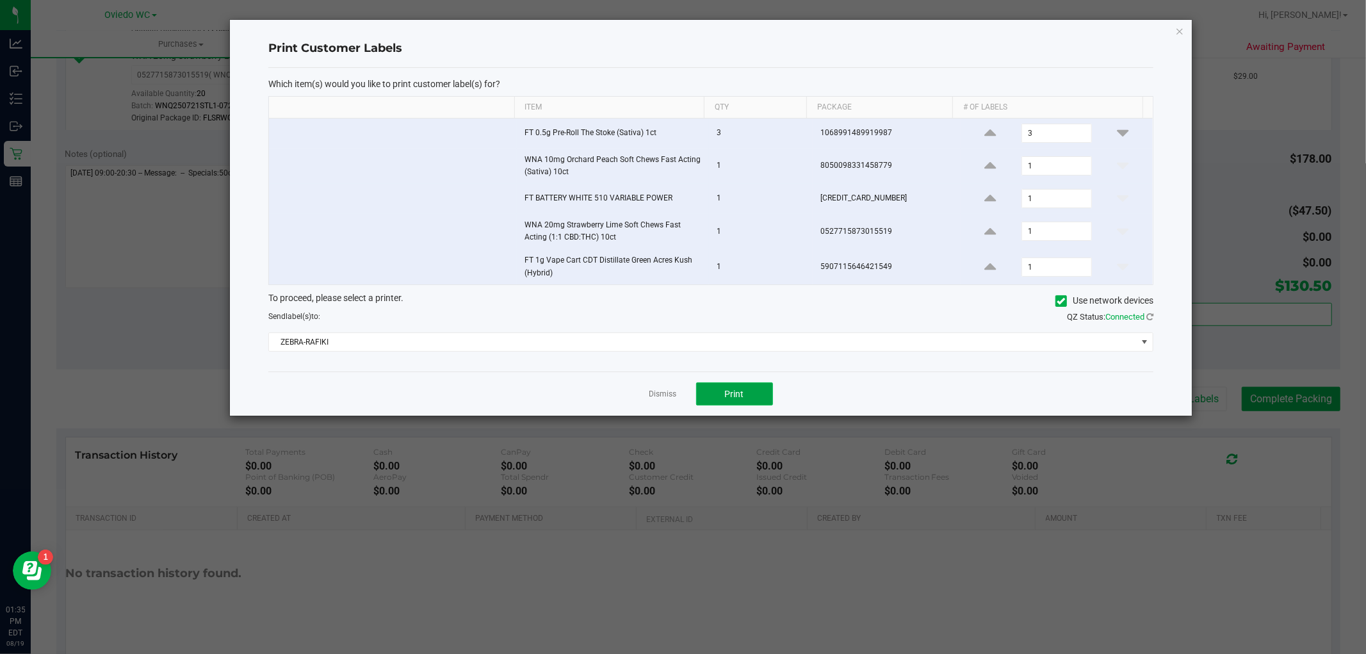
click at [759, 396] on button "Print" at bounding box center [734, 393] width 77 height 23
click at [668, 389] on app-cancel-button "Dismiss" at bounding box center [664, 394] width 28 height 13
drag, startPoint x: 668, startPoint y: 389, endPoint x: 659, endPoint y: 411, distance: 24.1
click at [668, 391] on app-cancel-button "Dismiss" at bounding box center [664, 394] width 28 height 13
click at [663, 400] on link "Dismiss" at bounding box center [664, 394] width 28 height 11
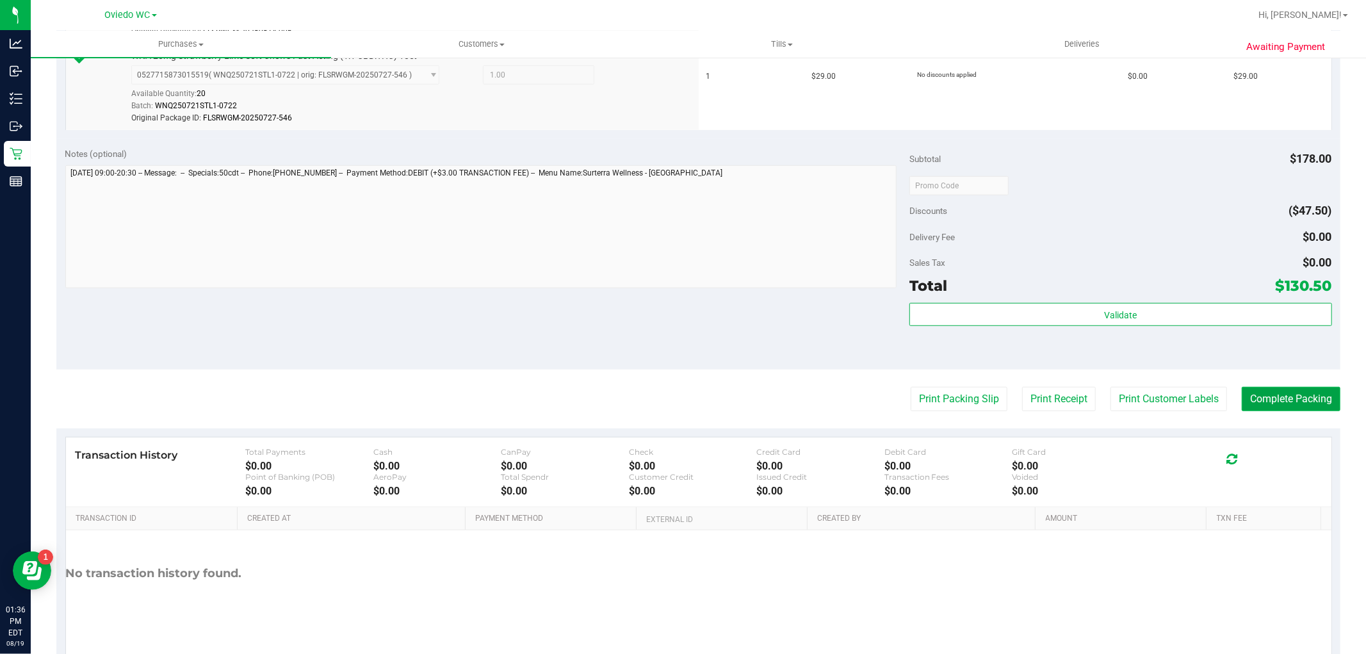
click at [1283, 399] on button "Complete Packing" at bounding box center [1291, 399] width 99 height 24
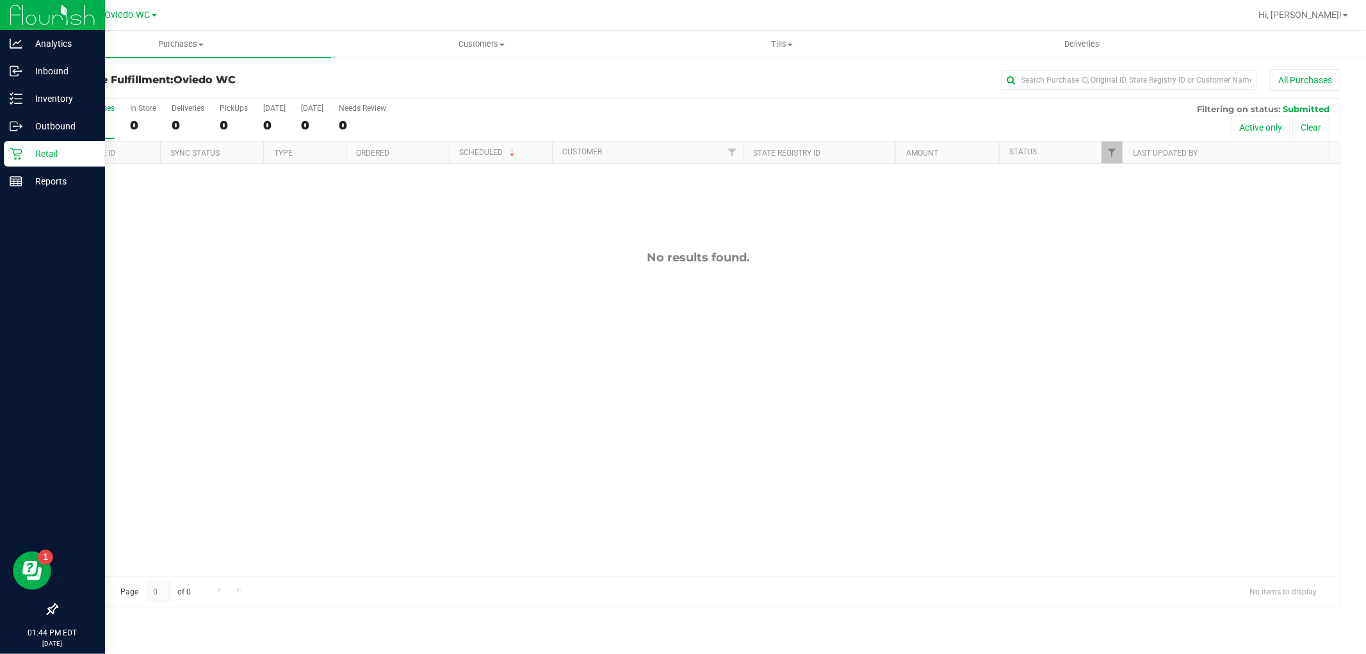
click at [42, 163] on div "Retail" at bounding box center [54, 154] width 101 height 26
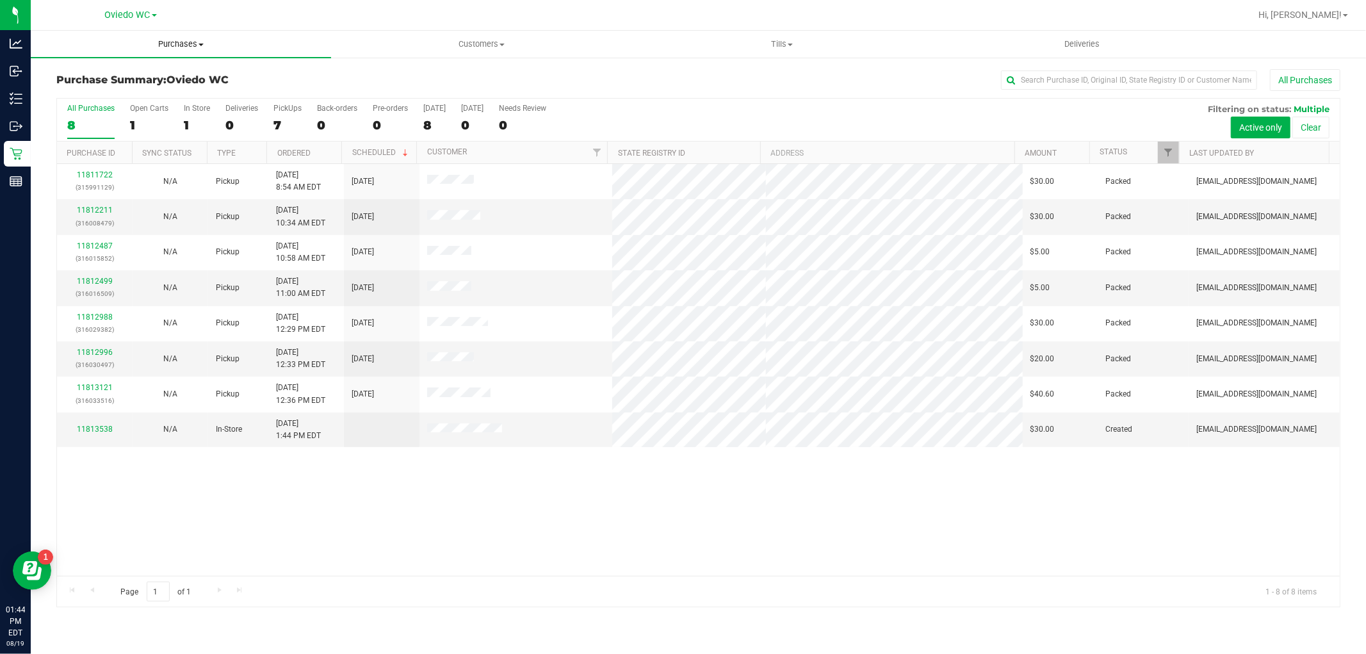
click at [170, 44] on span "Purchases" at bounding box center [181, 44] width 300 height 12
click at [94, 92] on span "Fulfillment" at bounding box center [70, 92] width 79 height 11
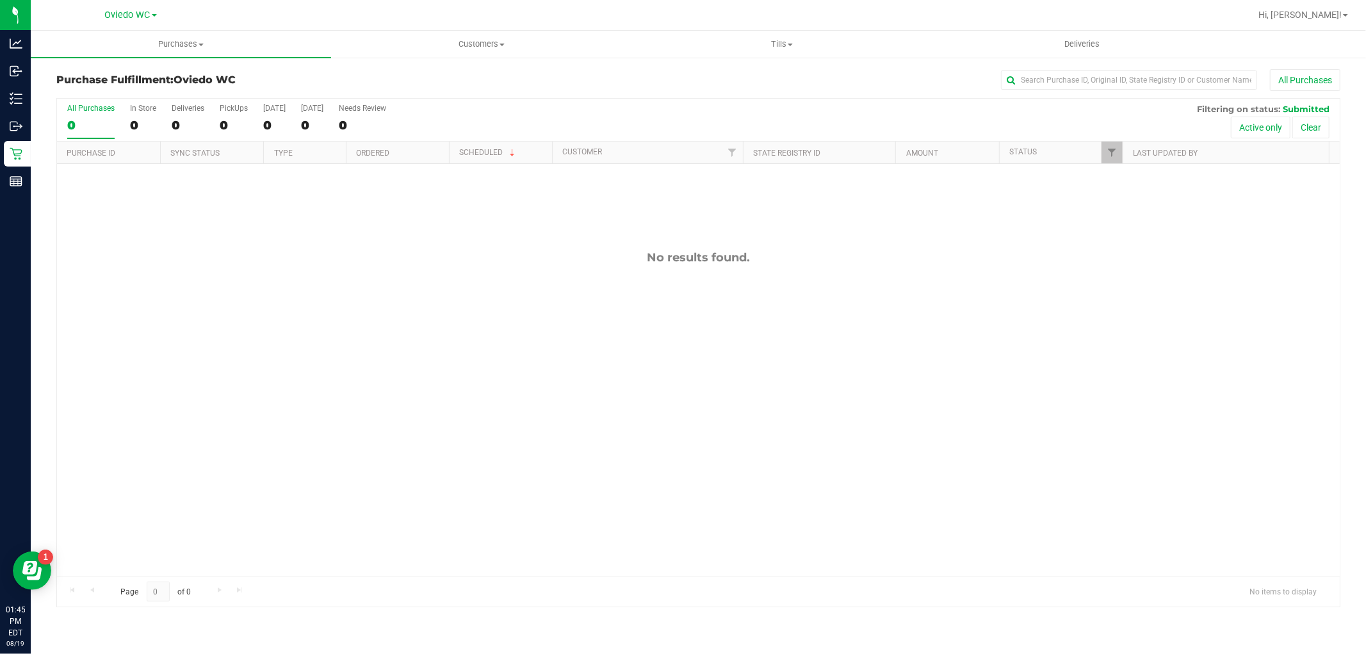
click at [468, 103] on div "All Purchases 0 In Store 0 Deliveries 0 PickUps 0 [DATE] 0 [DATE] 0 Needs Revie…" at bounding box center [698, 104] width 1283 height 10
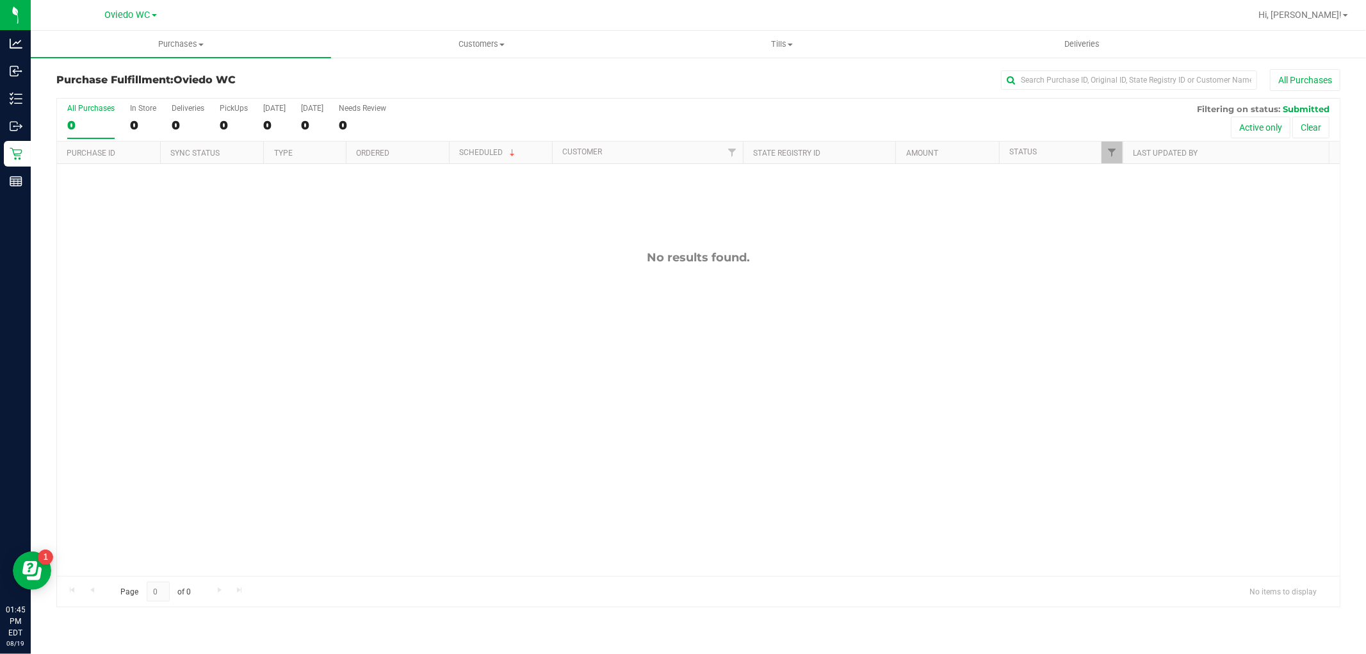
click at [468, 103] on div "All Purchases 0 In Store 0 Deliveries 0 PickUps 0 [DATE] 0 [DATE] 0 Needs Revie…" at bounding box center [698, 104] width 1283 height 10
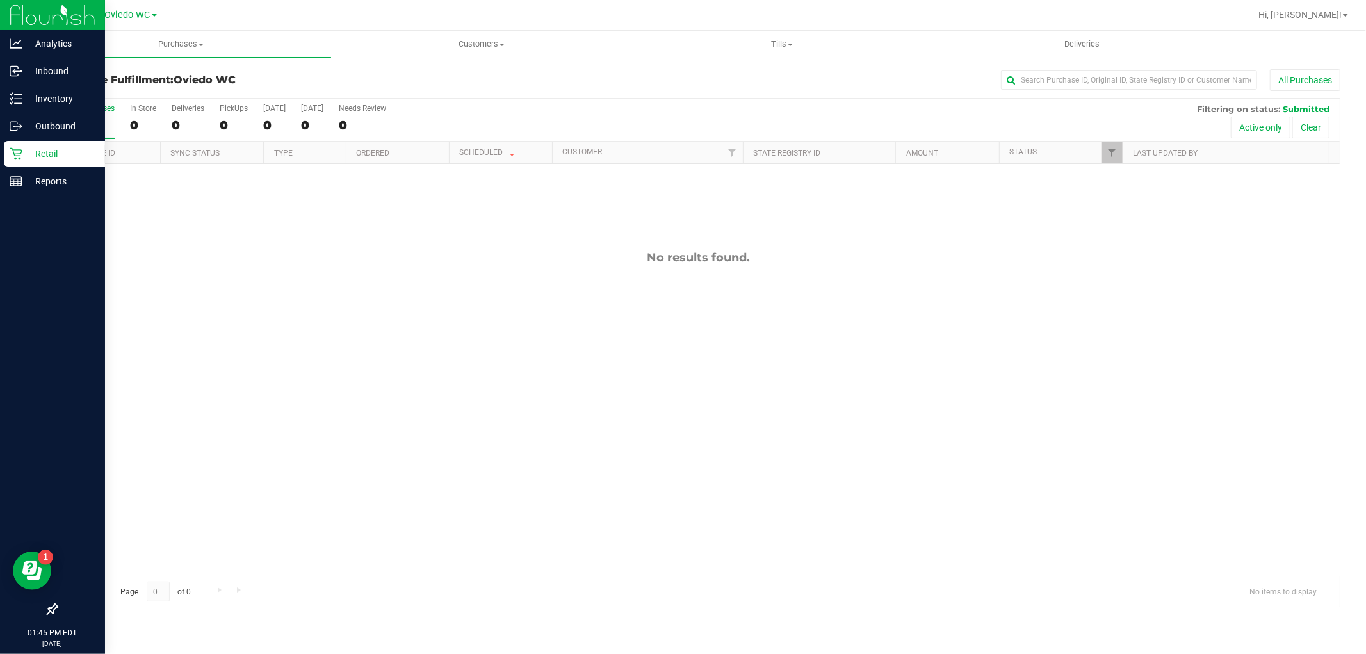
click at [24, 158] on p "Retail" at bounding box center [60, 153] width 77 height 15
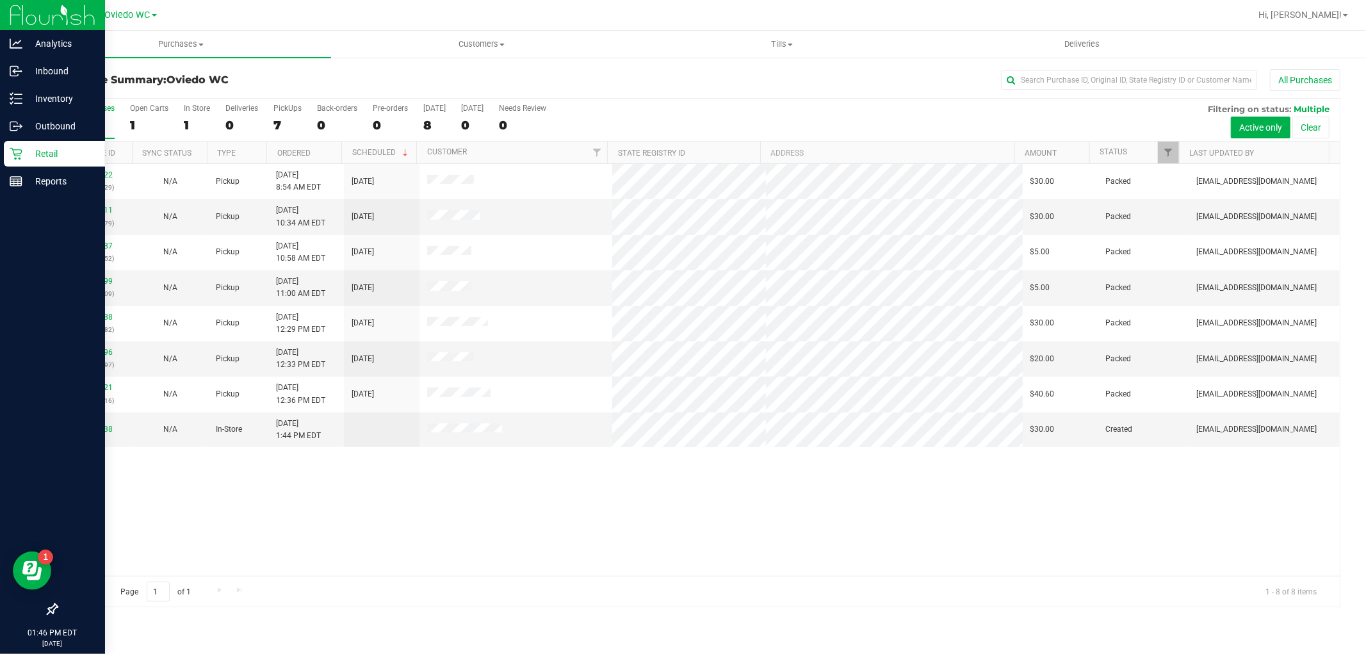
click at [28, 155] on p "Retail" at bounding box center [60, 153] width 77 height 15
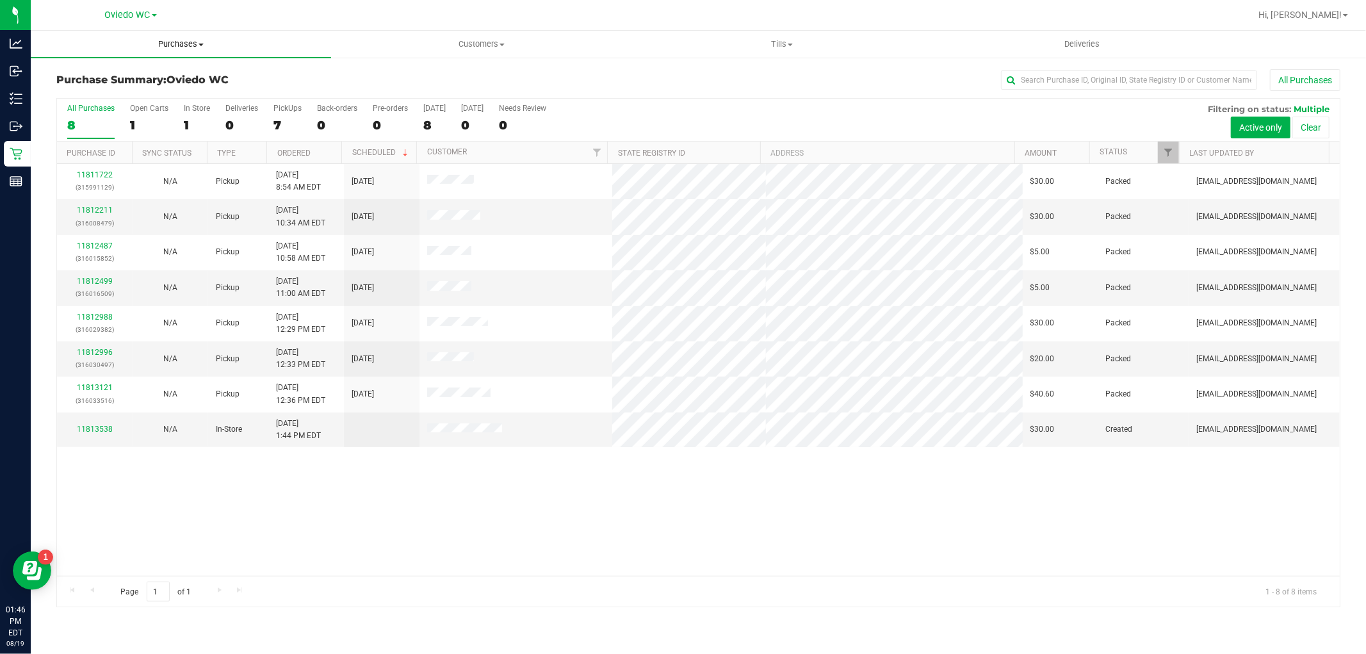
click at [182, 54] on uib-tab-heading "Purchases Summary of purchases Fulfillment All purchases" at bounding box center [181, 44] width 300 height 27
click at [90, 92] on span "Fulfillment" at bounding box center [70, 92] width 79 height 11
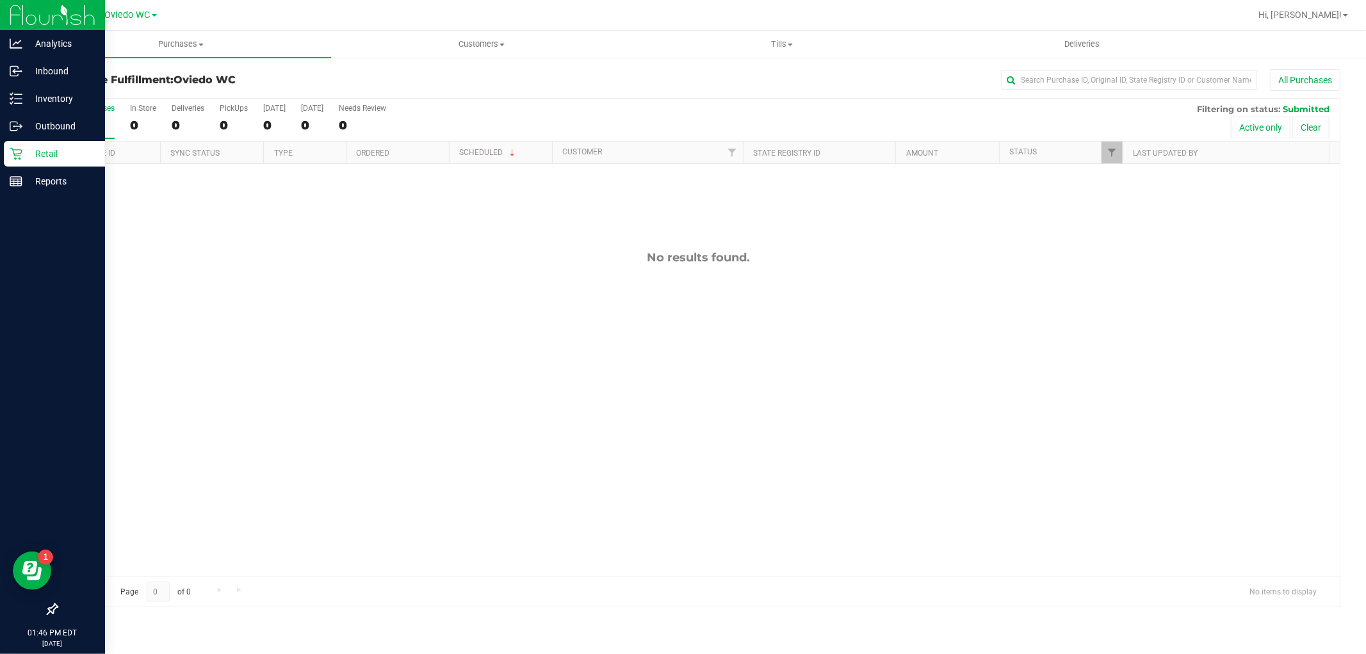
click at [33, 143] on div "Retail" at bounding box center [54, 154] width 101 height 26
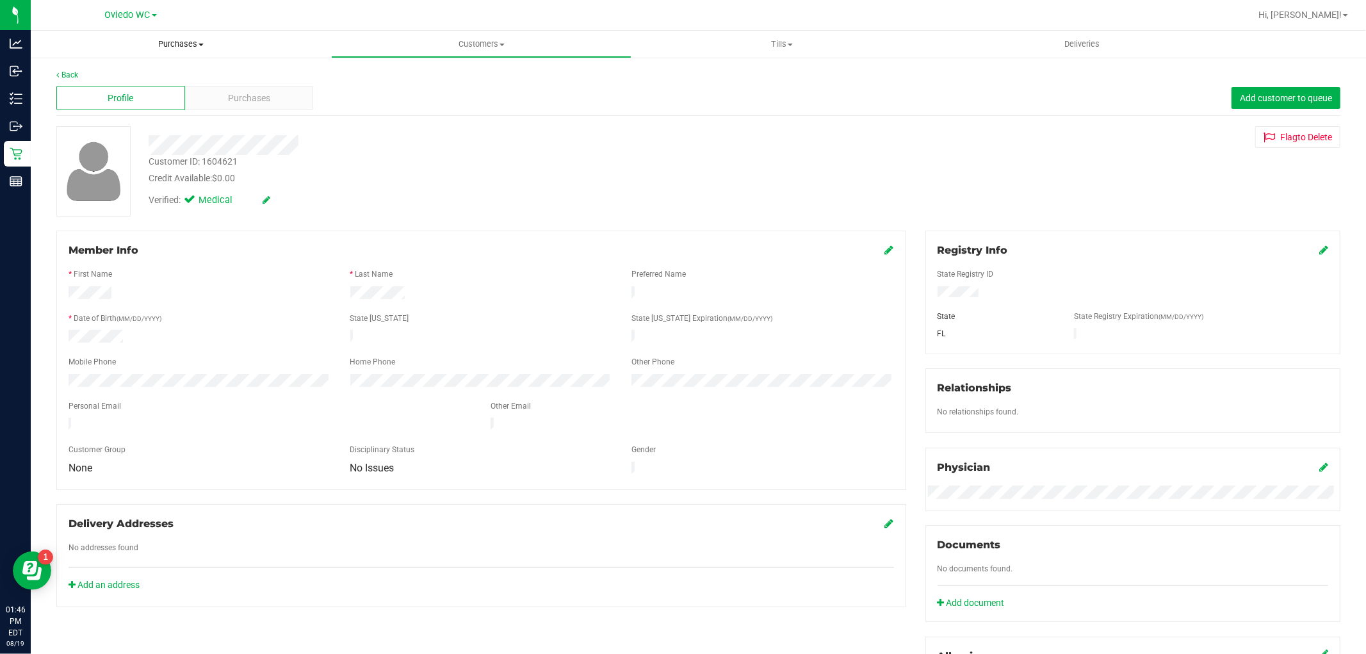
click at [183, 47] on span "Purchases" at bounding box center [181, 44] width 300 height 12
click at [67, 96] on span "Fulfillment" at bounding box center [70, 92] width 79 height 11
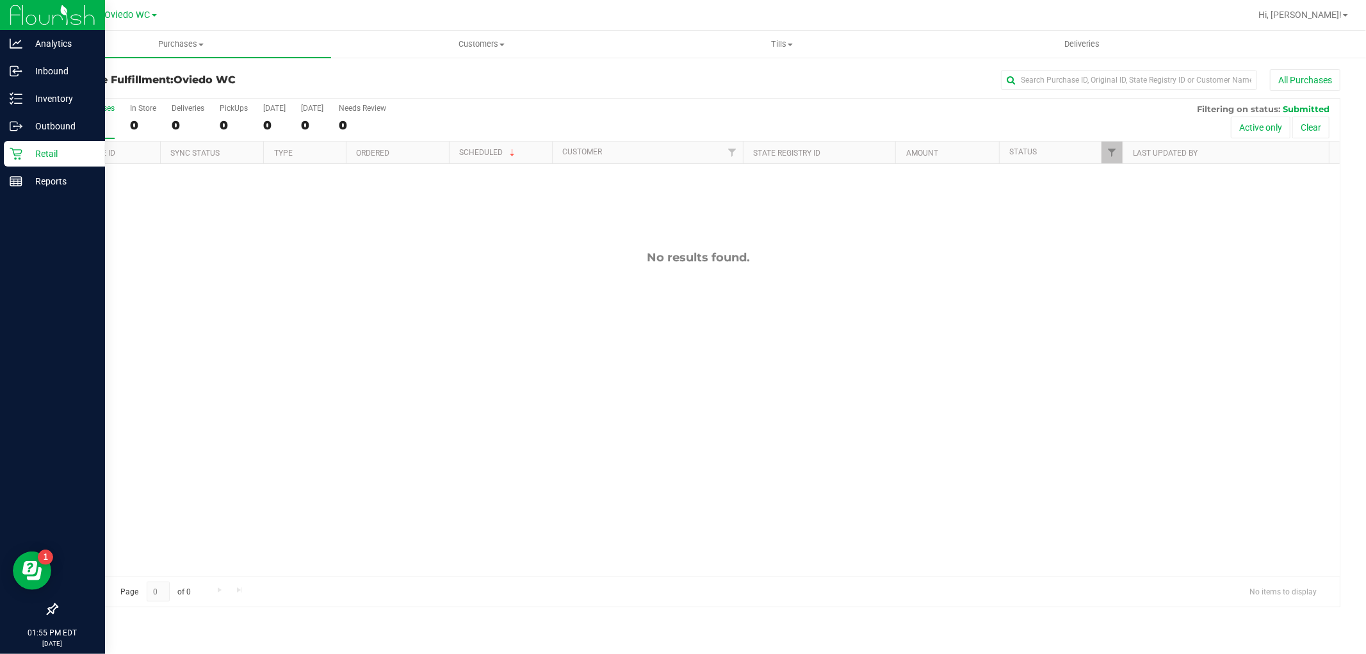
click at [40, 146] on p "Retail" at bounding box center [60, 153] width 77 height 15
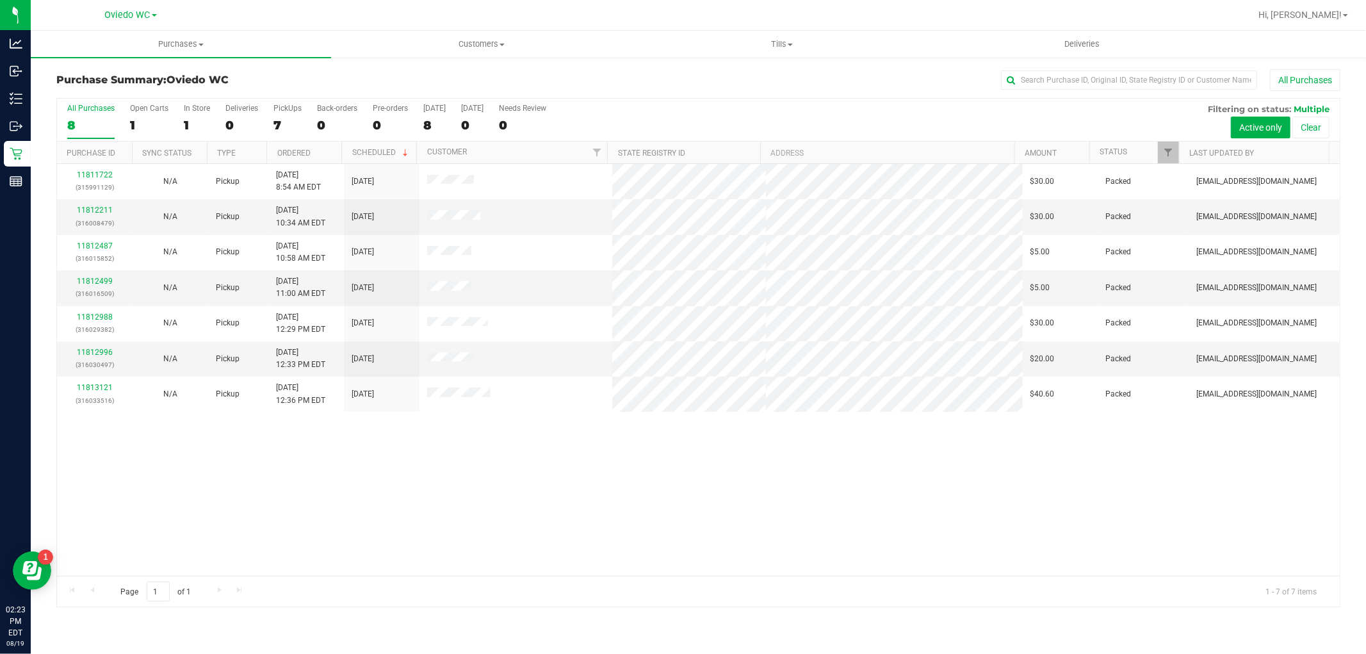
drag, startPoint x: 67, startPoint y: 181, endPoint x: 361, endPoint y: 471, distance: 413.1
click at [361, 471] on div "11811722 (315991129) N/A Pickup [DATE] 8:54 AM EDT 8/19/2025 $30.00 Packed [EMA…" at bounding box center [698, 370] width 1283 height 412
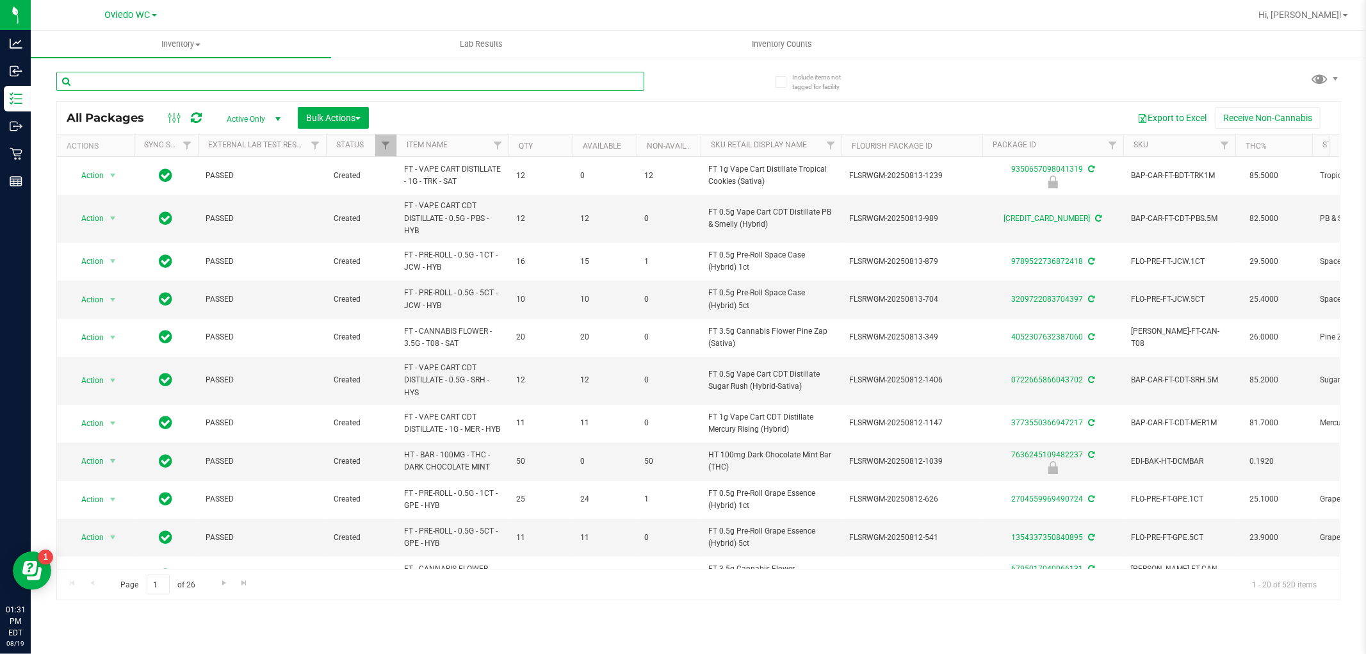
paste input "FT 1g Vape Cart CDT Distillate Green Acres Kush (Hybrid)"
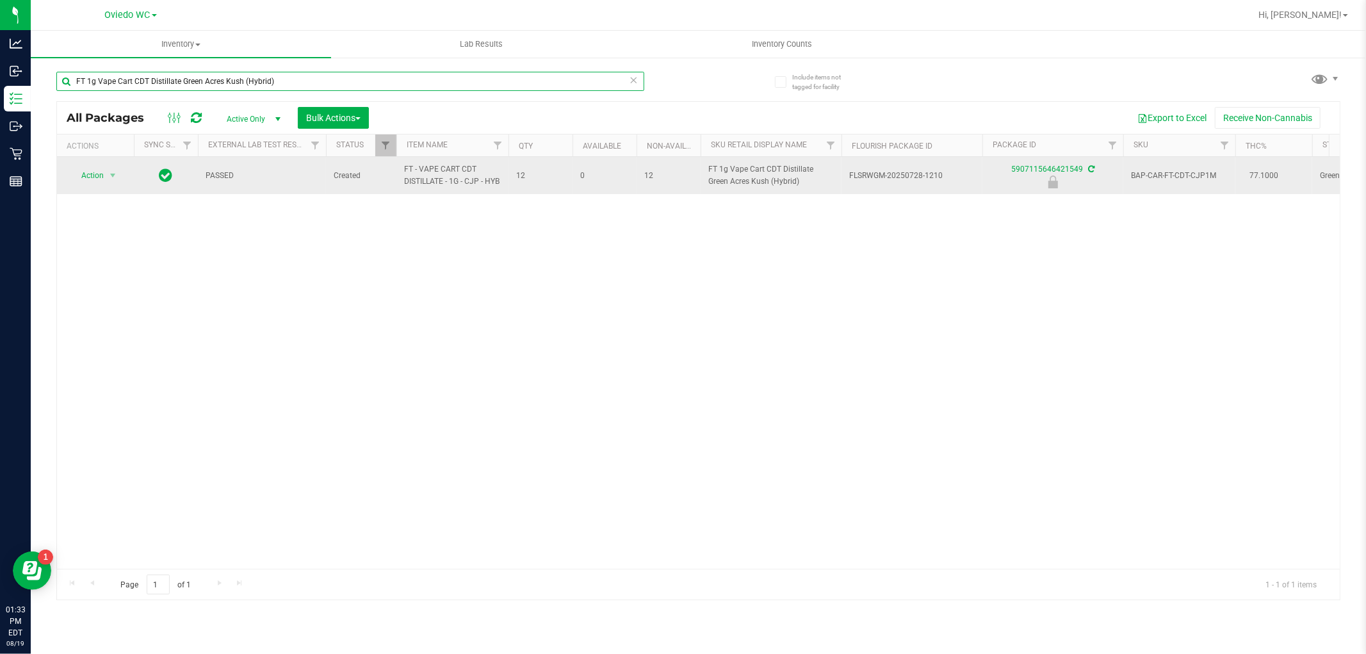
type input "FT 1g Vape Cart CDT Distillate Green Acres Kush (Hybrid)"
click at [451, 181] on span "FT - VAPE CART CDT DISTILLATE - 1G - CJP - HYB" at bounding box center [452, 175] width 97 height 24
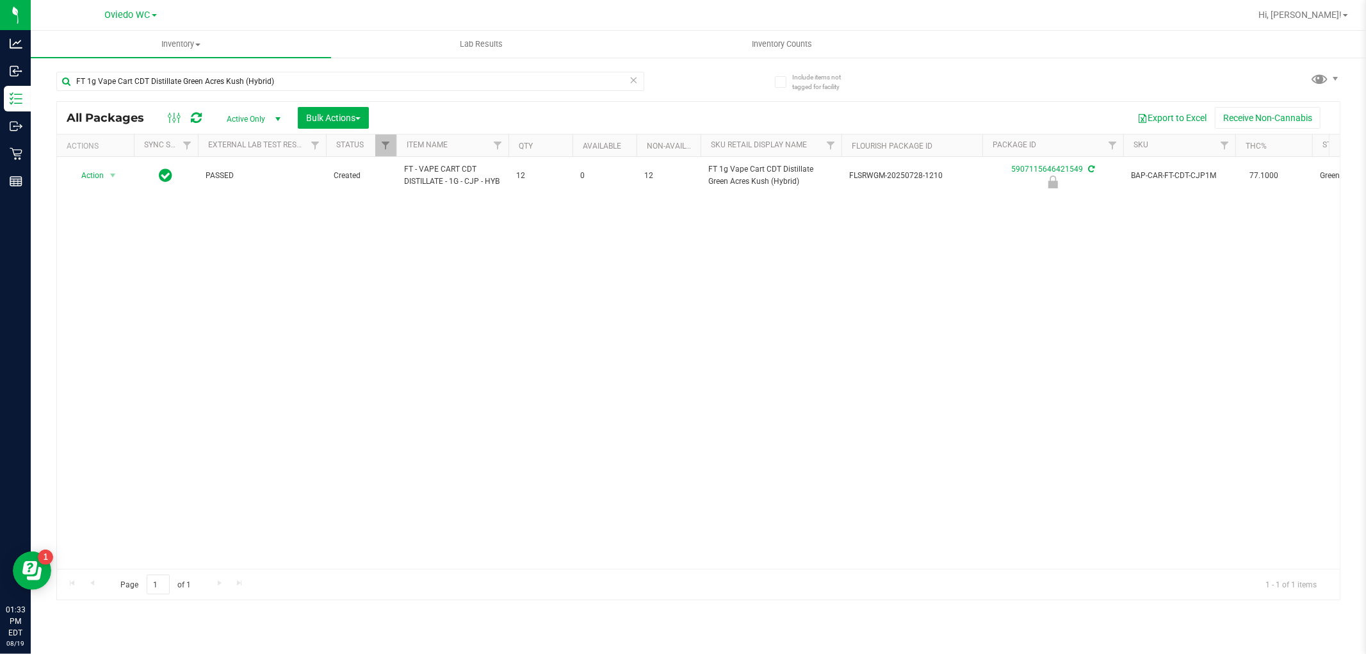
drag, startPoint x: 451, startPoint y: 181, endPoint x: 347, endPoint y: 277, distance: 142.3
click at [347, 277] on div "Action Action Edit attributes Global inventory Locate package Package audit log…" at bounding box center [698, 363] width 1283 height 412
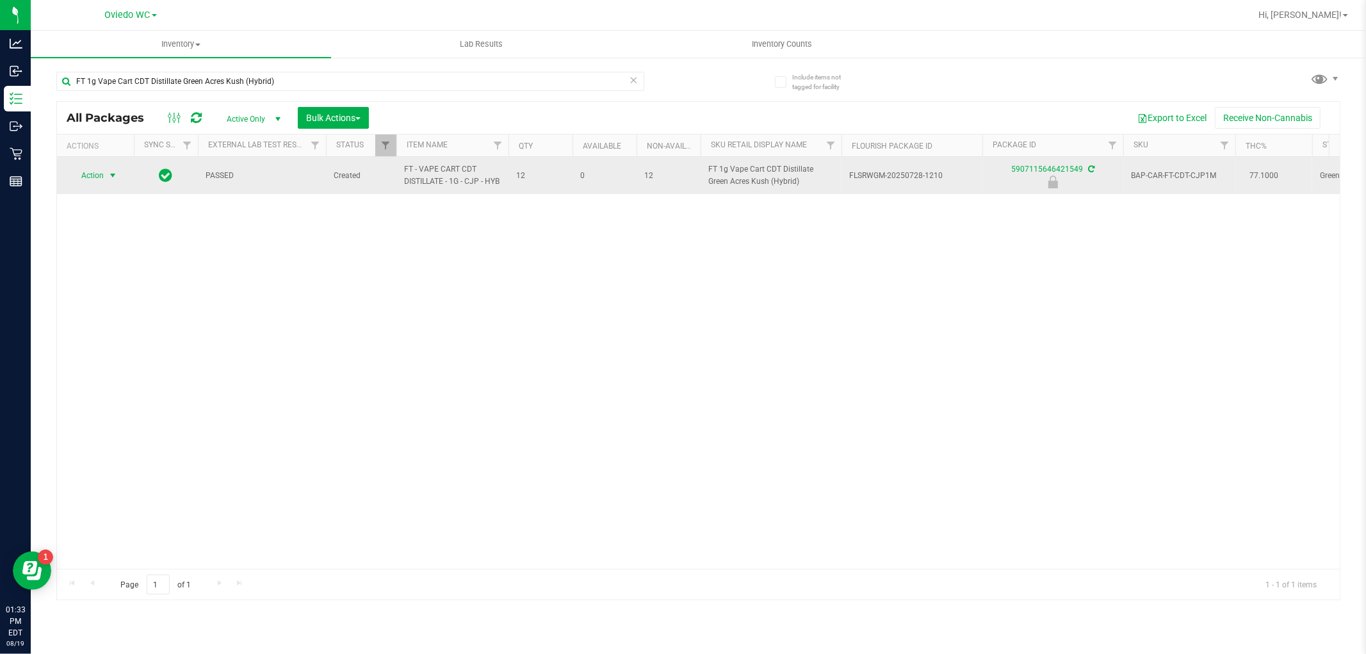
click at [109, 175] on span "select" at bounding box center [113, 175] width 10 height 10
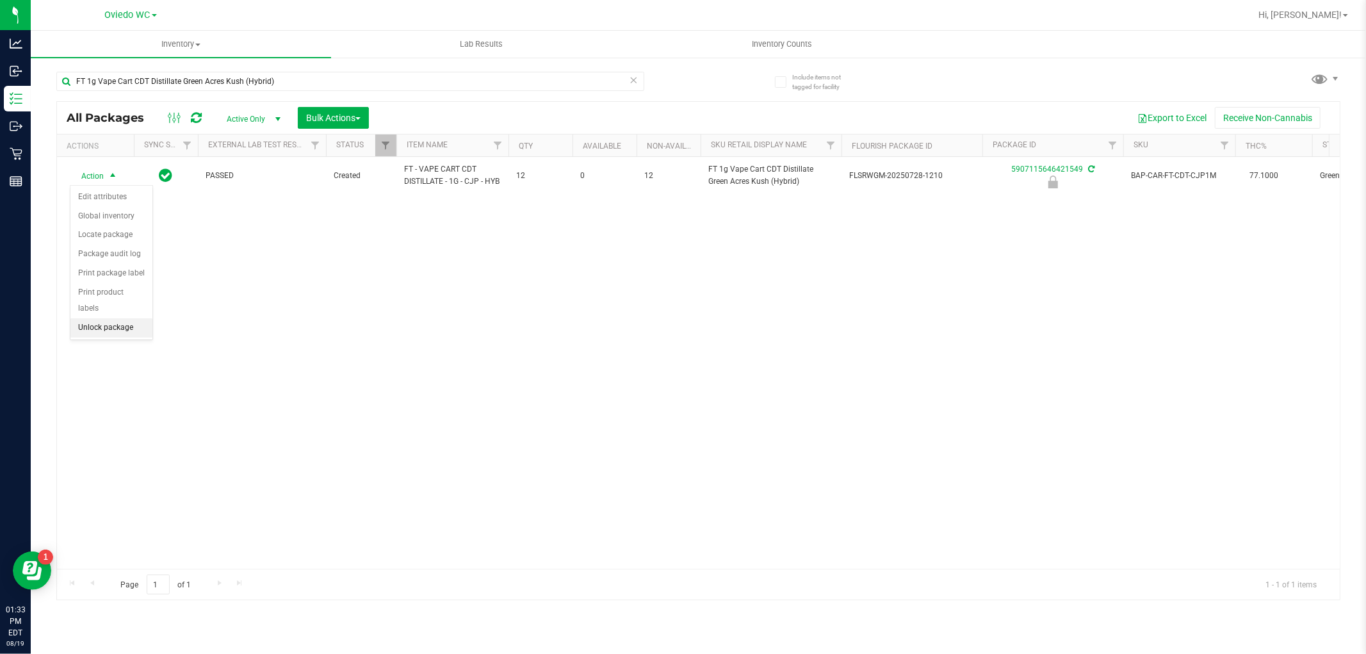
click at [109, 322] on li "Unlock package" at bounding box center [111, 327] width 82 height 19
drag, startPoint x: 347, startPoint y: 406, endPoint x: 345, endPoint y: 416, distance: 10.6
click at [347, 407] on div "Action Action Adjust qty Create package Edit attributes Global inventory Locate…" at bounding box center [698, 363] width 1283 height 412
click at [567, 348] on div "Action Action Adjust qty Create package Edit attributes Global inventory Locate…" at bounding box center [698, 363] width 1283 height 412
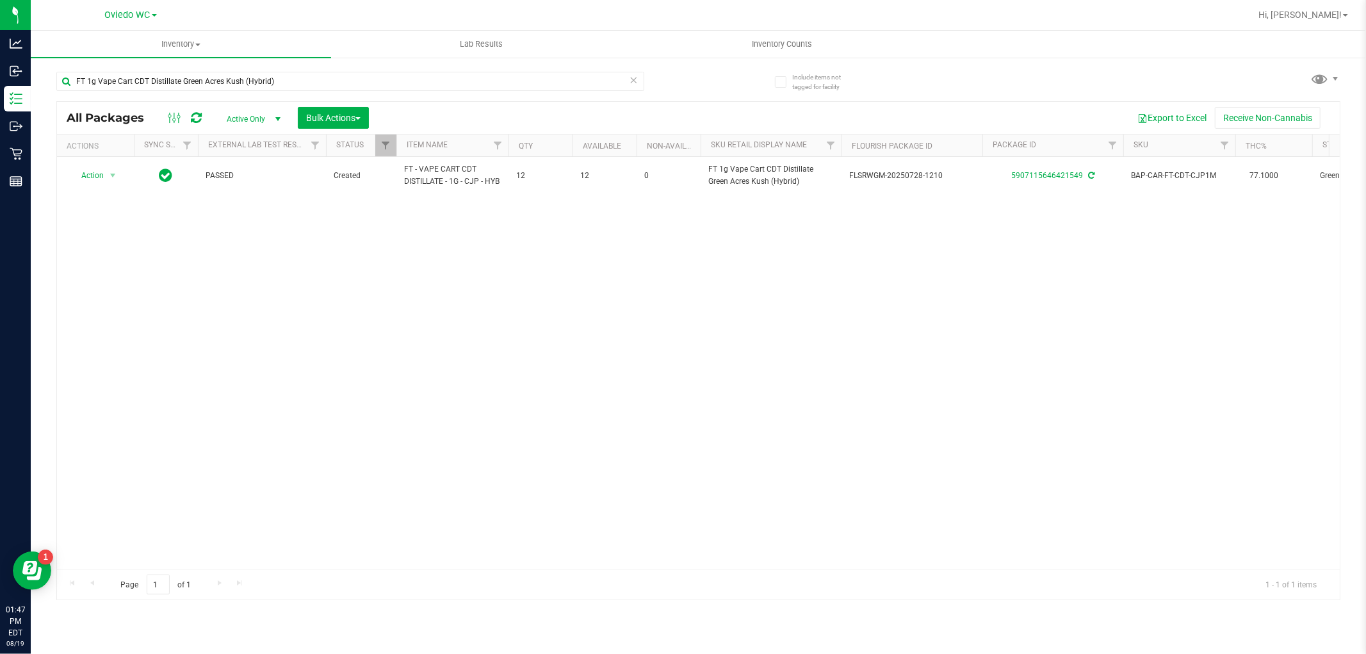
click at [567, 348] on div "Action Action Adjust qty Create package Edit attributes Global inventory Locate…" at bounding box center [698, 363] width 1283 height 412
click at [315, 276] on div "Action Action Adjust qty Create package Edit attributes Global inventory Locate…" at bounding box center [698, 363] width 1283 height 412
drag, startPoint x: 1334, startPoint y: 8, endPoint x: 1335, endPoint y: 21, distance: 12.9
click at [1335, 10] on span "Hi, [PERSON_NAME]!" at bounding box center [1300, 15] width 83 height 10
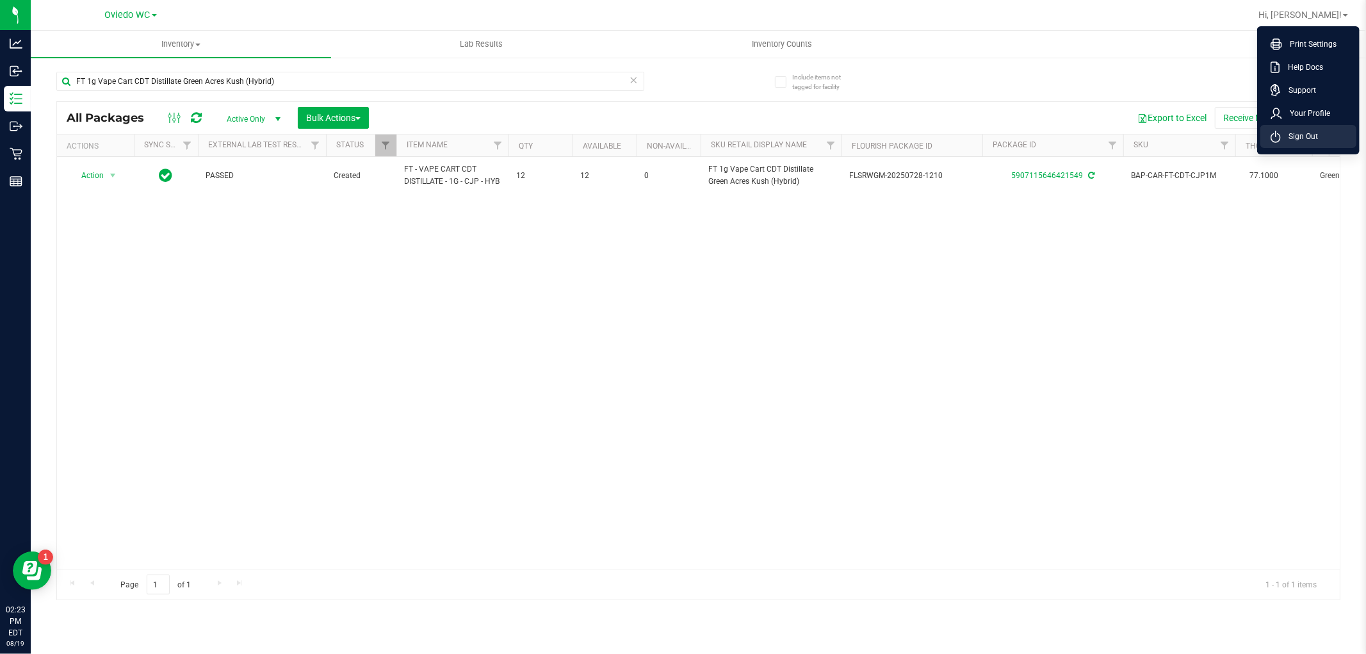
click at [1299, 137] on span "Sign Out" at bounding box center [1299, 136] width 37 height 13
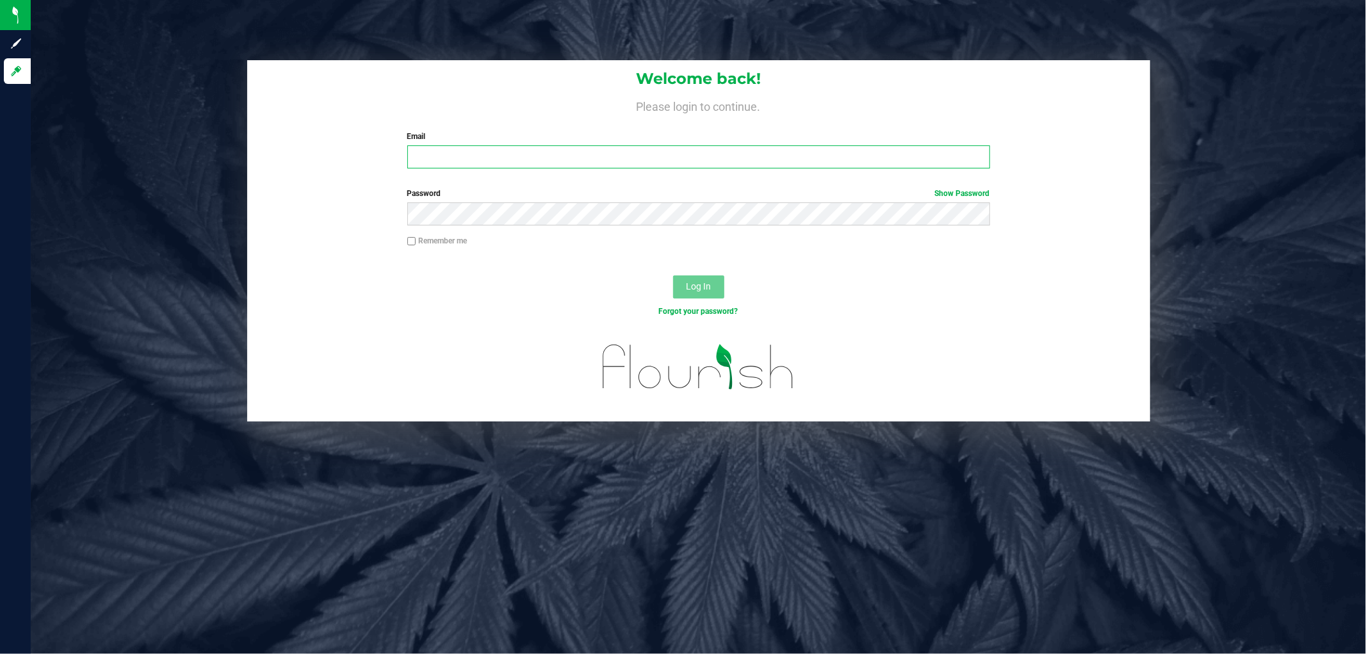
click at [456, 150] on input "Email" at bounding box center [698, 156] width 583 height 23
type input "[EMAIL_ADDRESS][DOMAIN_NAME]"
click at [673, 275] on button "Log In" at bounding box center [698, 286] width 51 height 23
